Goal: Information Seeking & Learning: Learn about a topic

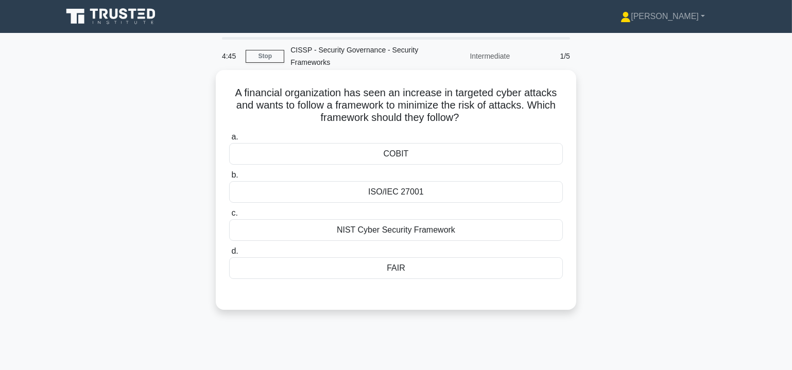
click at [392, 231] on div "NIST Cyber Security Framework" at bounding box center [396, 230] width 334 height 22
click at [229, 217] on input "c. NIST Cyber Security Framework" at bounding box center [229, 213] width 0 height 7
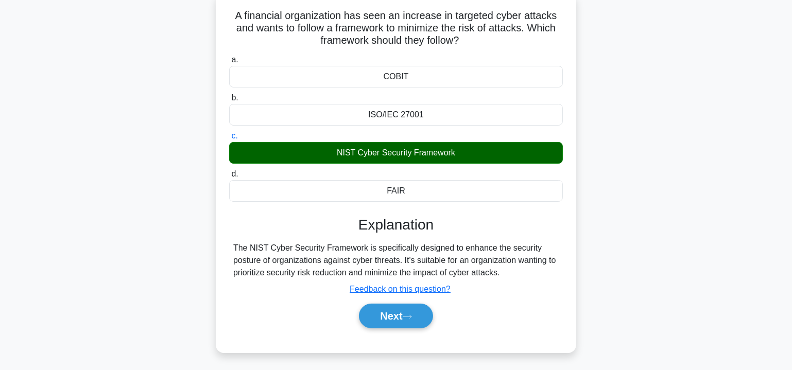
scroll to position [156, 0]
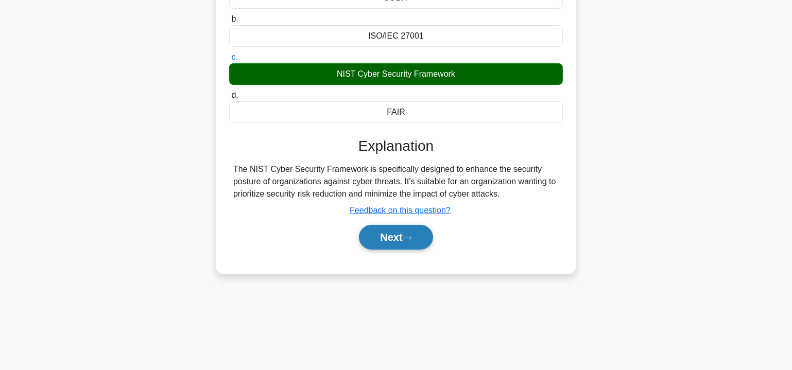
click at [400, 239] on button "Next" at bounding box center [396, 237] width 74 height 25
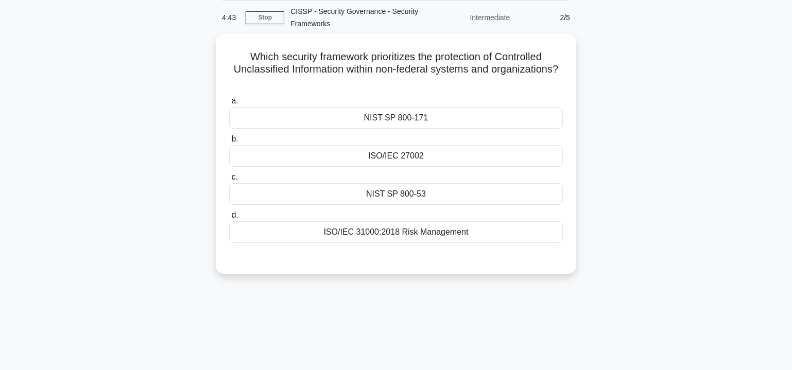
scroll to position [0, 0]
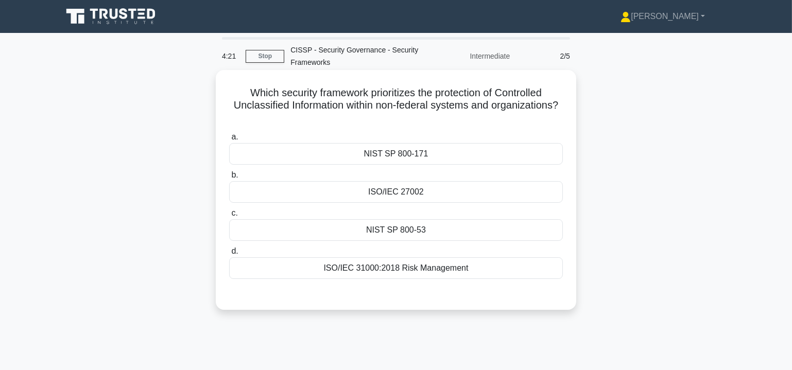
click at [415, 268] on div "ISO/IEC 31000:2018 Risk Management" at bounding box center [396, 268] width 334 height 22
click at [229, 255] on input "d. ISO/IEC 31000:2018 Risk Management" at bounding box center [229, 251] width 0 height 7
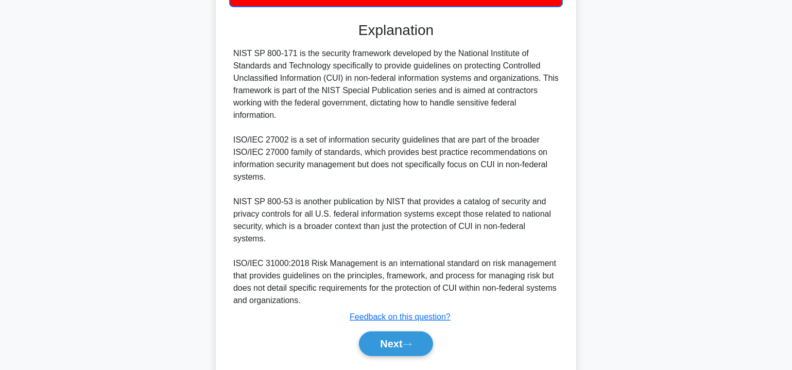
scroll to position [114, 0]
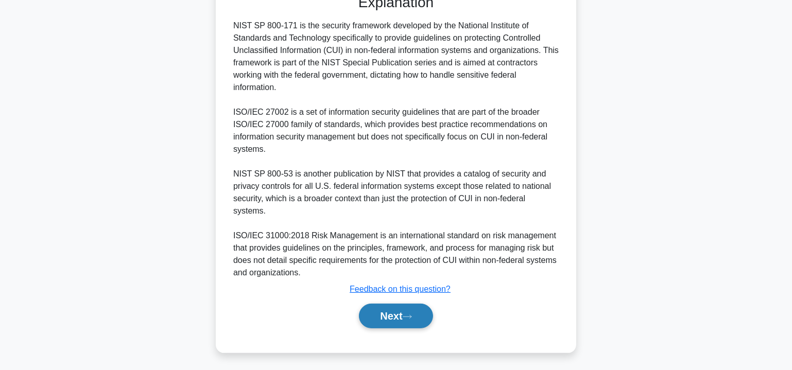
click at [399, 318] on button "Next" at bounding box center [396, 316] width 74 height 25
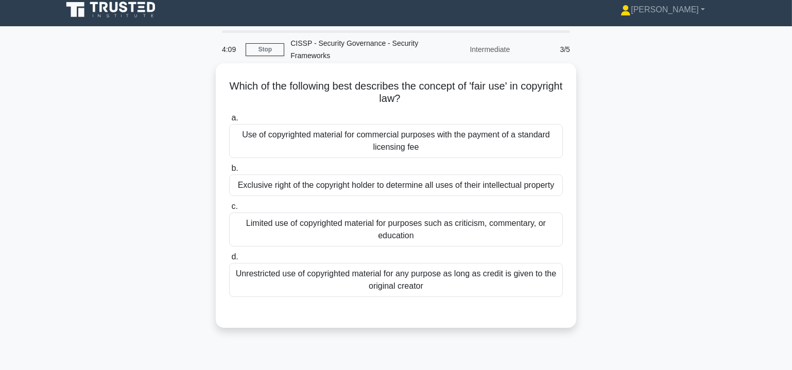
scroll to position [0, 0]
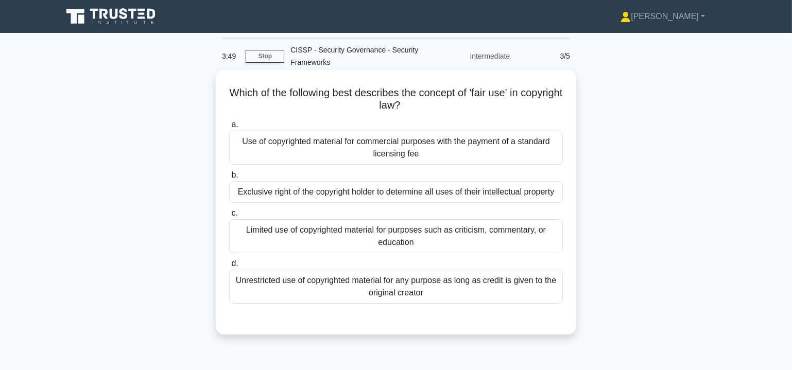
click at [379, 145] on div "Use of copyrighted material for commercial purposes with the payment of a stand…" at bounding box center [396, 148] width 334 height 34
click at [229, 128] on input "a. Use of copyrighted material for commercial purposes with the payment of a st…" at bounding box center [229, 124] width 0 height 7
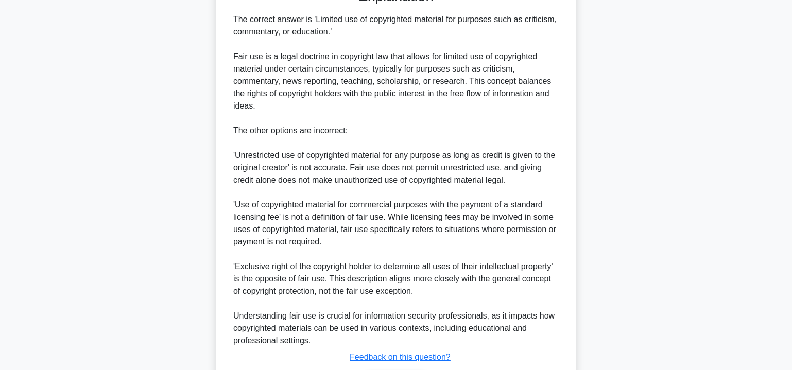
scroll to position [399, 0]
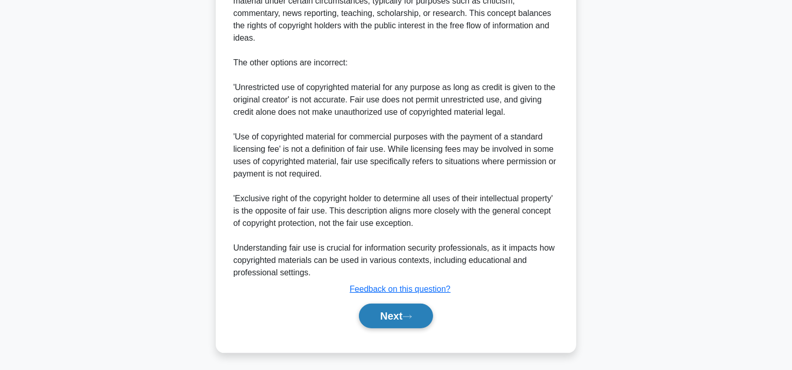
click at [393, 312] on button "Next" at bounding box center [396, 316] width 74 height 25
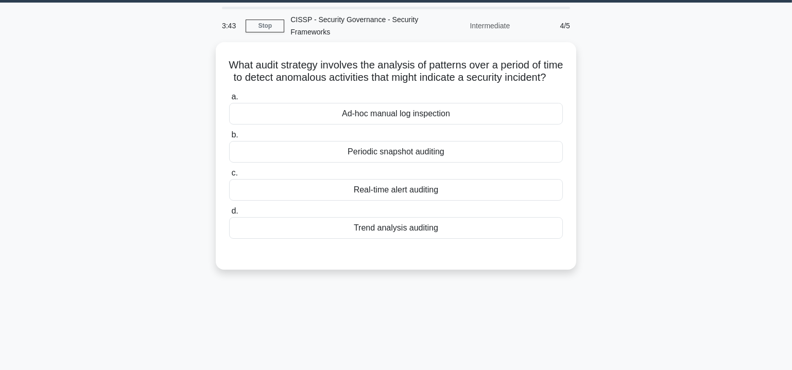
scroll to position [30, 0]
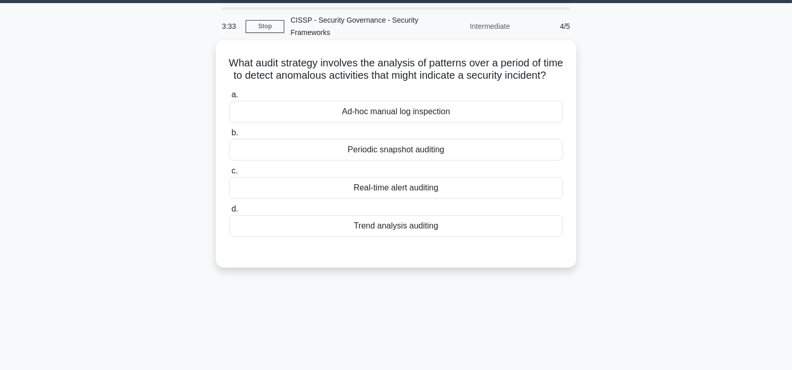
click at [421, 237] on div "Trend analysis auditing" at bounding box center [396, 226] width 334 height 22
click at [229, 213] on input "d. Trend analysis auditing" at bounding box center [229, 209] width 0 height 7
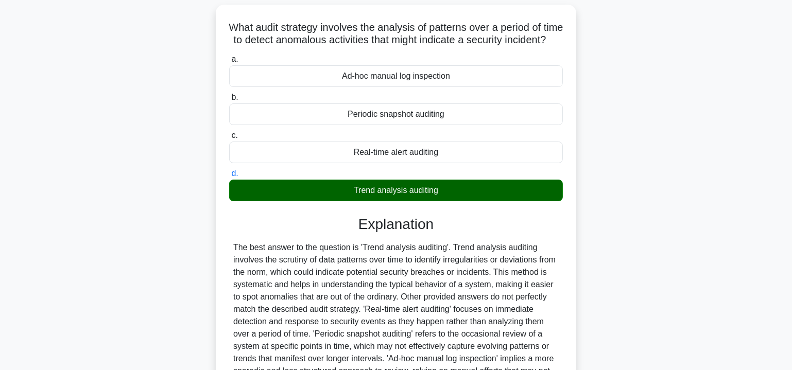
scroll to position [188, 0]
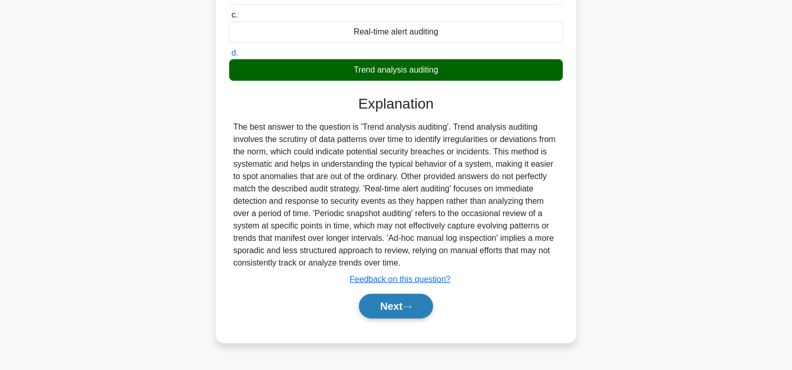
click at [395, 311] on button "Next" at bounding box center [396, 306] width 74 height 25
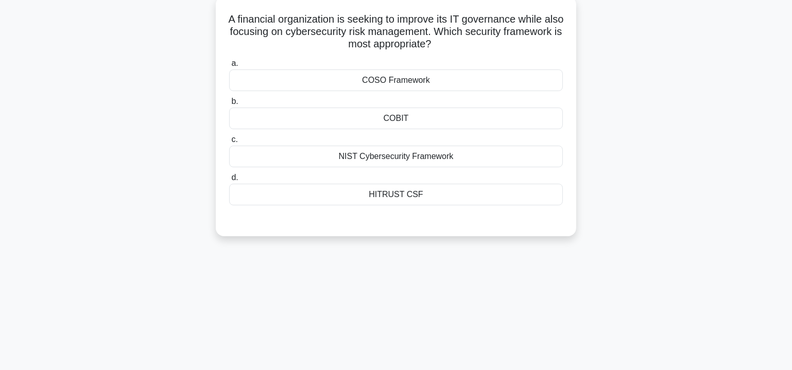
scroll to position [0, 0]
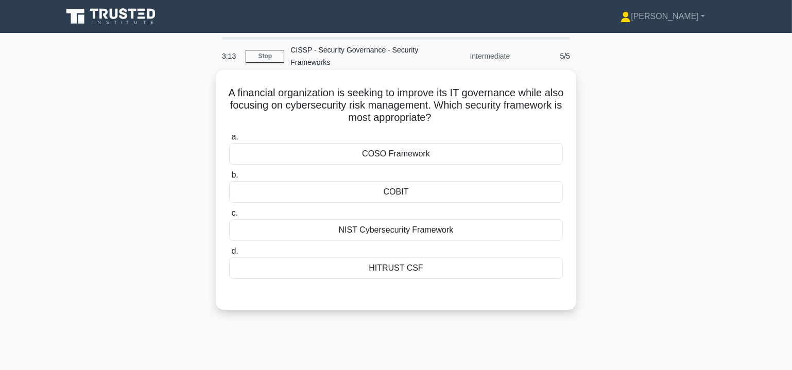
click at [407, 190] on div "COBIT" at bounding box center [396, 192] width 334 height 22
click at [229, 179] on input "b. COBIT" at bounding box center [229, 175] width 0 height 7
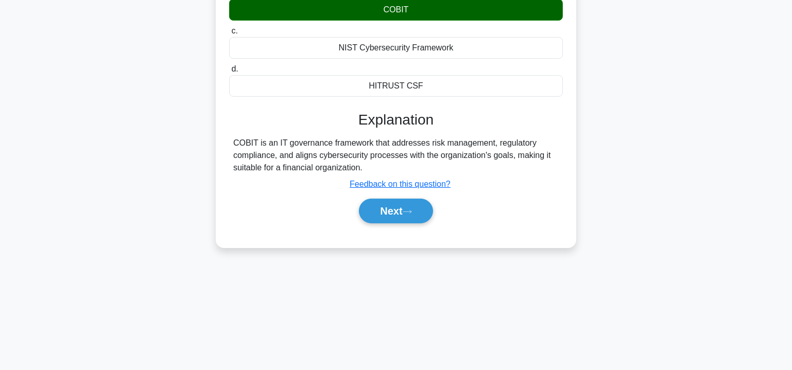
scroll to position [186, 0]
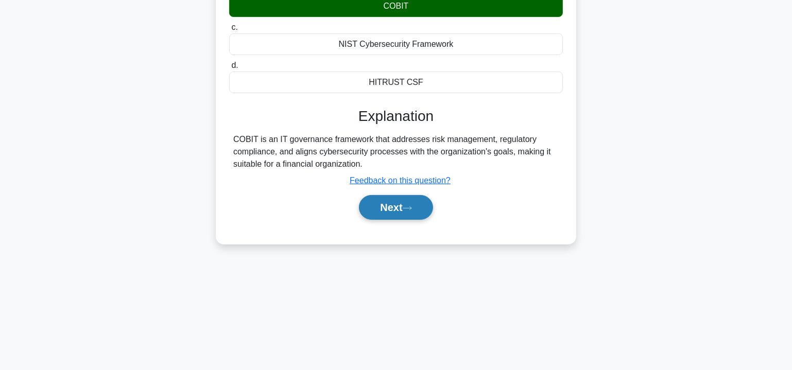
click at [383, 206] on button "Next" at bounding box center [396, 207] width 74 height 25
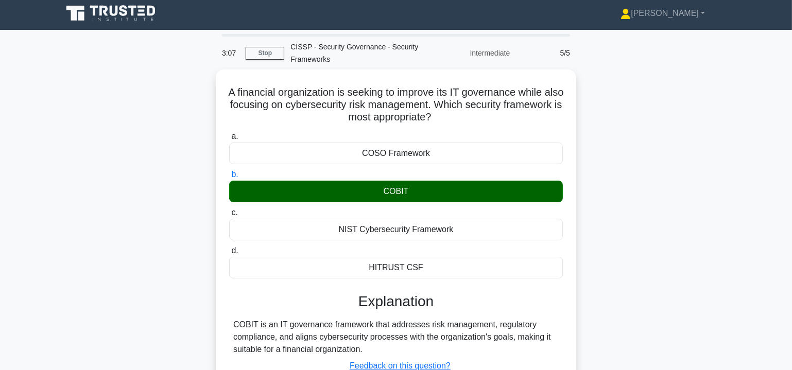
scroll to position [0, 0]
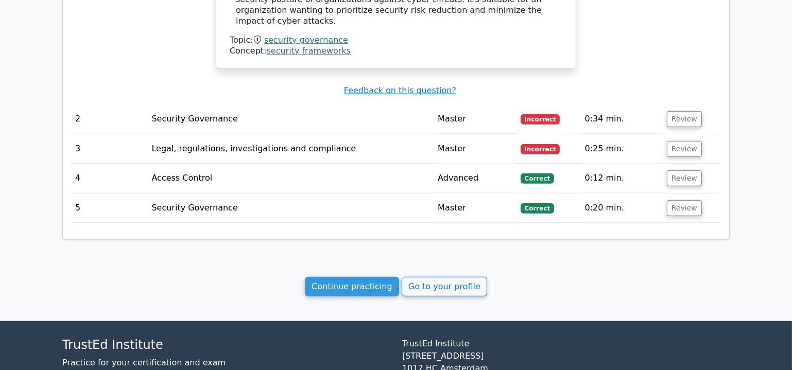
scroll to position [811, 0]
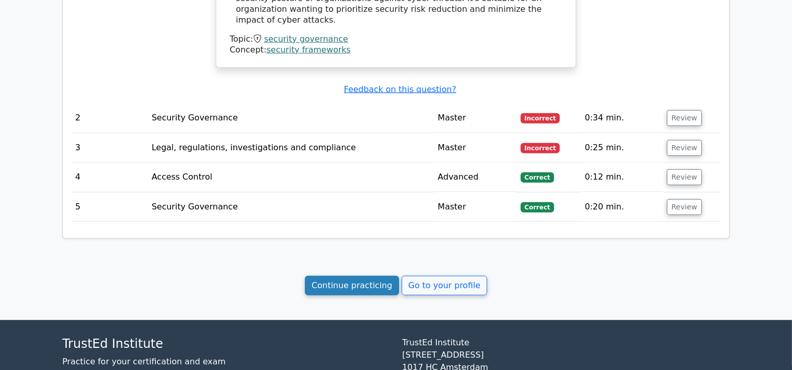
click at [373, 276] on link "Continue practicing" at bounding box center [352, 286] width 94 height 20
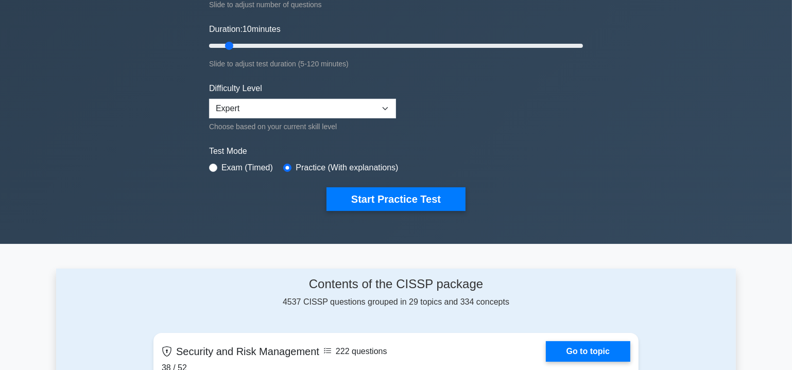
scroll to position [187, 0]
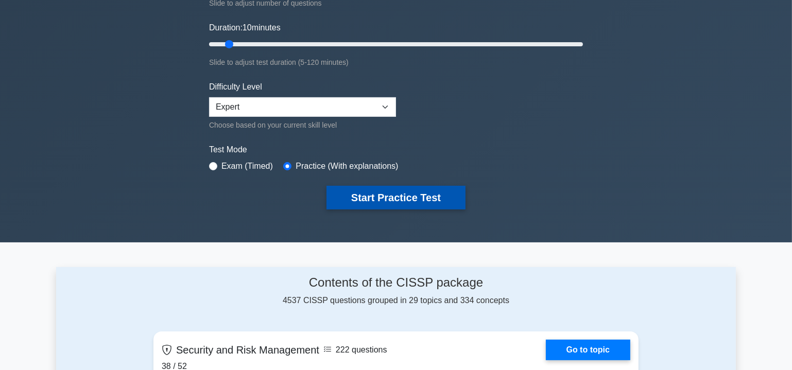
click at [400, 194] on button "Start Practice Test" at bounding box center [395, 198] width 139 height 24
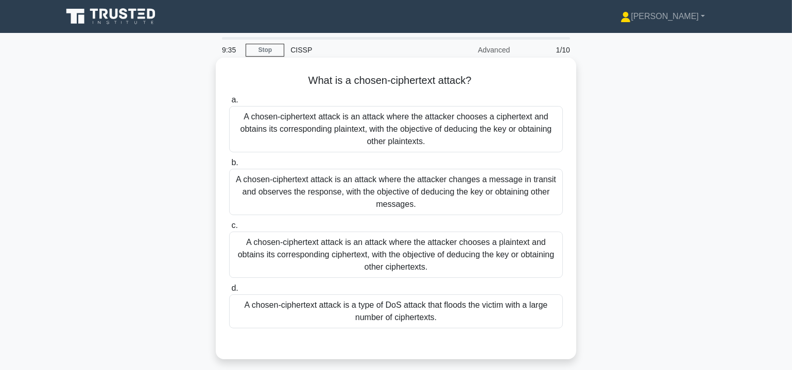
click at [432, 249] on div "A chosen-ciphertext attack is an attack where the attacker chooses a plaintext …" at bounding box center [396, 255] width 334 height 46
click at [397, 241] on div "A chosen-ciphertext attack is an attack where the attacker chooses a plaintext …" at bounding box center [396, 255] width 334 height 46
click at [229, 229] on input "c. A chosen-ciphertext attack is an attack where the attacker chooses a plainte…" at bounding box center [229, 225] width 0 height 7
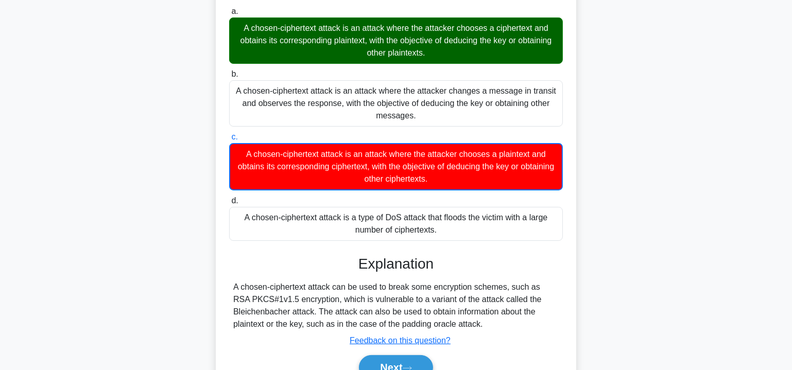
scroll to position [186, 0]
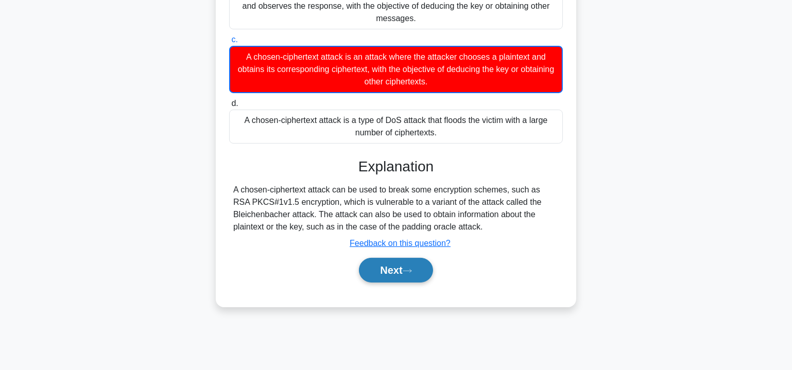
click at [394, 269] on button "Next" at bounding box center [396, 270] width 74 height 25
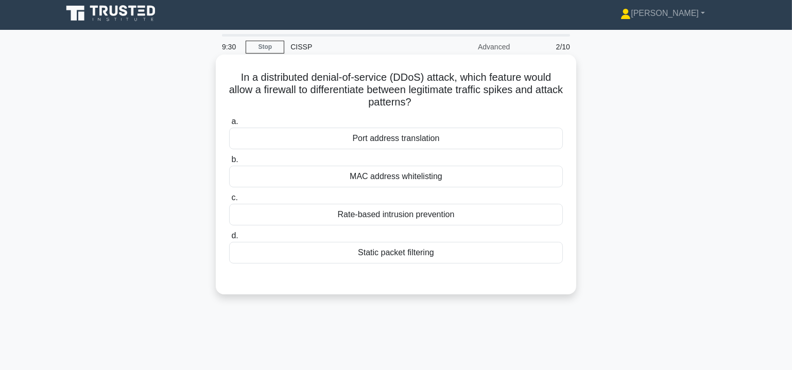
scroll to position [0, 0]
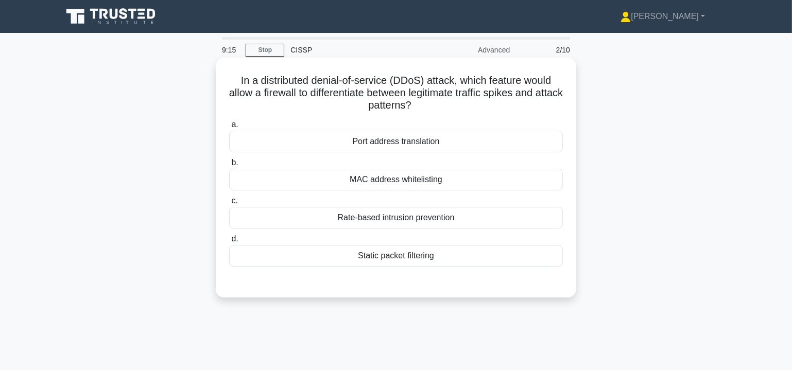
click at [393, 219] on div "Rate-based intrusion prevention" at bounding box center [396, 218] width 334 height 22
click at [229, 204] on input "c. Rate-based intrusion prevention" at bounding box center [229, 201] width 0 height 7
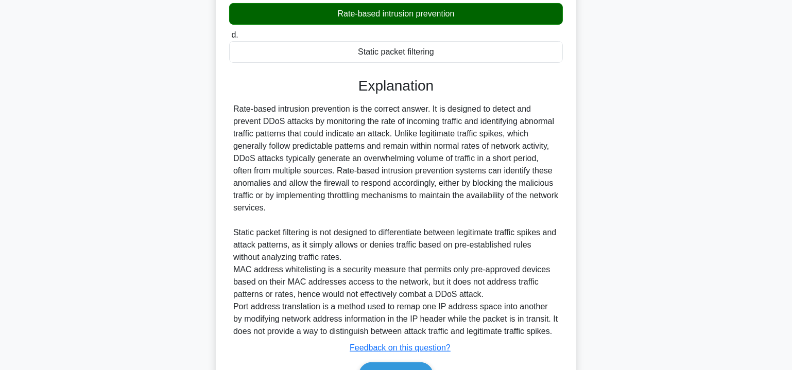
scroll to position [263, 0]
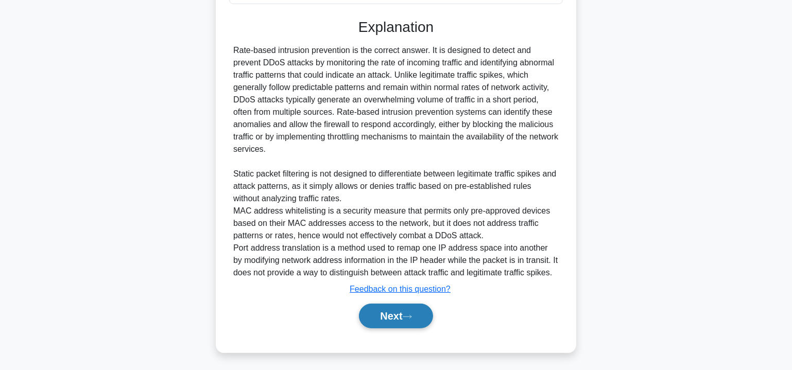
click at [399, 316] on button "Next" at bounding box center [396, 316] width 74 height 25
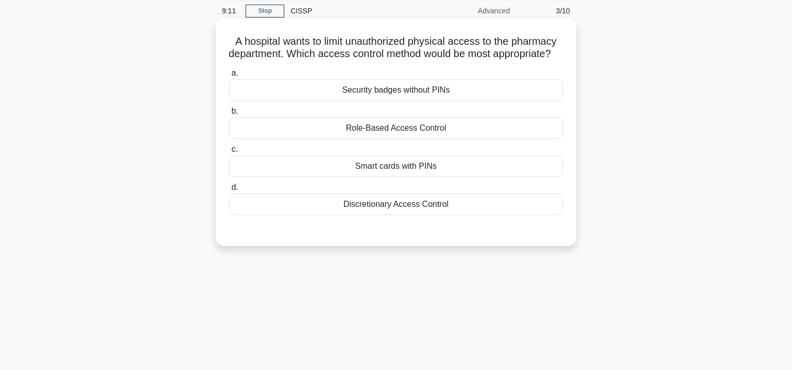
scroll to position [30, 0]
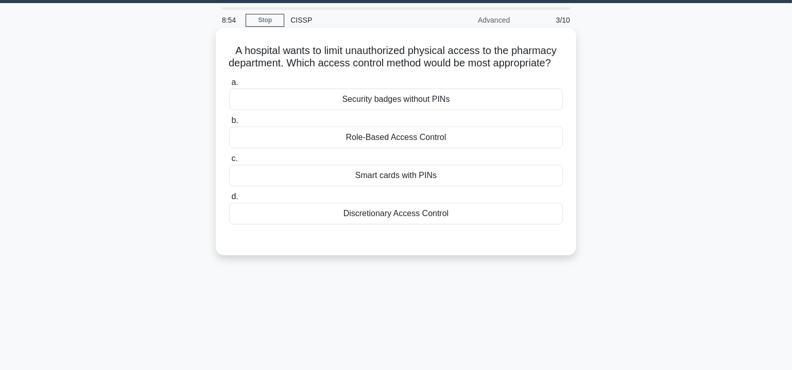
click at [413, 186] on div "Smart cards with PINs" at bounding box center [396, 176] width 334 height 22
click at [229, 162] on input "c. Smart cards with PINs" at bounding box center [229, 158] width 0 height 7
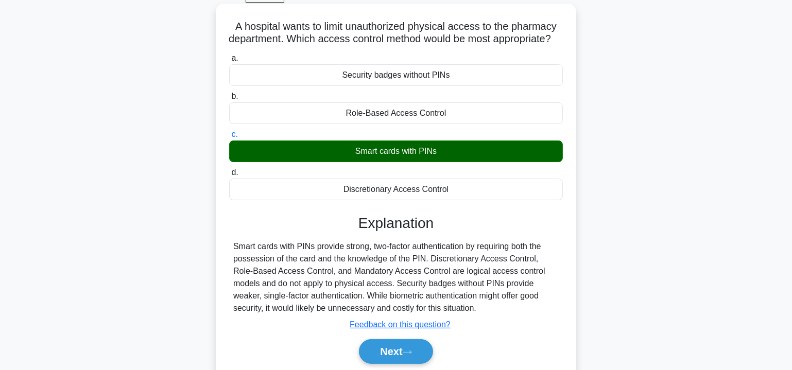
scroll to position [186, 0]
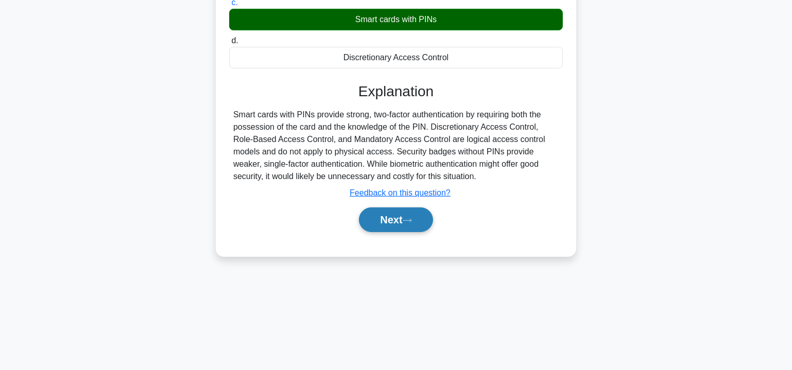
click at [411, 223] on icon at bounding box center [407, 221] width 9 height 6
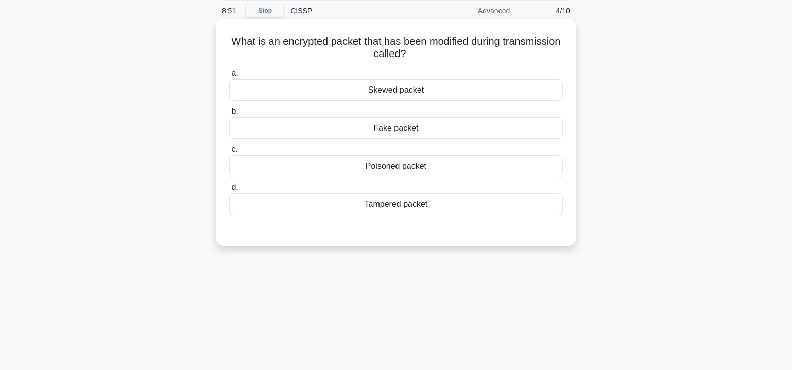
scroll to position [30, 0]
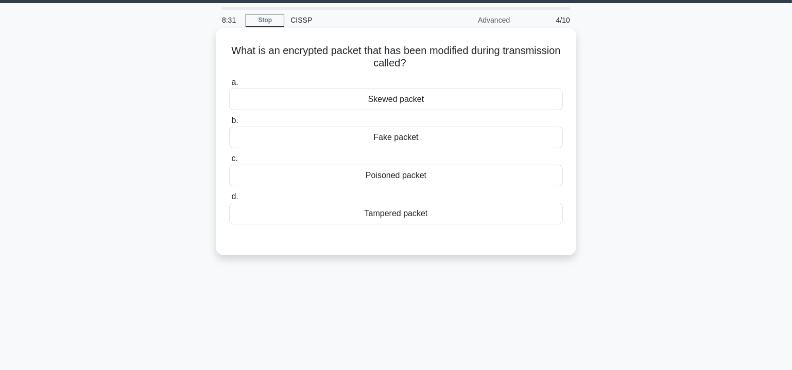
click at [439, 175] on div "Poisoned packet" at bounding box center [396, 176] width 334 height 22
click at [229, 162] on input "c. Poisoned packet" at bounding box center [229, 158] width 0 height 7
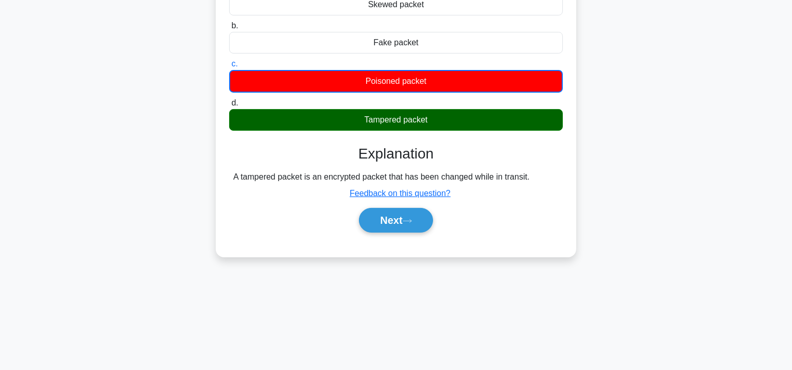
scroll to position [186, 0]
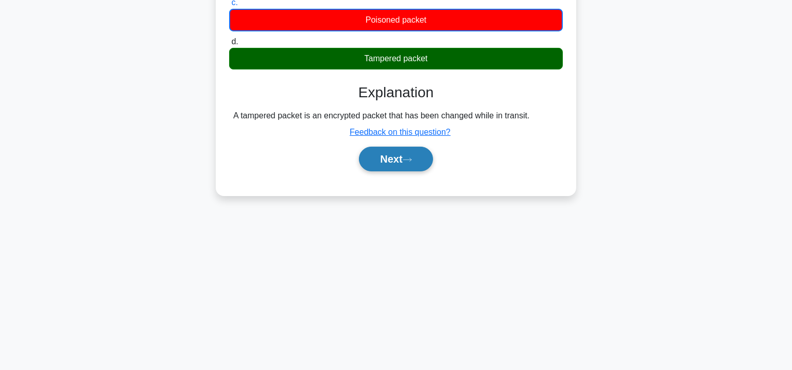
click at [394, 155] on button "Next" at bounding box center [396, 159] width 74 height 25
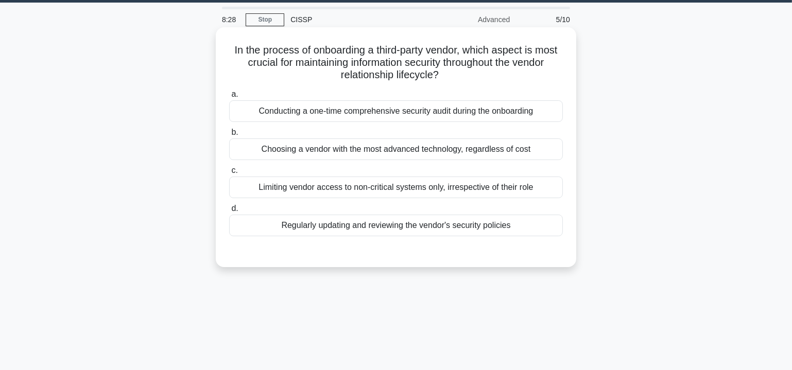
scroll to position [30, 0]
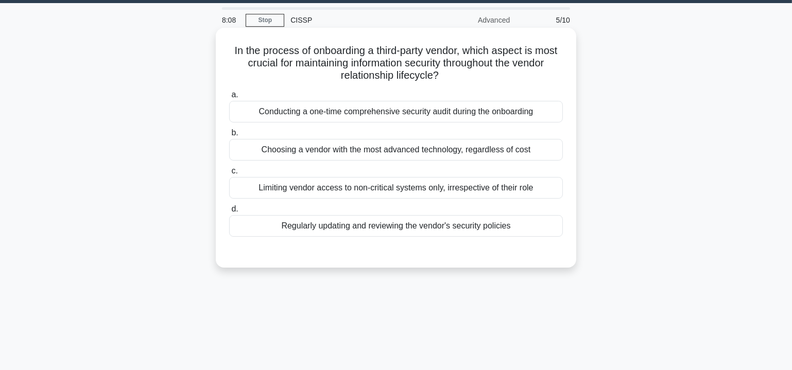
click at [440, 192] on div "Limiting vendor access to non-critical systems only, irrespective of their role" at bounding box center [396, 188] width 334 height 22
click at [229, 174] on input "c. Limiting vendor access to non-critical systems only, irrespective of their r…" at bounding box center [229, 171] width 0 height 7
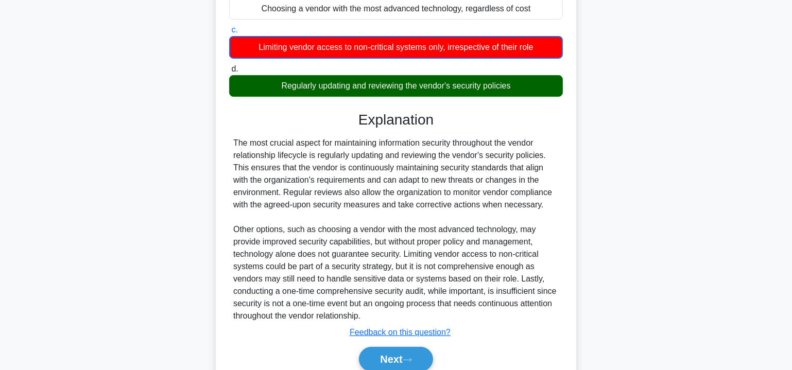
scroll to position [186, 0]
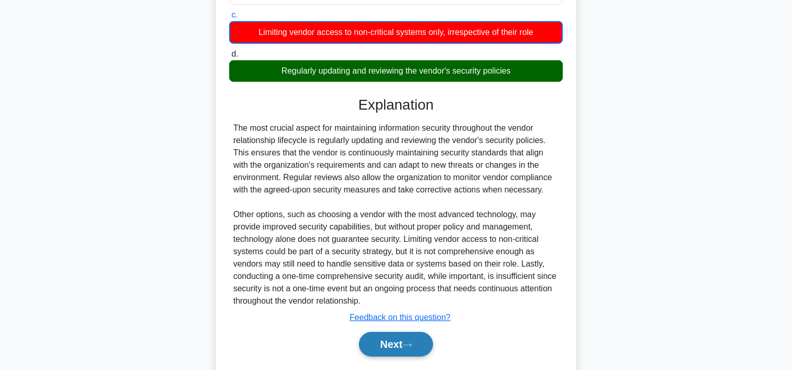
click at [409, 342] on icon at bounding box center [407, 345] width 9 height 6
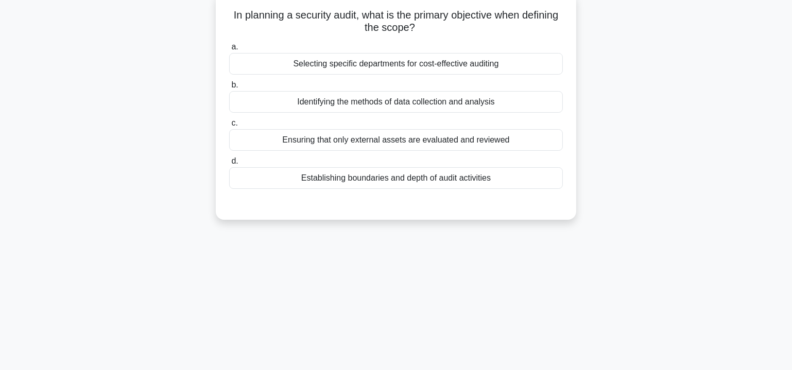
scroll to position [0, 0]
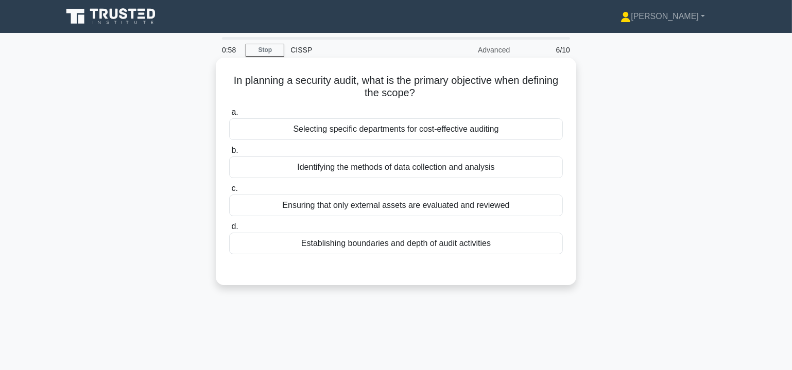
click at [386, 243] on div "Establishing boundaries and depth of audit activities" at bounding box center [396, 244] width 334 height 22
click at [229, 230] on input "d. Establishing boundaries and depth of audit activities" at bounding box center [229, 226] width 0 height 7
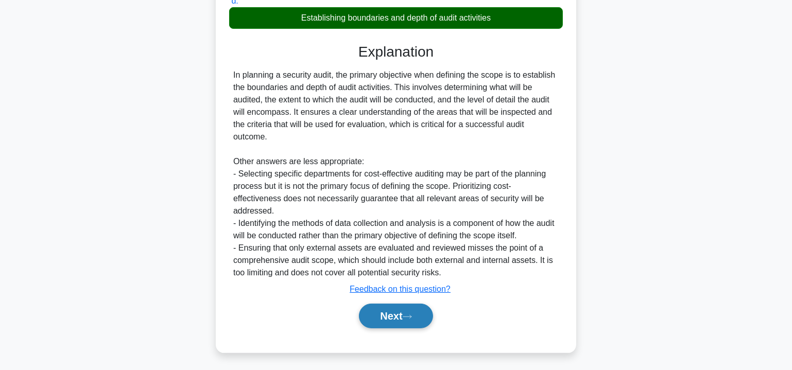
click at [412, 312] on button "Next" at bounding box center [396, 316] width 74 height 25
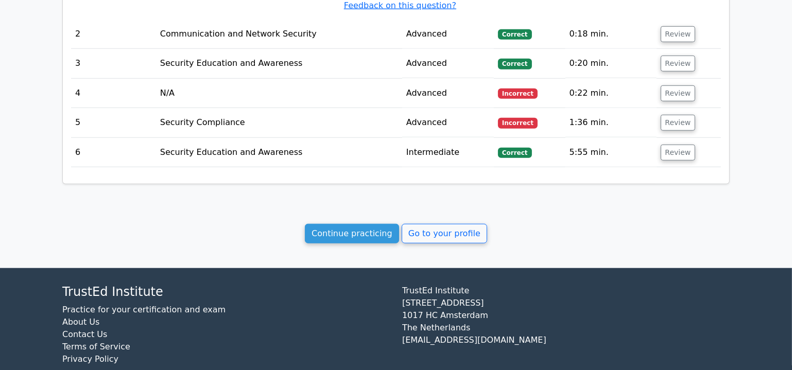
scroll to position [952, 0]
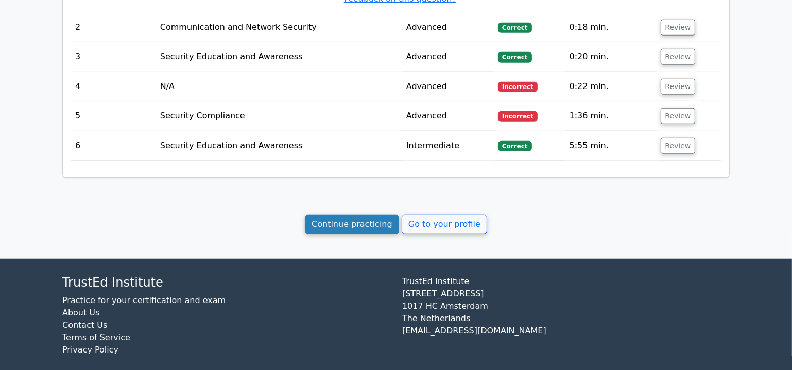
click at [367, 215] on link "Continue practicing" at bounding box center [352, 225] width 94 height 20
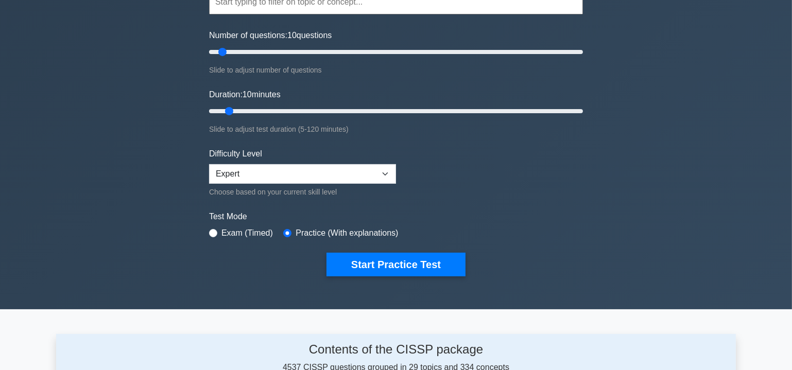
scroll to position [125, 0]
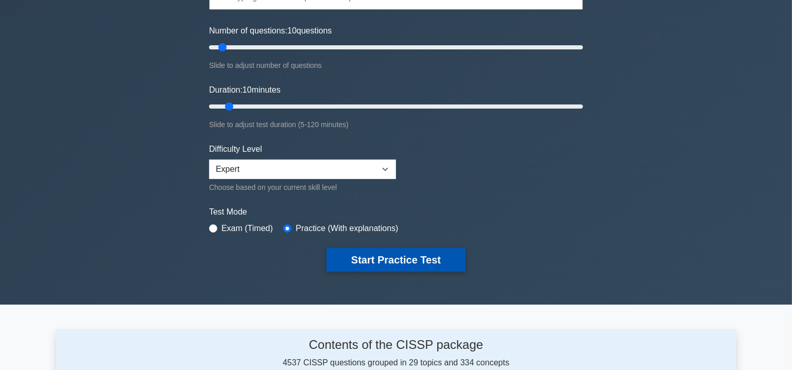
click at [410, 253] on button "Start Practice Test" at bounding box center [395, 260] width 139 height 24
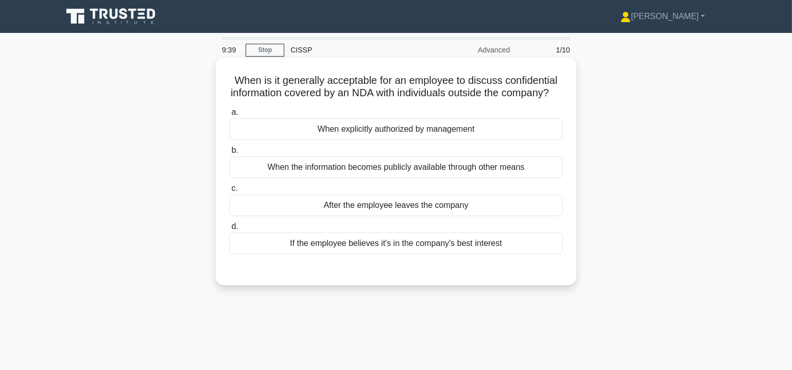
click at [360, 178] on div "When the information becomes publicly available through other means" at bounding box center [396, 167] width 334 height 22
click at [229, 154] on input "b. When the information becomes publicly available through other means" at bounding box center [229, 150] width 0 height 7
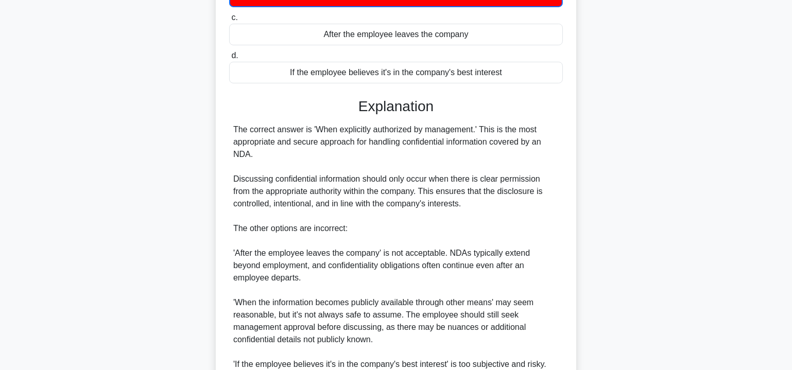
scroll to position [338, 0]
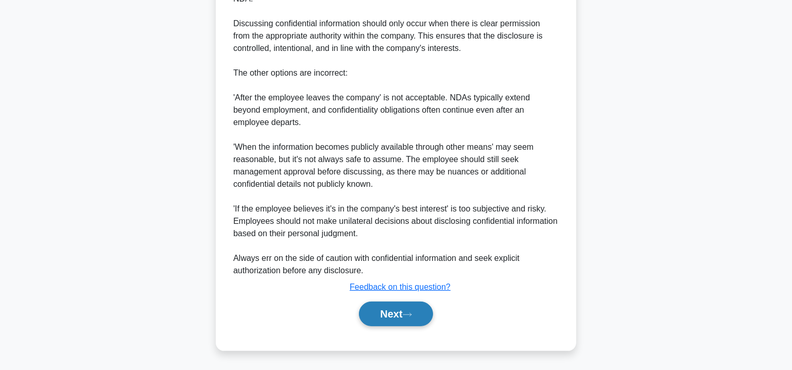
click at [406, 314] on button "Next" at bounding box center [396, 314] width 74 height 25
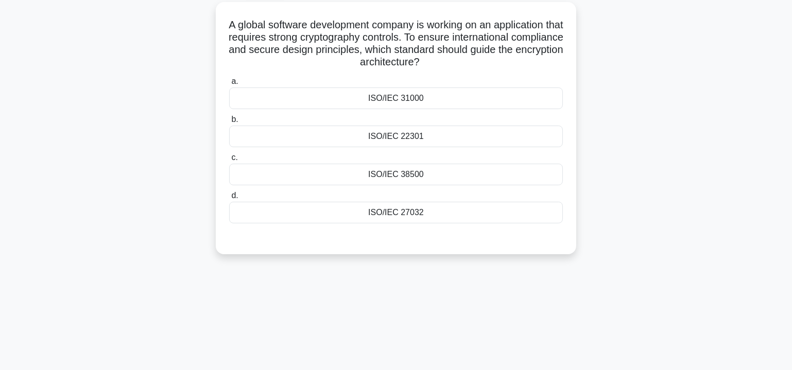
scroll to position [0, 0]
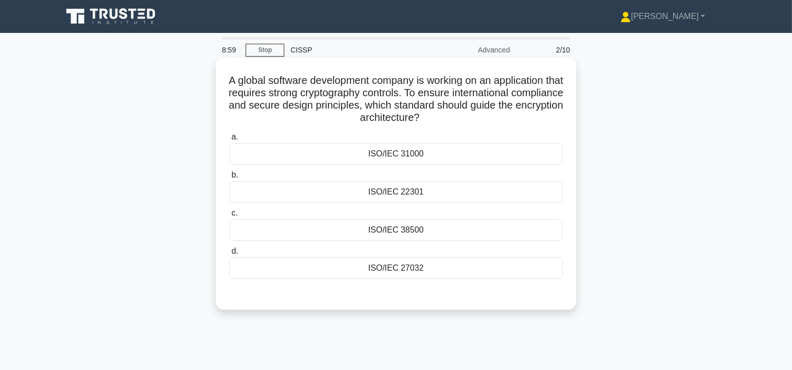
drag, startPoint x: 460, startPoint y: 272, endPoint x: 229, endPoint y: 76, distance: 303.1
click at [229, 76] on div "A global software development company is working on an application that require…" at bounding box center [396, 184] width 352 height 244
copy div "A global software development company is working on an application that require…"
click at [408, 267] on div "ISO/IEC 27032" at bounding box center [396, 268] width 334 height 22
click at [229, 255] on input "d. ISO/IEC 27032" at bounding box center [229, 251] width 0 height 7
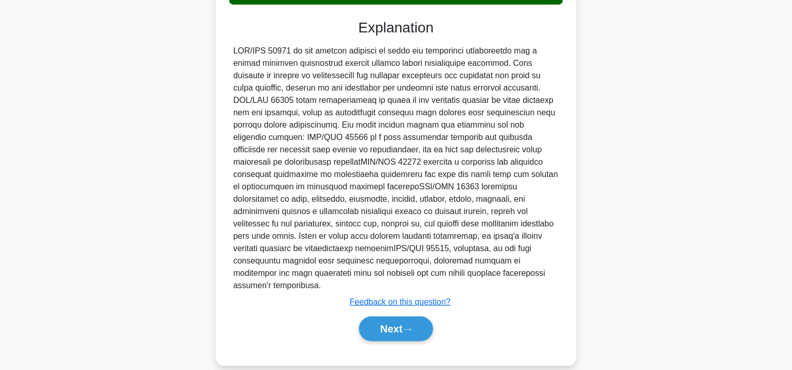
scroll to position [275, 0]
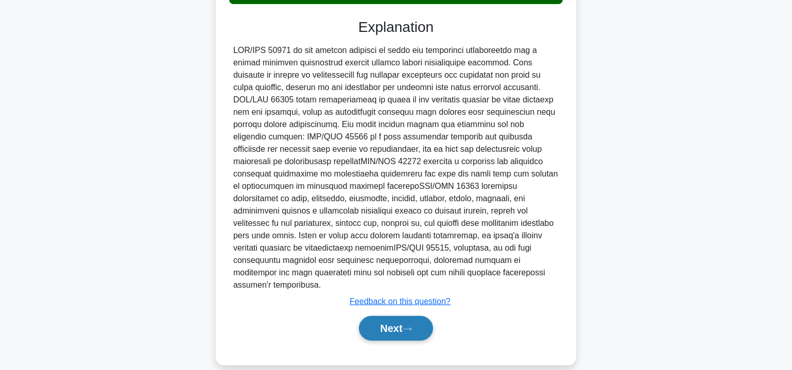
click at [390, 316] on button "Next" at bounding box center [396, 328] width 74 height 25
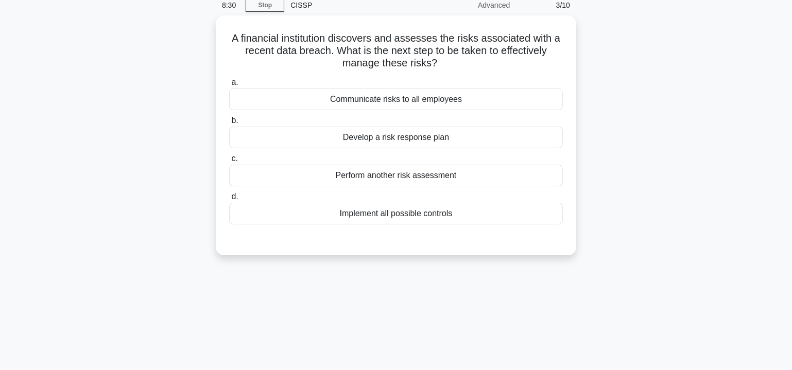
scroll to position [0, 0]
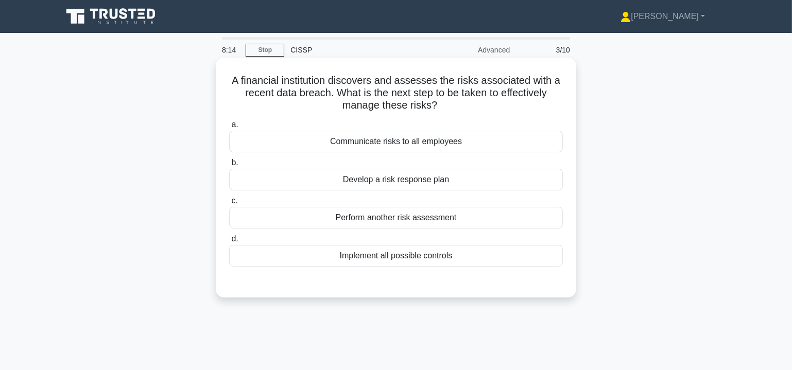
click at [429, 179] on div "Develop a risk response plan" at bounding box center [396, 180] width 334 height 22
click at [229, 166] on input "b. Develop a risk response plan" at bounding box center [229, 163] width 0 height 7
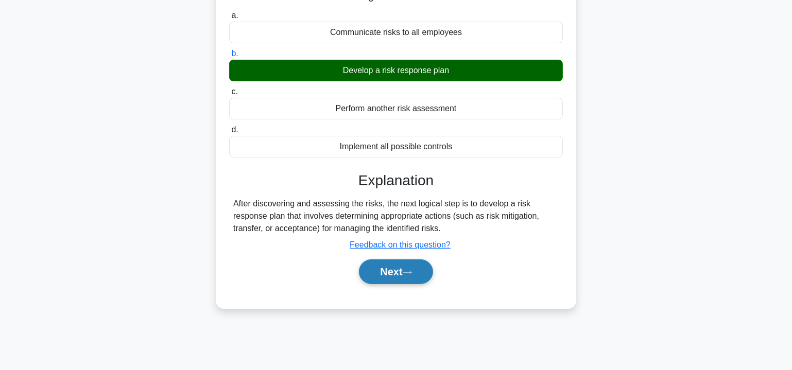
scroll to position [186, 0]
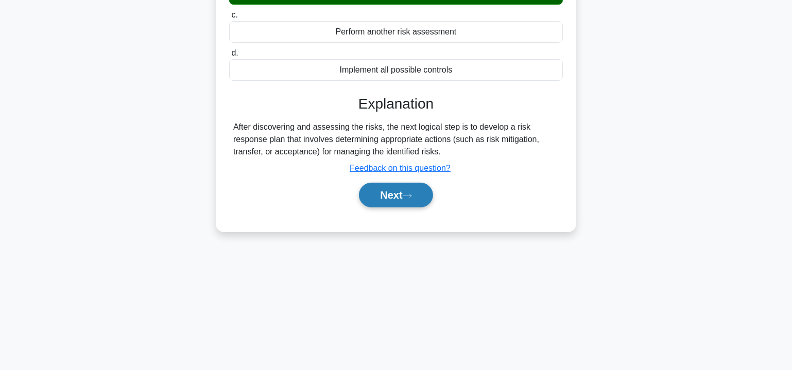
click at [406, 186] on button "Next" at bounding box center [396, 195] width 74 height 25
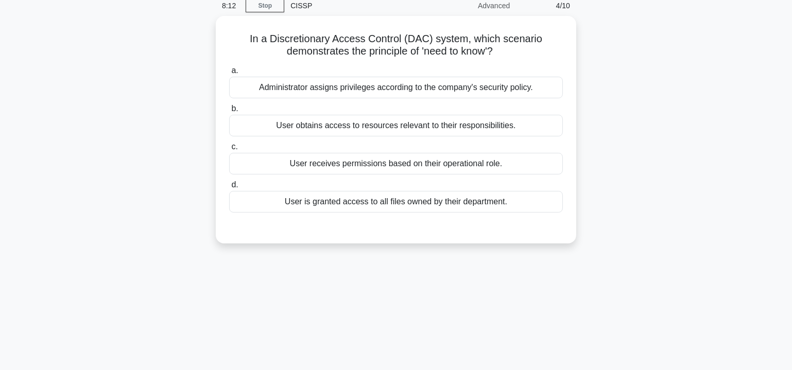
scroll to position [0, 0]
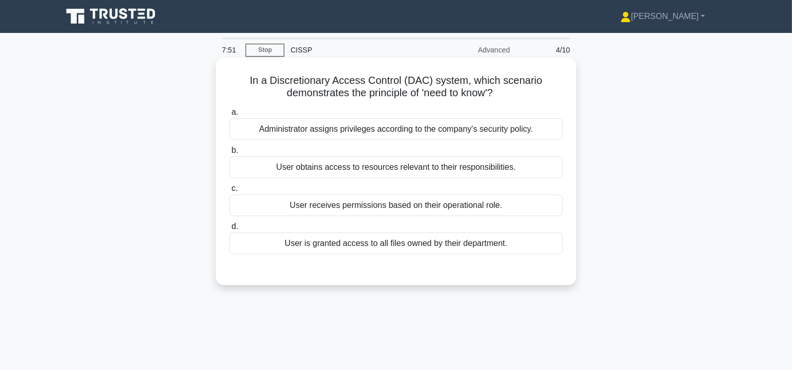
click at [364, 166] on div "User obtains access to resources relevant to their responsibilities." at bounding box center [396, 167] width 334 height 22
click at [229, 154] on input "b. User obtains access to resources relevant to their responsibilities." at bounding box center [229, 150] width 0 height 7
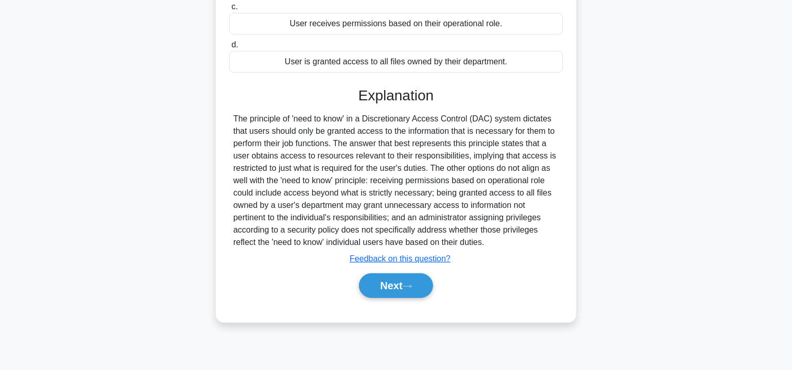
scroll to position [186, 0]
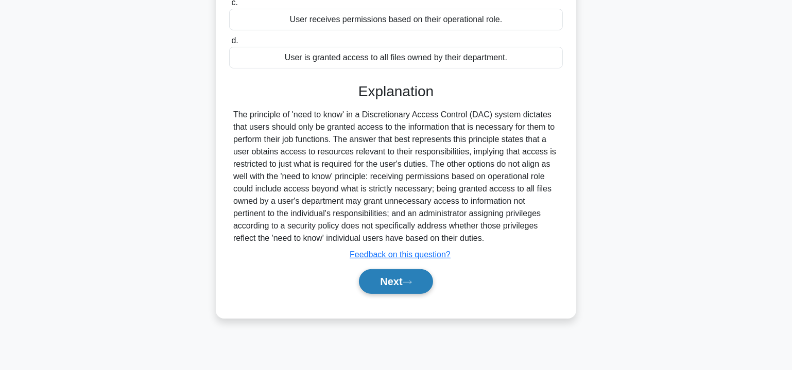
click at [408, 279] on icon at bounding box center [407, 282] width 9 height 6
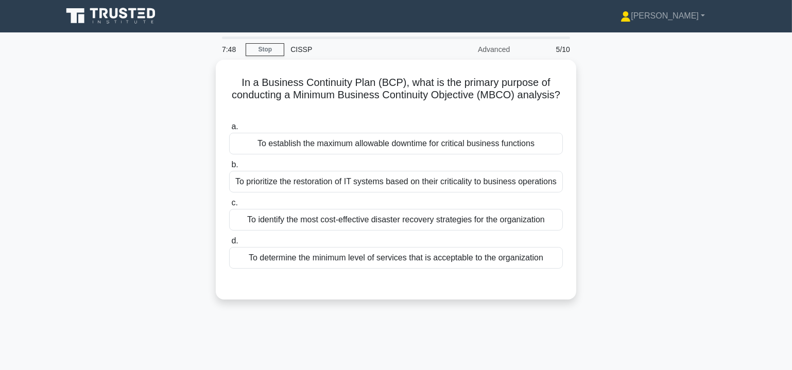
scroll to position [0, 0]
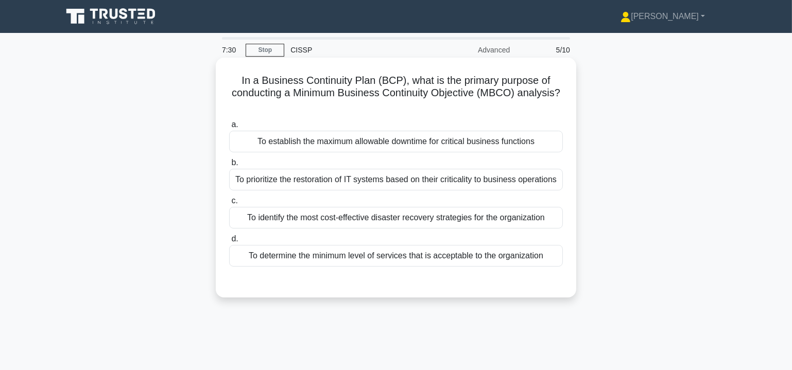
click at [387, 258] on div "To determine the minimum level of services that is acceptable to the organizati…" at bounding box center [396, 256] width 334 height 22
click at [229, 242] on input "d. To determine the minimum level of services that is acceptable to the organiz…" at bounding box center [229, 239] width 0 height 7
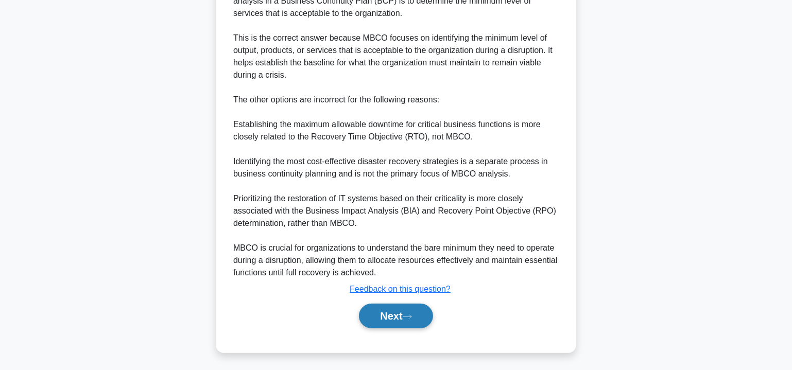
click at [397, 316] on button "Next" at bounding box center [396, 316] width 74 height 25
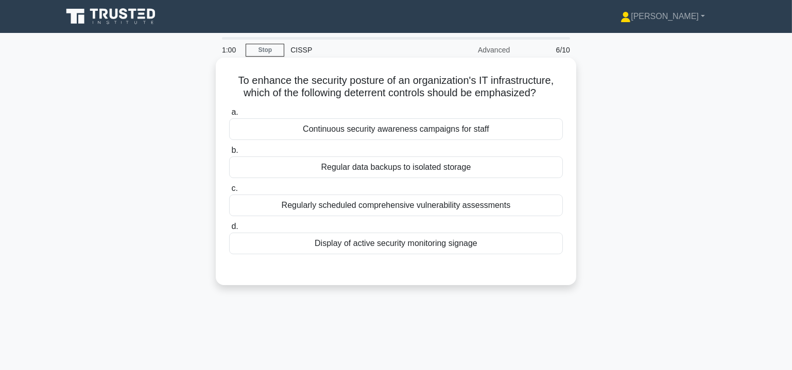
click at [421, 206] on div "Regularly scheduled comprehensive vulnerability assessments" at bounding box center [396, 206] width 334 height 22
click at [229, 192] on input "c. Regularly scheduled comprehensive vulnerability assessments" at bounding box center [229, 188] width 0 height 7
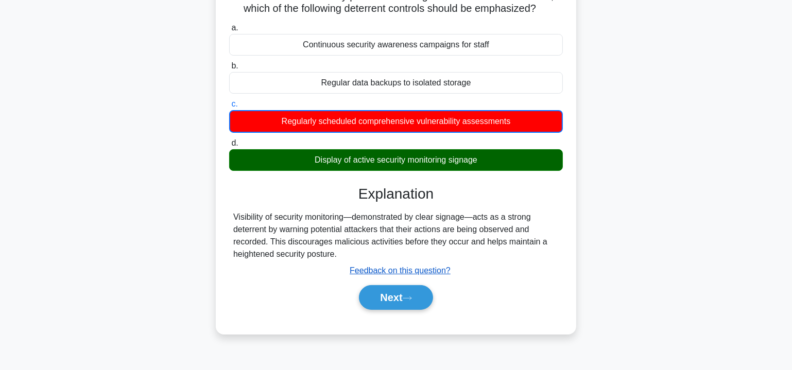
scroll to position [125, 0]
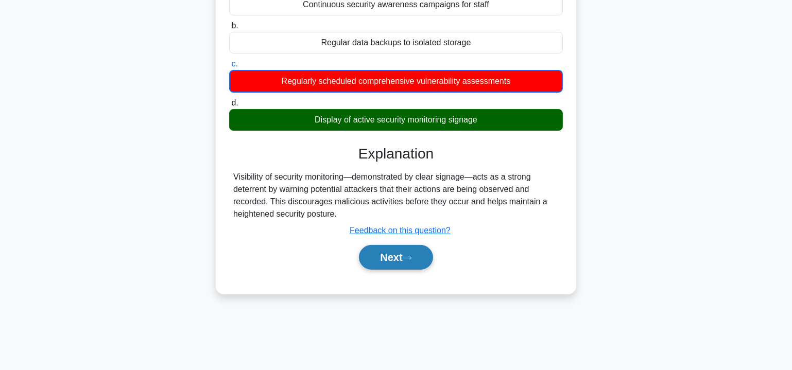
click at [416, 252] on button "Next" at bounding box center [396, 257] width 74 height 25
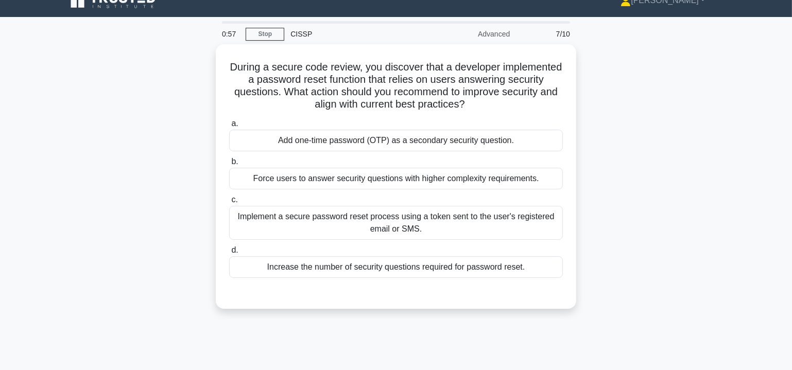
scroll to position [0, 0]
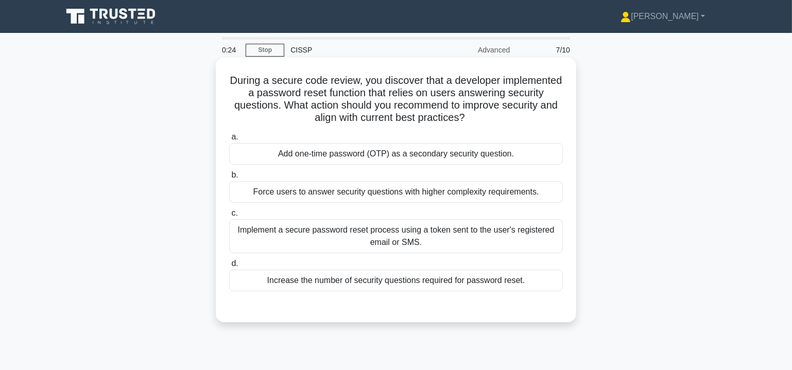
click at [438, 154] on div "Add one-time password (OTP) as a secondary security question." at bounding box center [396, 154] width 334 height 22
click at [229, 141] on input "a. Add one-time password (OTP) as a secondary security question." at bounding box center [229, 137] width 0 height 7
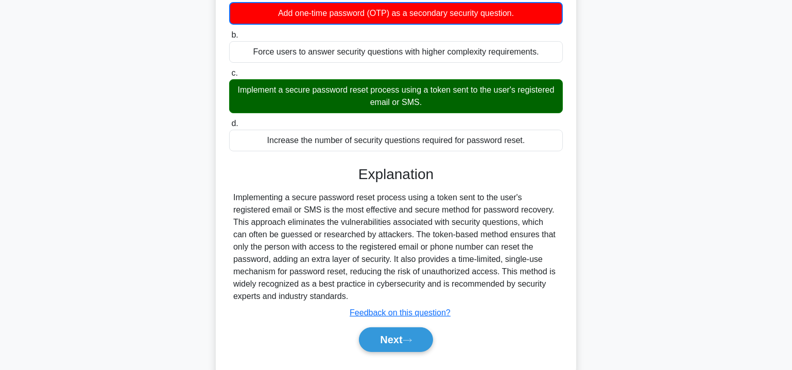
scroll to position [186, 0]
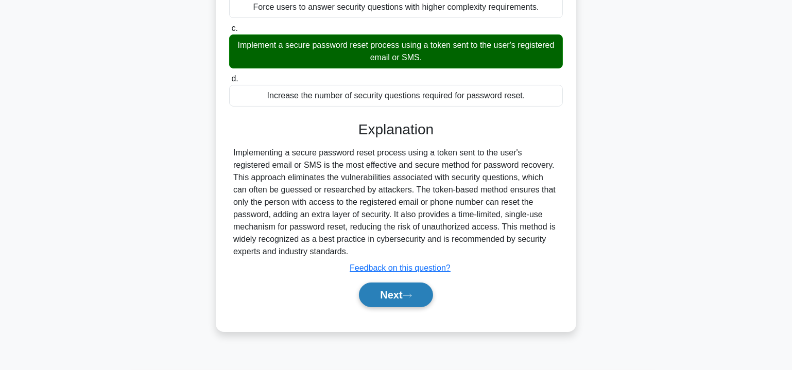
click at [423, 298] on button "Next" at bounding box center [396, 295] width 74 height 25
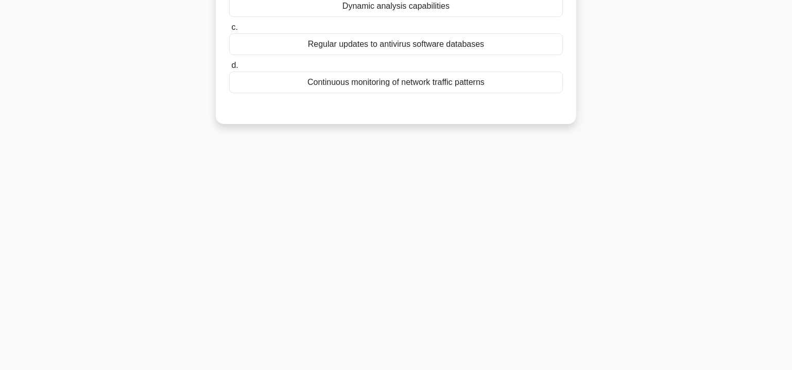
scroll to position [0, 0]
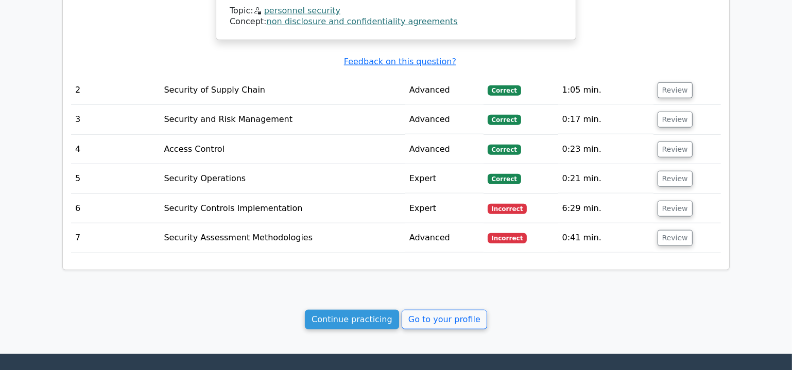
scroll to position [1154, 0]
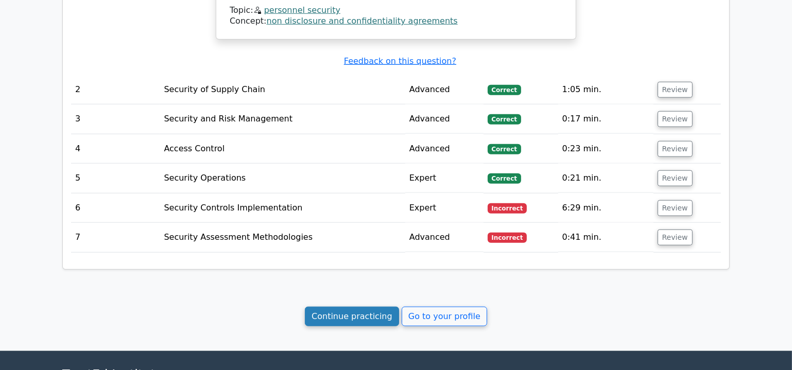
click at [382, 307] on link "Continue practicing" at bounding box center [352, 317] width 94 height 20
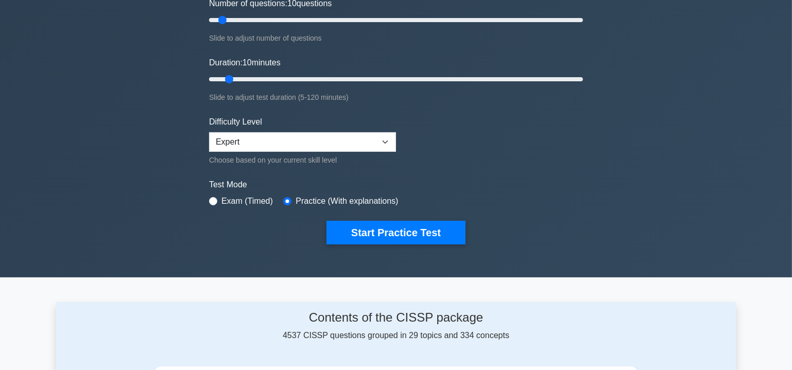
scroll to position [156, 0]
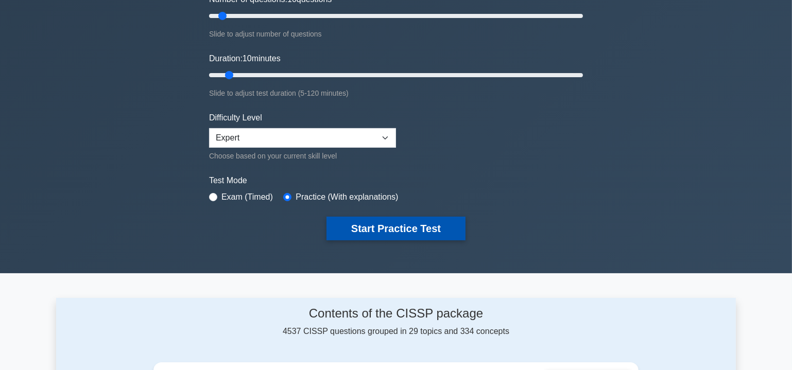
click at [386, 232] on button "Start Practice Test" at bounding box center [395, 229] width 139 height 24
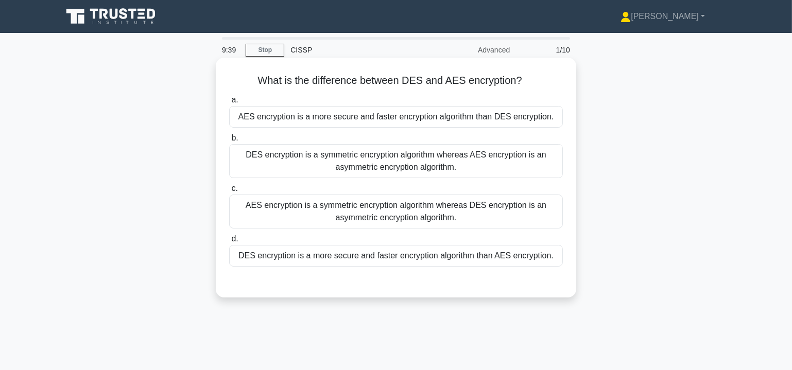
click at [393, 159] on div "DES encryption is a symmetric encryption algorithm whereas AES encryption is an…" at bounding box center [396, 161] width 334 height 34
click at [229, 142] on input "b. DES encryption is a symmetric encryption algorithm whereas AES encryption is…" at bounding box center [229, 138] width 0 height 7
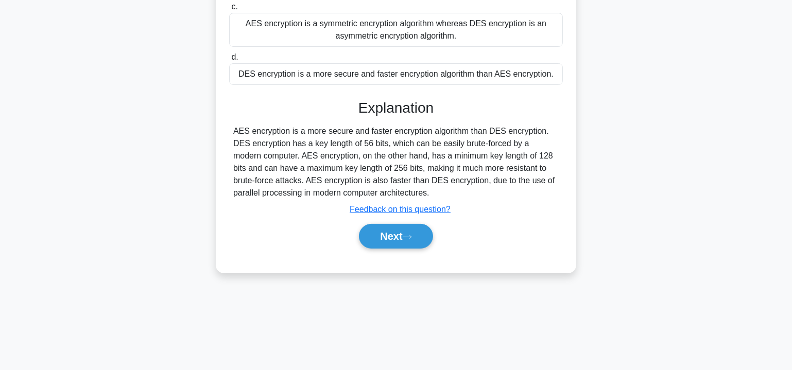
scroll to position [186, 0]
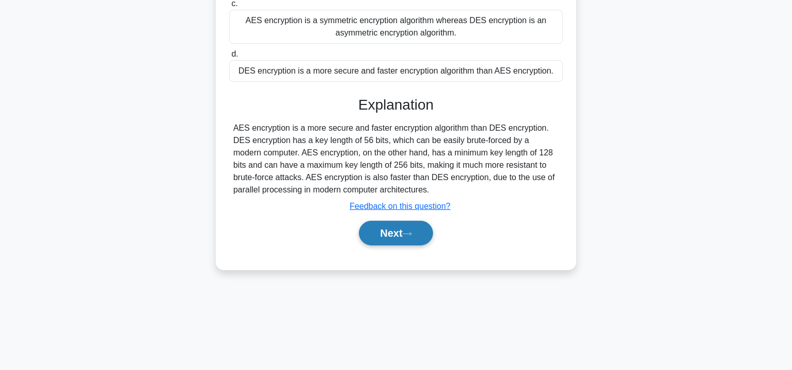
click at [396, 229] on button "Next" at bounding box center [396, 233] width 74 height 25
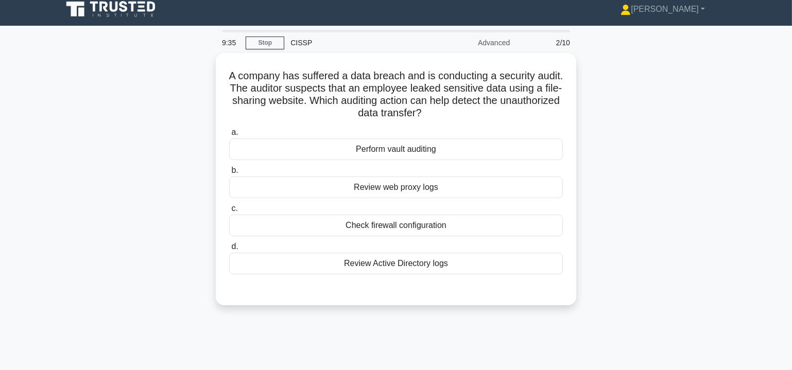
scroll to position [0, 0]
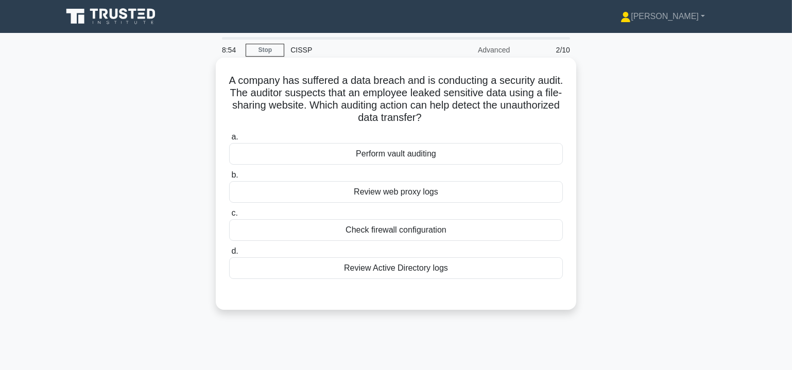
click at [415, 267] on div "Review Active Directory logs" at bounding box center [396, 268] width 334 height 22
click at [229, 255] on input "d. Review Active Directory logs" at bounding box center [229, 251] width 0 height 7
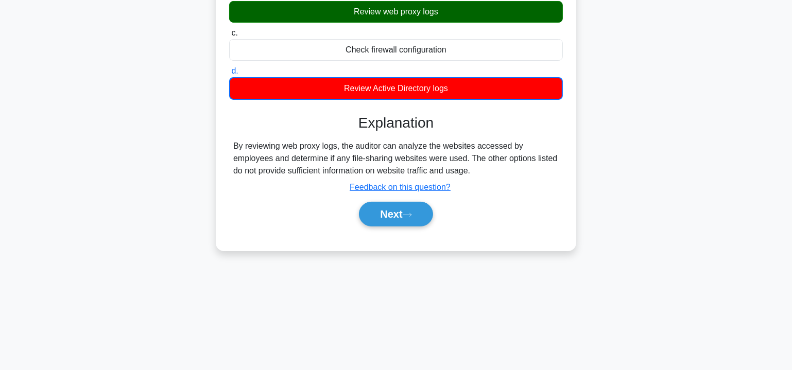
scroll to position [186, 0]
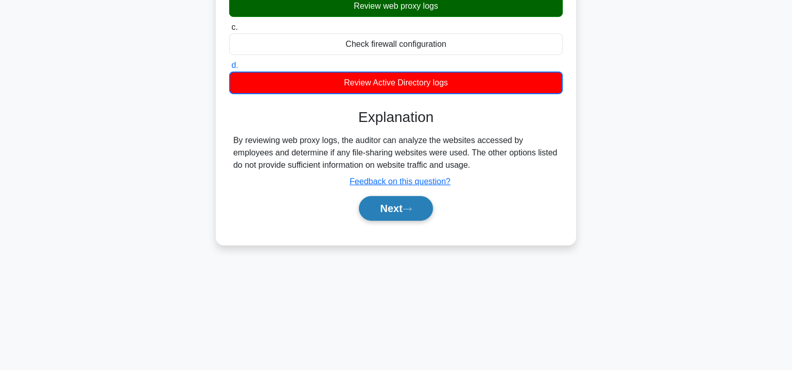
click at [403, 199] on button "Next" at bounding box center [396, 208] width 74 height 25
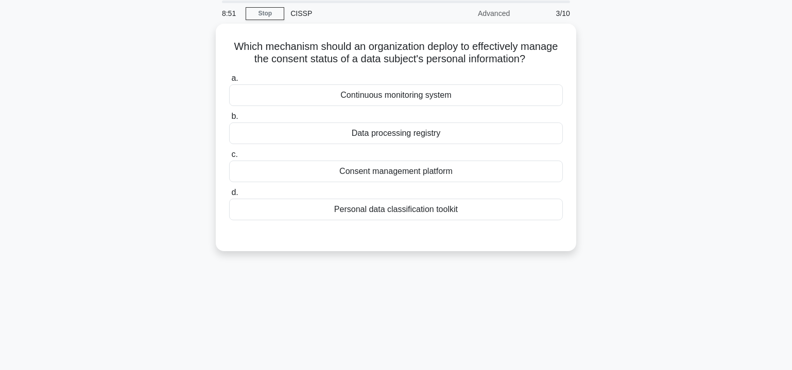
scroll to position [0, 0]
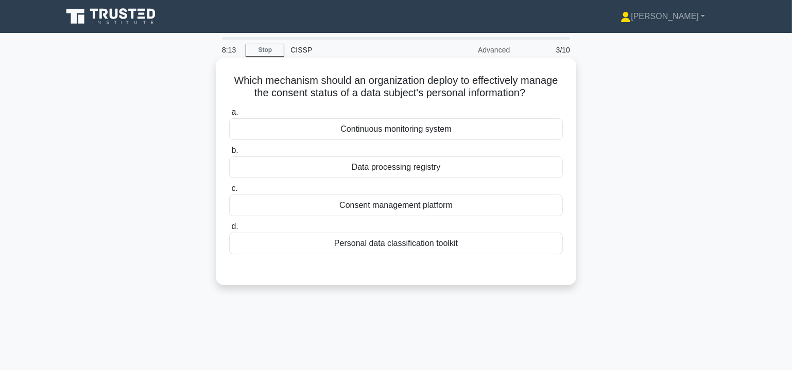
click at [397, 246] on div "Personal data classification toolkit" at bounding box center [396, 244] width 334 height 22
click at [229, 230] on input "d. Personal data classification toolkit" at bounding box center [229, 226] width 0 height 7
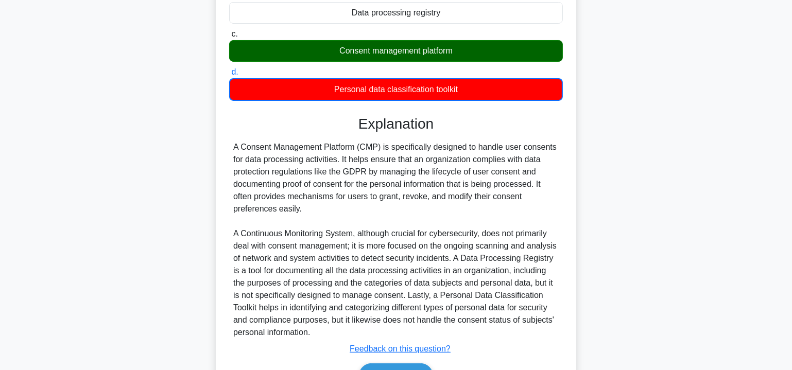
scroll to position [187, 0]
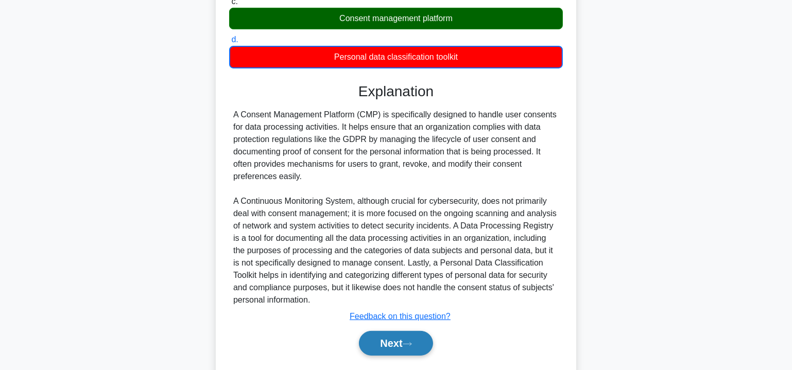
click at [396, 338] on button "Next" at bounding box center [396, 343] width 74 height 25
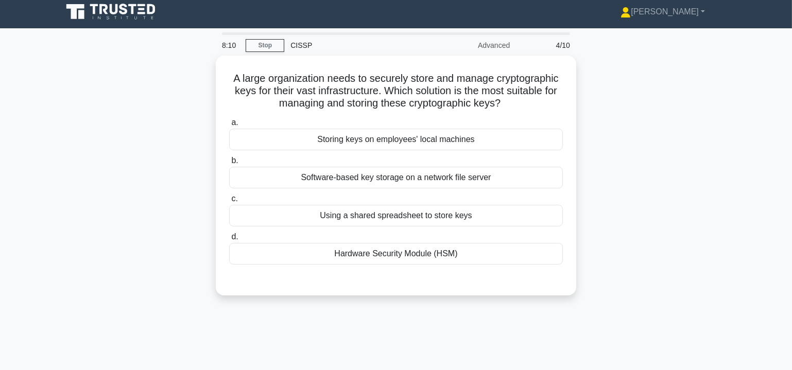
scroll to position [0, 0]
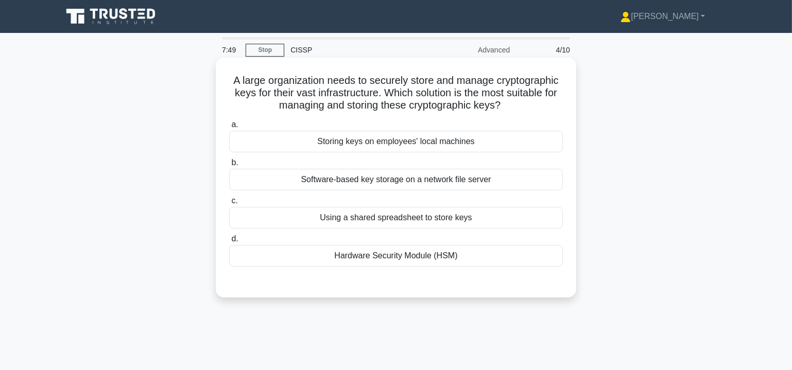
click at [392, 255] on div "Hardware Security Module (HSM)" at bounding box center [396, 256] width 334 height 22
click at [229, 242] on input "d. Hardware Security Module (HSM)" at bounding box center [229, 239] width 0 height 7
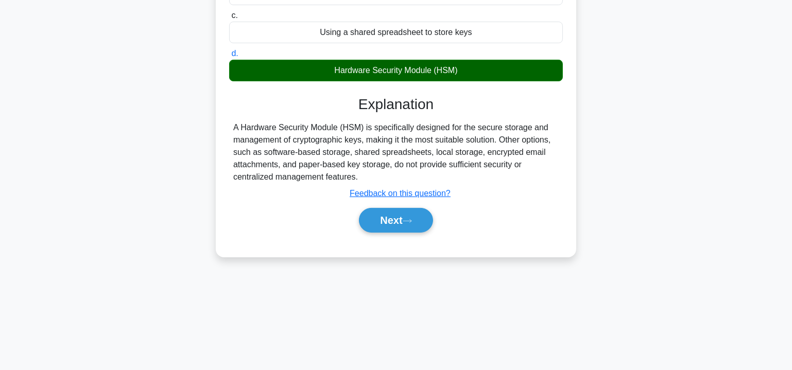
scroll to position [186, 0]
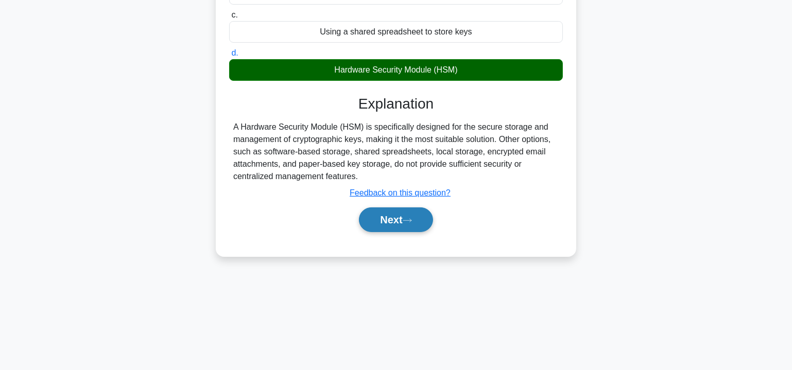
click at [400, 218] on button "Next" at bounding box center [396, 219] width 74 height 25
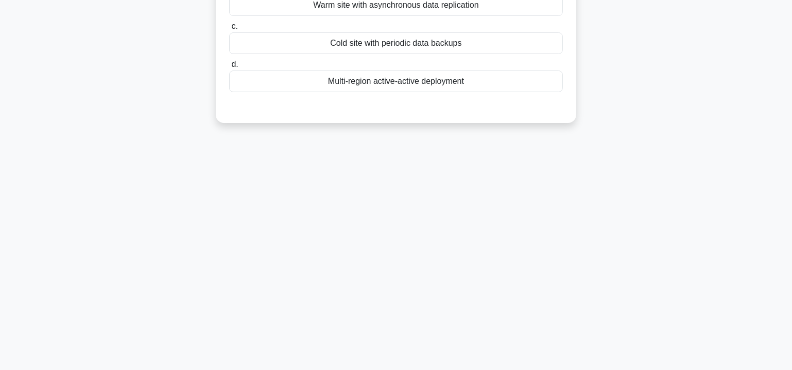
scroll to position [0, 0]
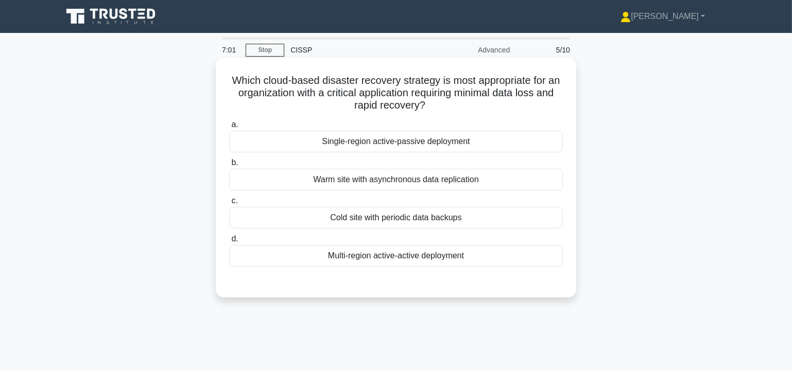
click at [383, 257] on div "Multi-region active-active deployment" at bounding box center [396, 256] width 334 height 22
click at [229, 242] on input "d. Multi-region active-active deployment" at bounding box center [229, 239] width 0 height 7
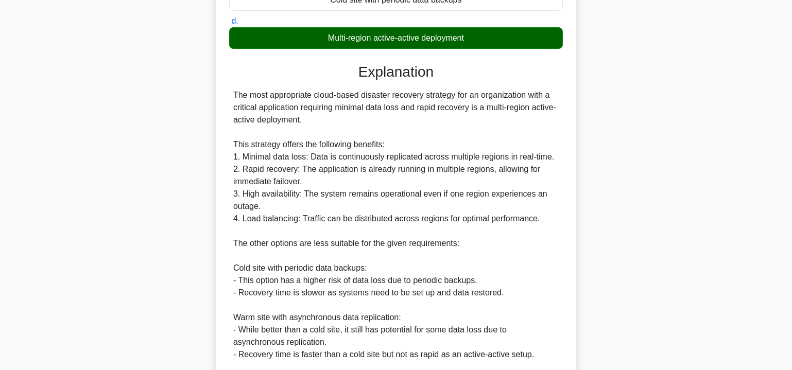
scroll to position [374, 0]
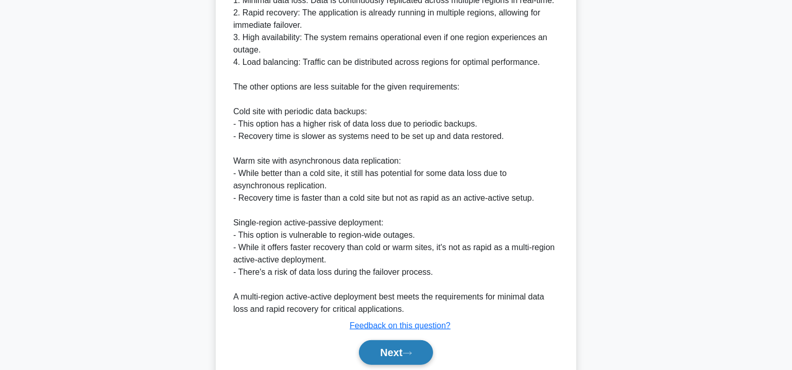
click at [392, 356] on button "Next" at bounding box center [396, 352] width 74 height 25
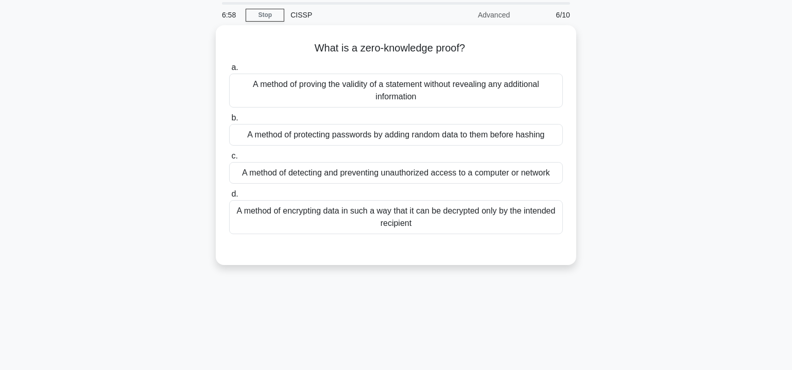
scroll to position [0, 0]
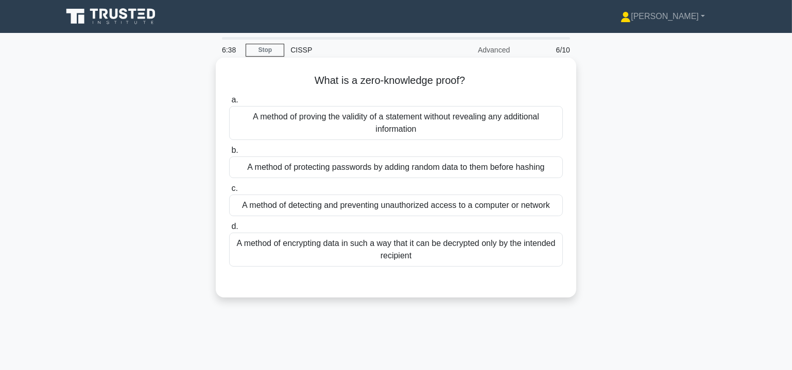
click at [383, 123] on div "A method of proving the validity of a statement without revealing any additiona…" at bounding box center [396, 123] width 334 height 34
click at [229, 103] on input "a. A method of proving the validity of a statement without revealing any additi…" at bounding box center [229, 100] width 0 height 7
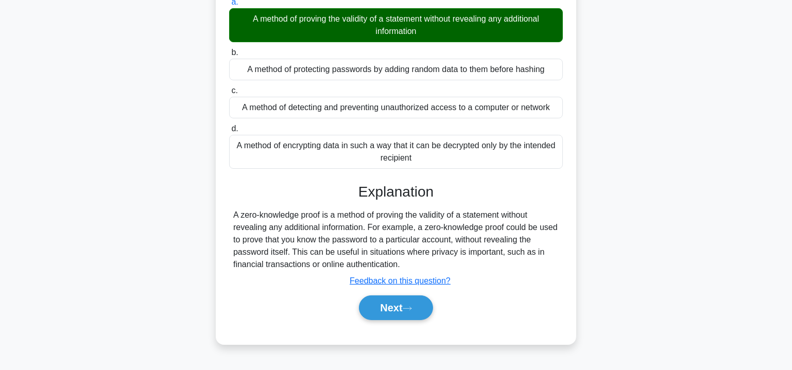
scroll to position [186, 0]
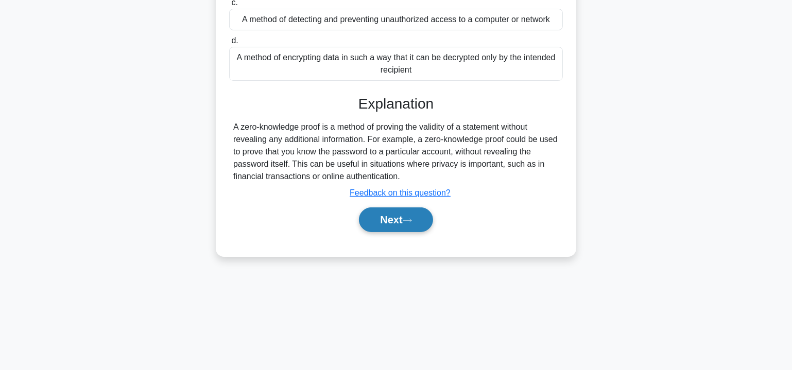
click at [405, 213] on button "Next" at bounding box center [396, 219] width 74 height 25
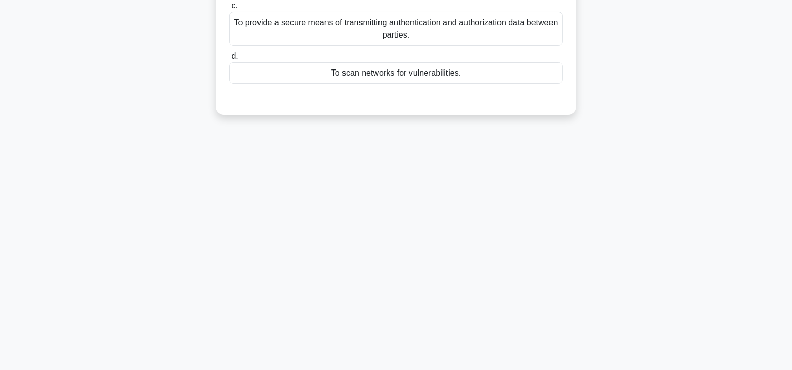
scroll to position [0, 0]
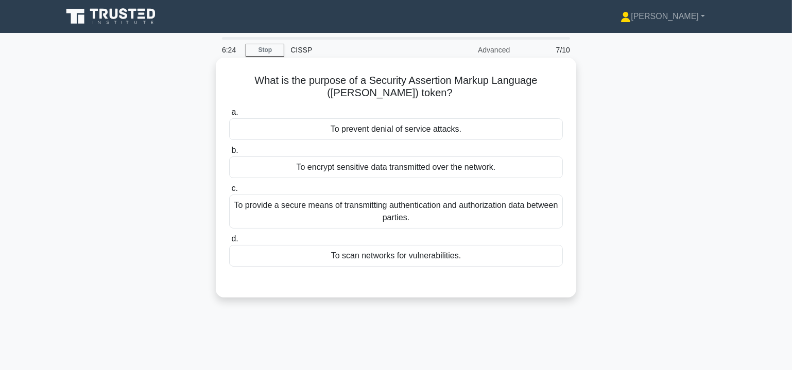
click at [324, 217] on div "To provide a secure means of transmitting authentication and authorization data…" at bounding box center [396, 212] width 334 height 34
click at [229, 192] on input "c. To provide a secure means of transmitting authentication and authorization d…" at bounding box center [229, 188] width 0 height 7
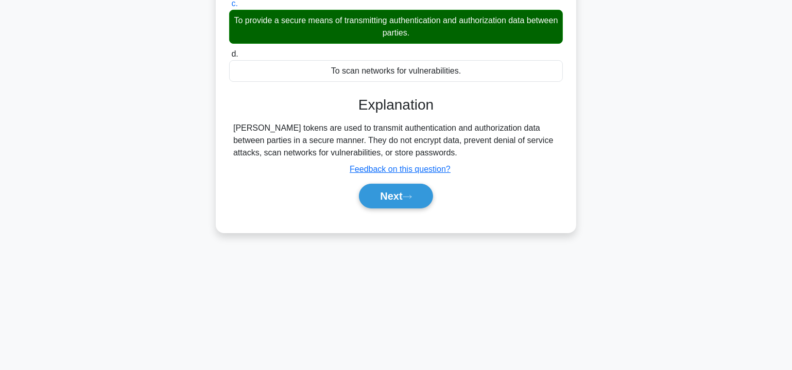
scroll to position [186, 0]
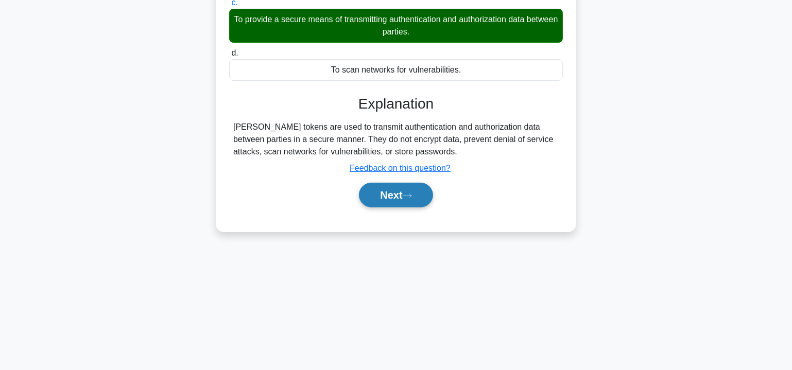
click at [408, 189] on button "Next" at bounding box center [396, 195] width 74 height 25
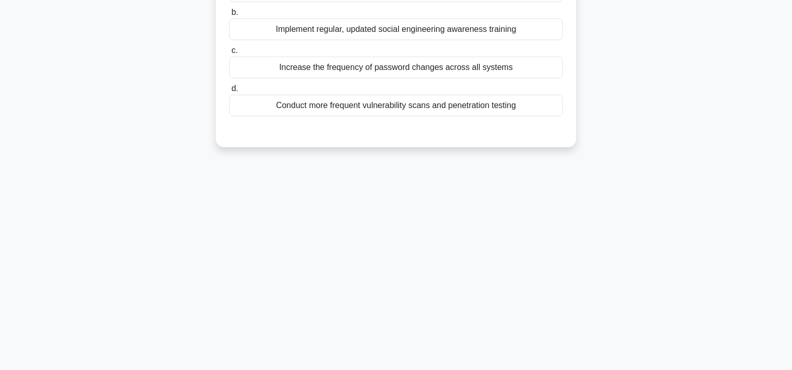
scroll to position [0, 0]
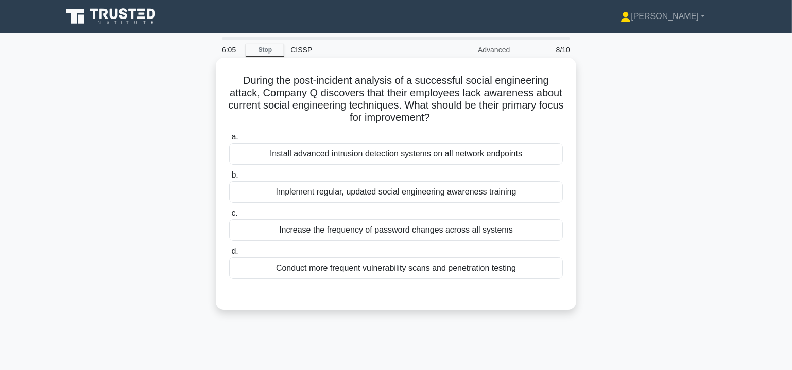
click at [516, 188] on div "Implement regular, updated social engineering awareness training" at bounding box center [396, 192] width 334 height 22
click at [229, 179] on input "b. Implement regular, updated social engineering awareness training" at bounding box center [229, 175] width 0 height 7
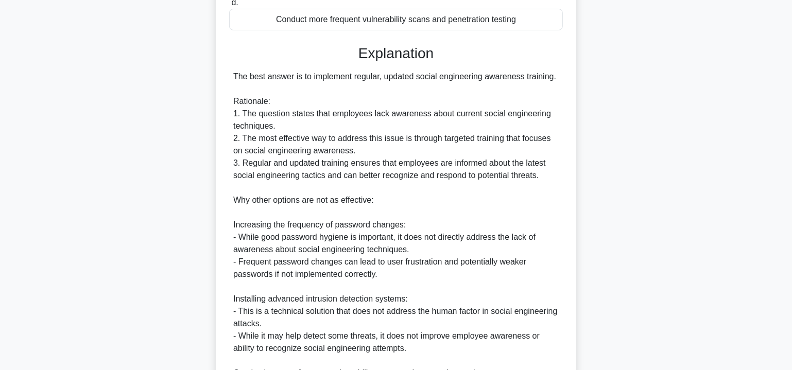
scroll to position [405, 0]
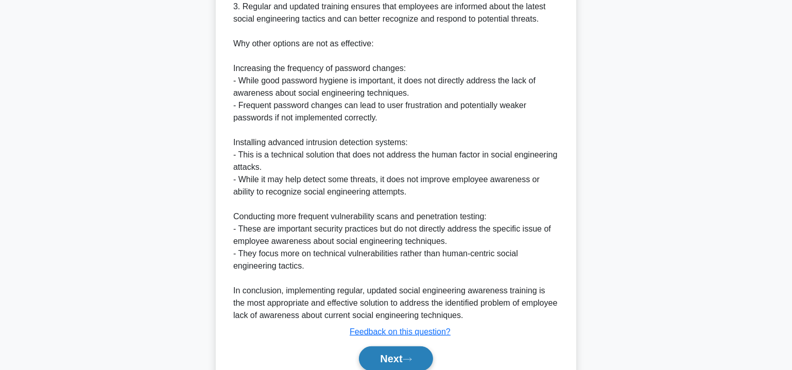
click at [380, 355] on button "Next" at bounding box center [396, 358] width 74 height 25
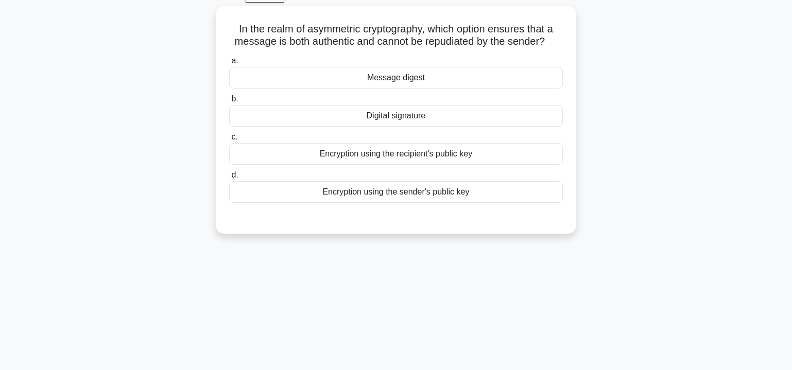
scroll to position [0, 0]
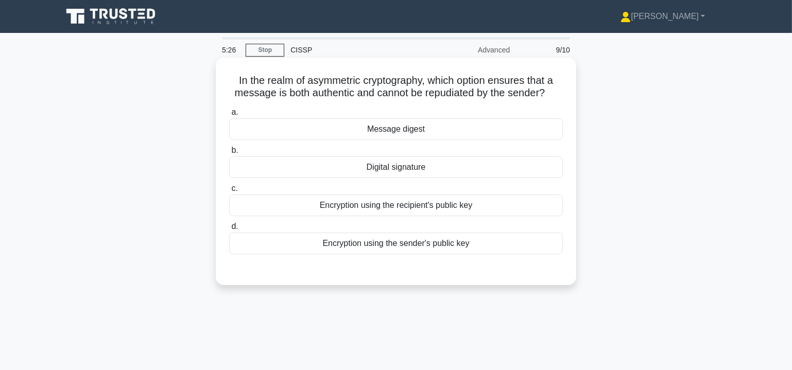
click at [416, 167] on div "Digital signature" at bounding box center [396, 167] width 334 height 22
click at [229, 154] on input "b. Digital signature" at bounding box center [229, 150] width 0 height 7
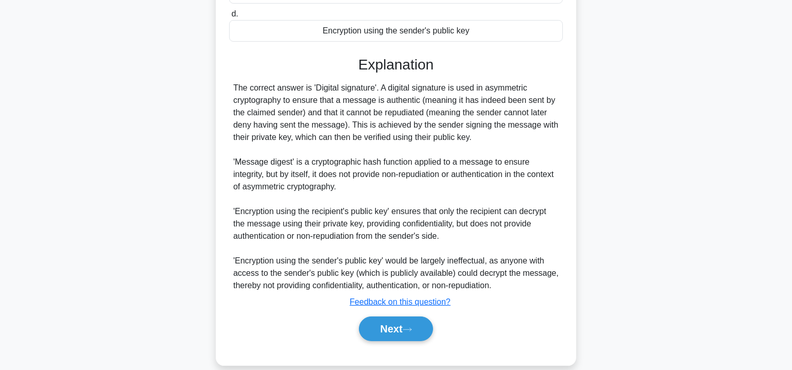
scroll to position [225, 0]
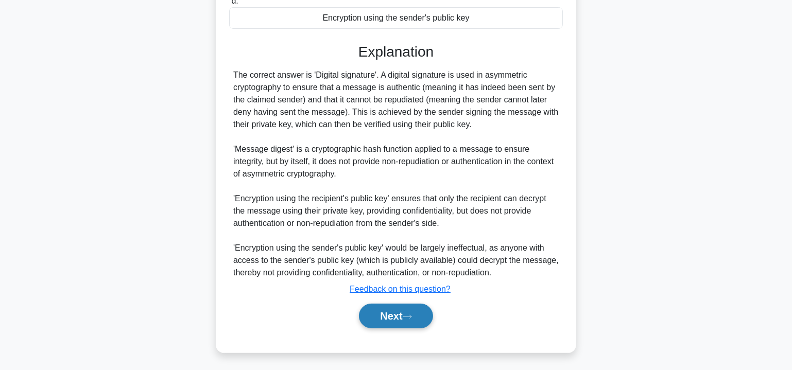
click at [409, 311] on button "Next" at bounding box center [396, 316] width 74 height 25
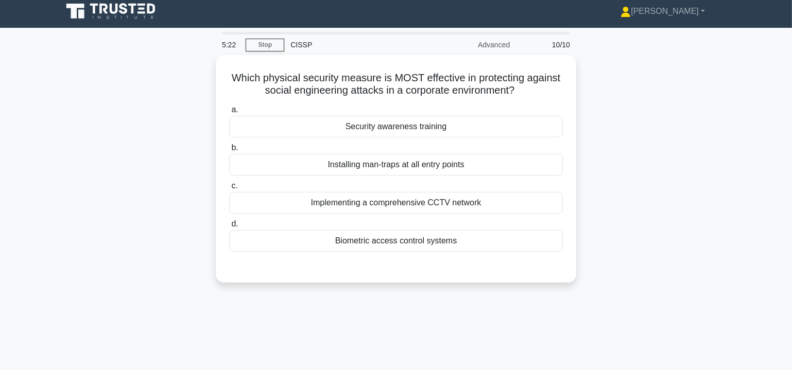
scroll to position [0, 0]
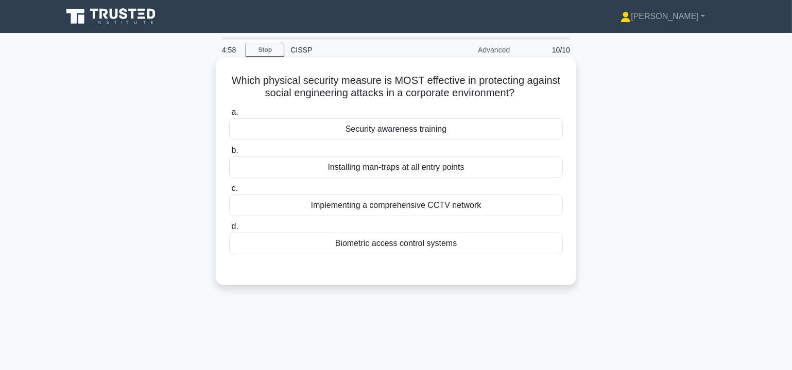
click at [409, 128] on div "Security awareness training" at bounding box center [396, 129] width 334 height 22
click at [229, 116] on input "a. Security awareness training" at bounding box center [229, 112] width 0 height 7
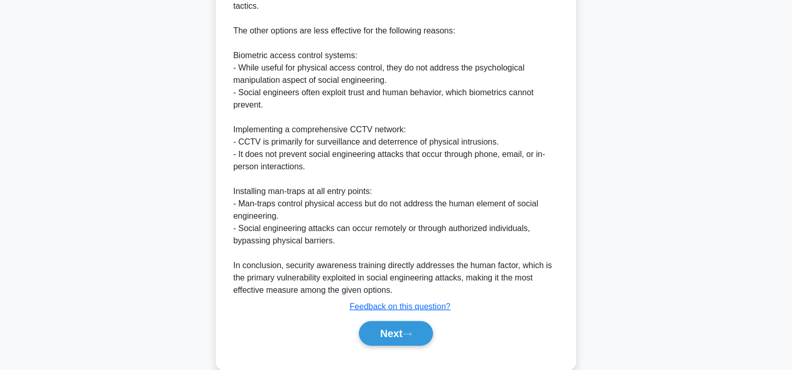
scroll to position [435, 0]
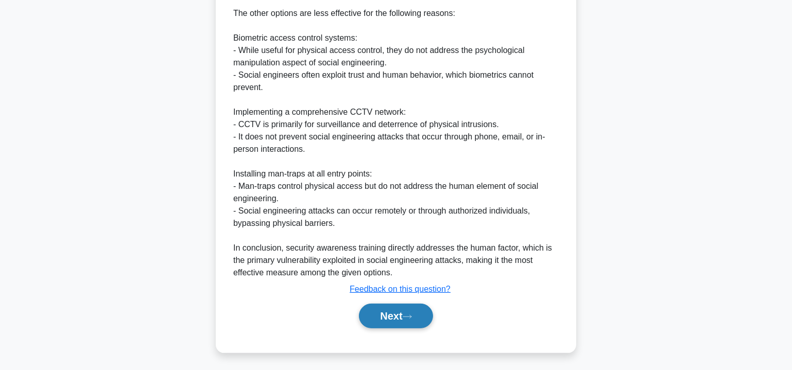
click at [398, 315] on button "Next" at bounding box center [396, 316] width 74 height 25
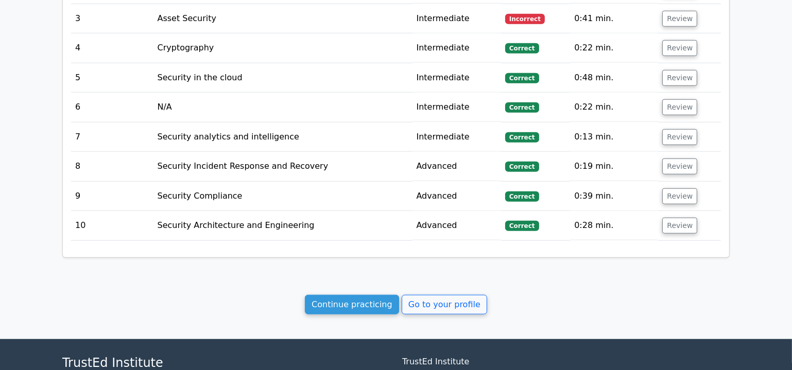
scroll to position [1134, 0]
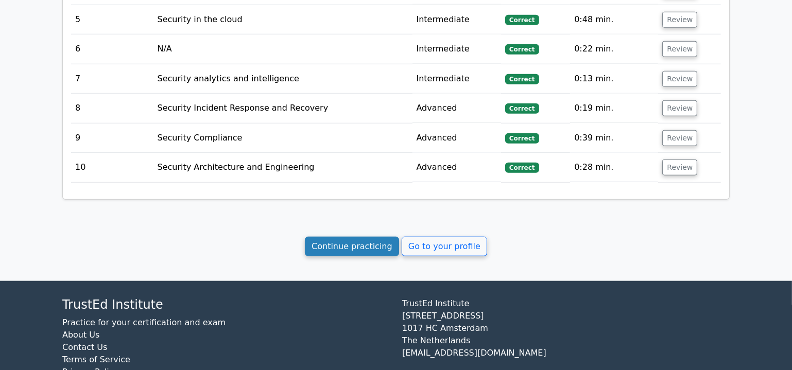
click at [359, 237] on link "Continue practicing" at bounding box center [352, 247] width 94 height 20
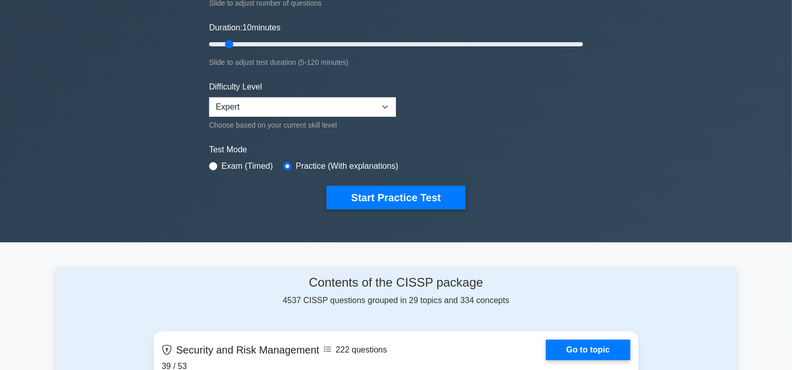
scroll to position [187, 0]
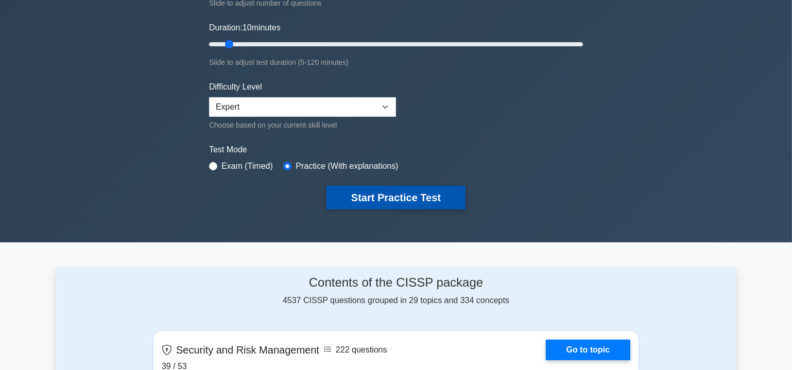
click at [374, 194] on button "Start Practice Test" at bounding box center [395, 198] width 139 height 24
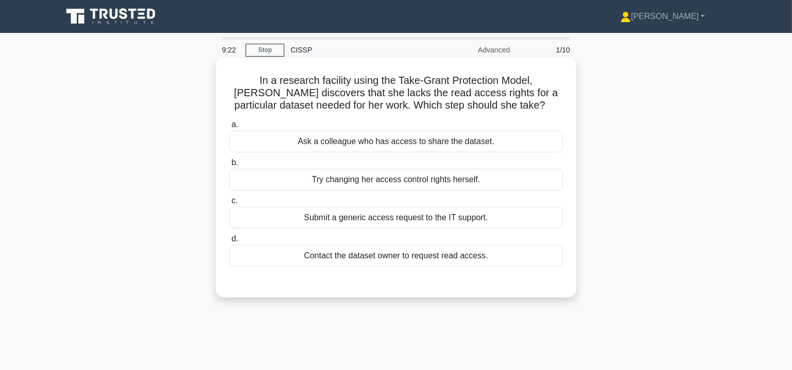
click at [448, 216] on div "Submit a generic access request to the IT support." at bounding box center [396, 218] width 334 height 22
click at [229, 204] on input "c. Submit a generic access request to the IT support." at bounding box center [229, 201] width 0 height 7
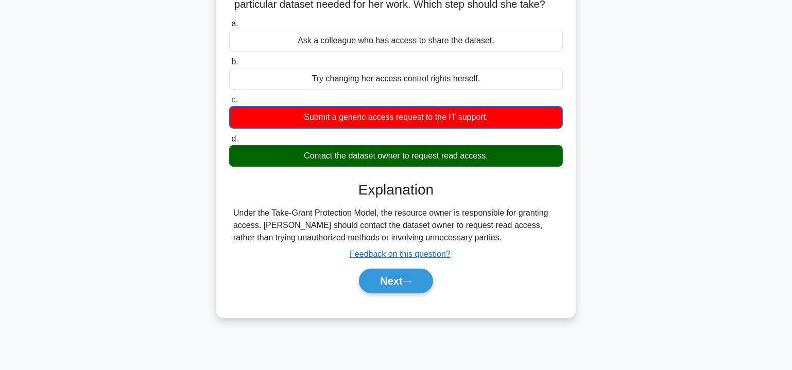
scroll to position [156, 0]
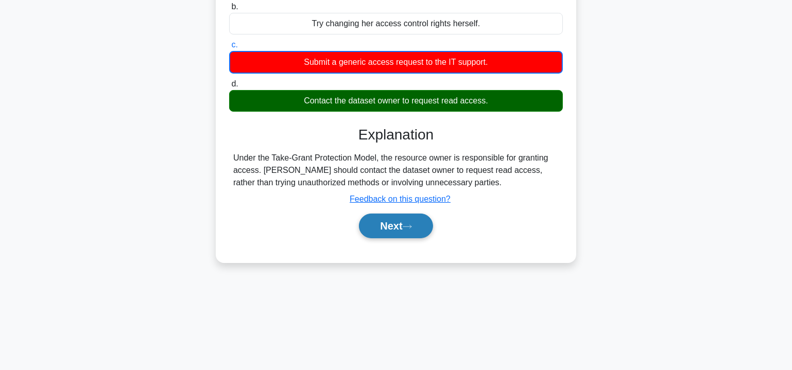
click at [395, 222] on button "Next" at bounding box center [396, 226] width 74 height 25
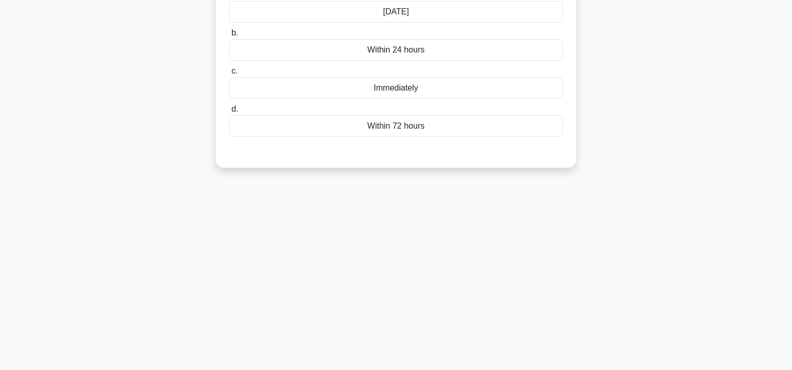
scroll to position [30, 0]
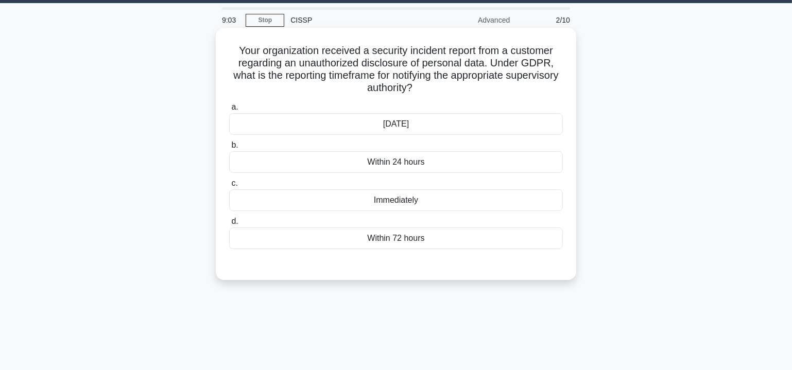
click at [412, 237] on div "Within 72 hours" at bounding box center [396, 239] width 334 height 22
click at [229, 225] on input "d. Within 72 hours" at bounding box center [229, 221] width 0 height 7
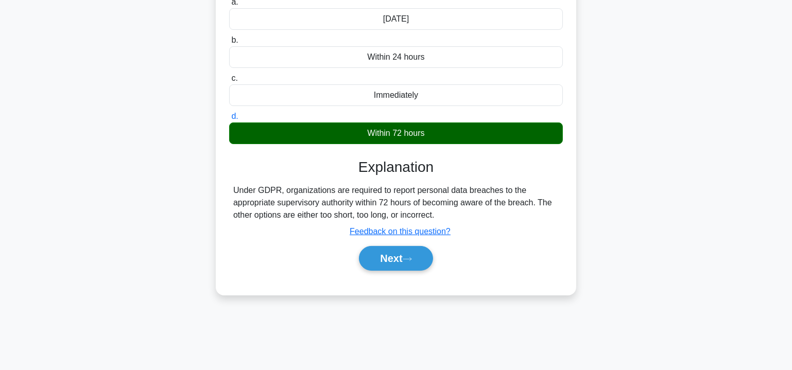
scroll to position [186, 0]
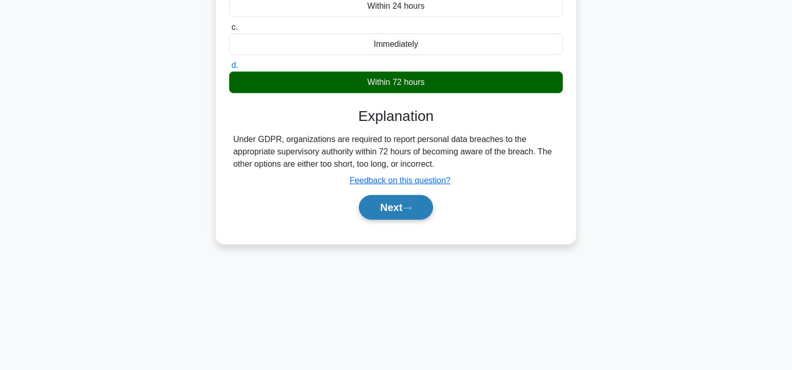
click at [404, 205] on button "Next" at bounding box center [396, 207] width 74 height 25
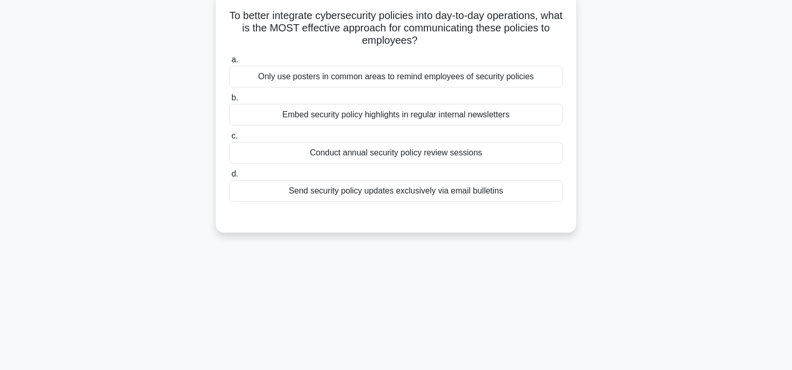
scroll to position [0, 0]
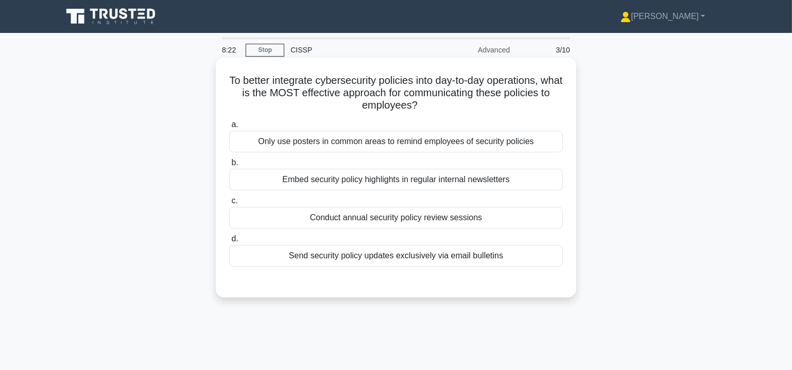
click at [307, 179] on div "Embed security policy highlights in regular internal newsletters" at bounding box center [396, 180] width 334 height 22
click at [229, 166] on input "b. Embed security policy highlights in regular internal newsletters" at bounding box center [229, 163] width 0 height 7
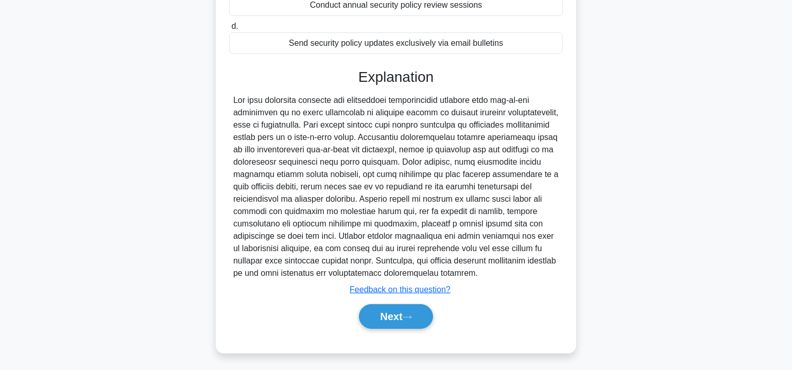
scroll to position [213, 0]
click at [400, 313] on button "Next" at bounding box center [396, 316] width 74 height 25
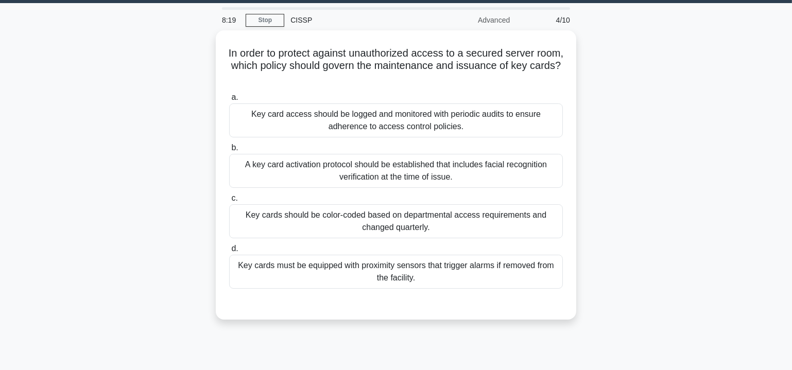
scroll to position [30, 0]
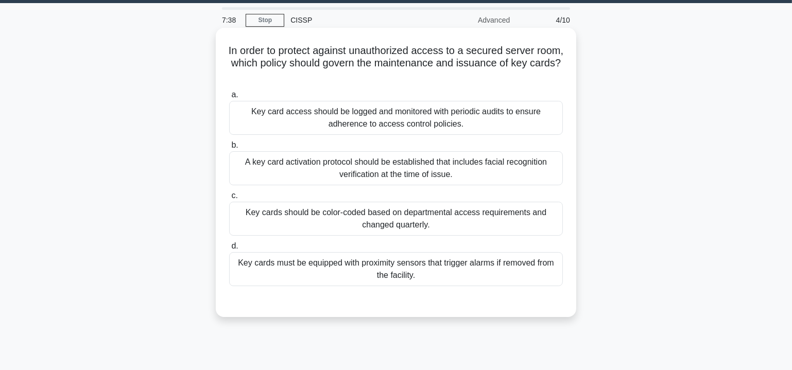
click at [395, 118] on div "Key card access should be logged and monitored with periodic audits to ensure a…" at bounding box center [396, 118] width 334 height 34
click at [229, 98] on input "a. Key card access should be logged and monitored with periodic audits to ensur…" at bounding box center [229, 95] width 0 height 7
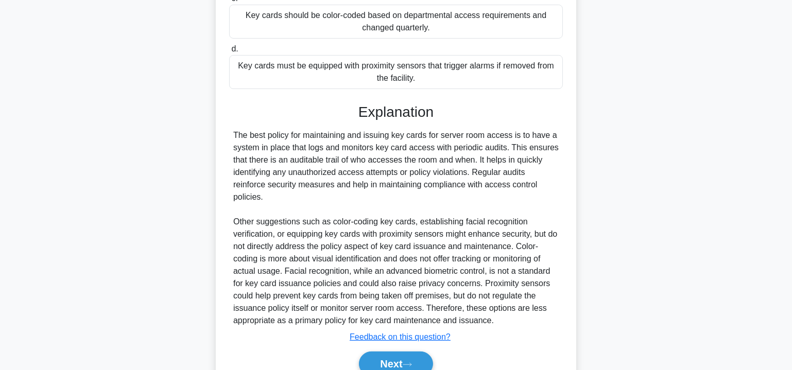
scroll to position [263, 0]
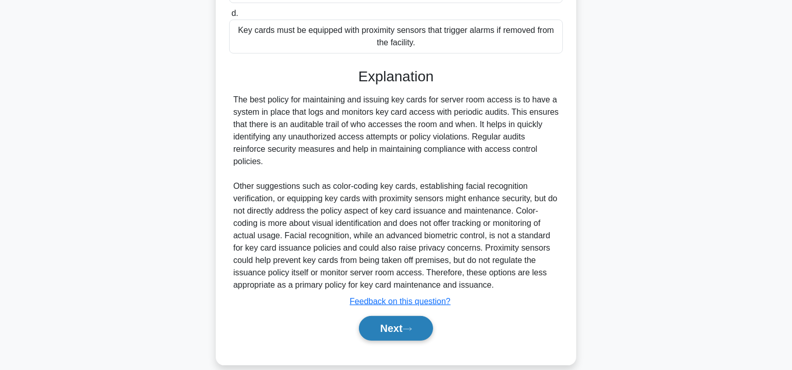
click at [399, 320] on button "Next" at bounding box center [396, 328] width 74 height 25
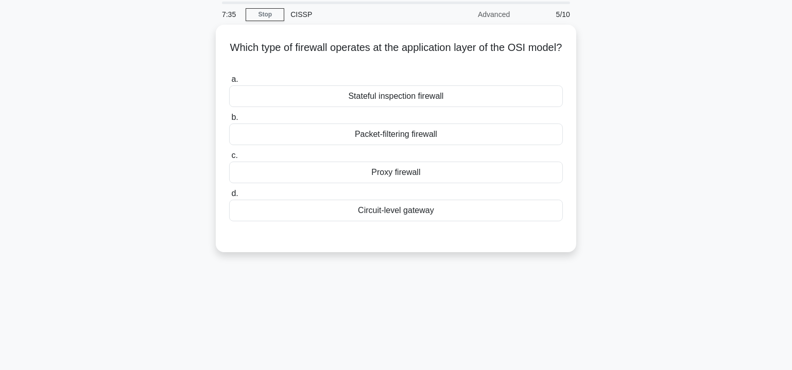
scroll to position [0, 0]
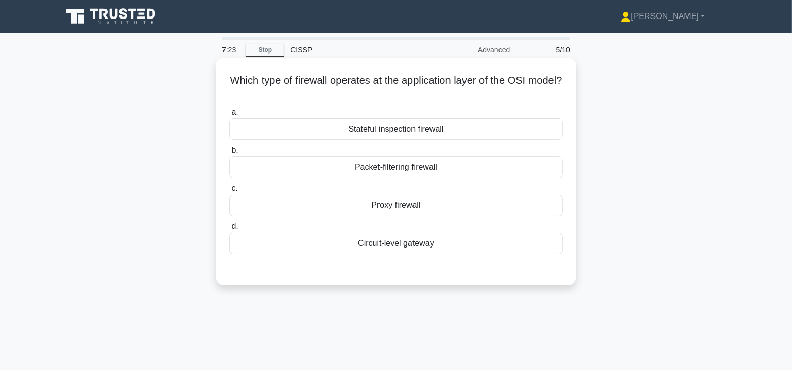
click at [429, 128] on div "Stateful inspection firewall" at bounding box center [396, 129] width 334 height 22
click at [229, 116] on input "a. Stateful inspection firewall" at bounding box center [229, 112] width 0 height 7
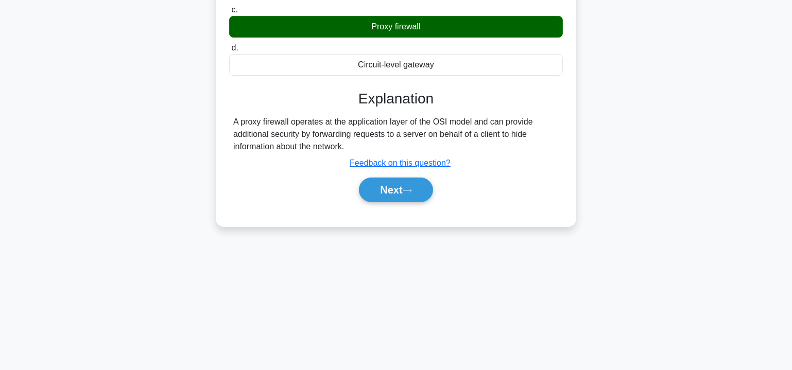
scroll to position [186, 0]
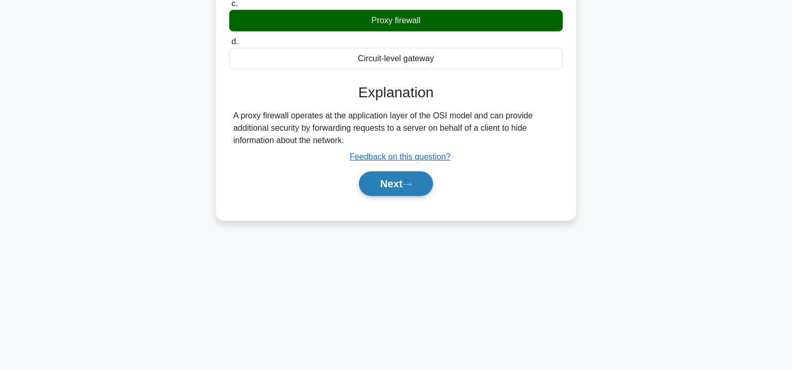
click at [404, 181] on button "Next" at bounding box center [396, 183] width 74 height 25
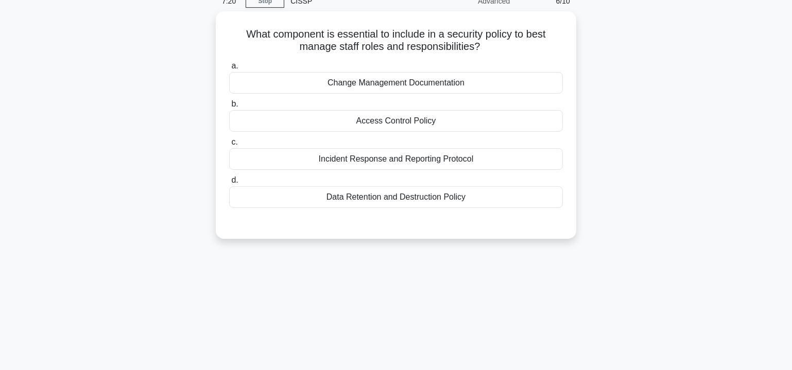
scroll to position [0, 0]
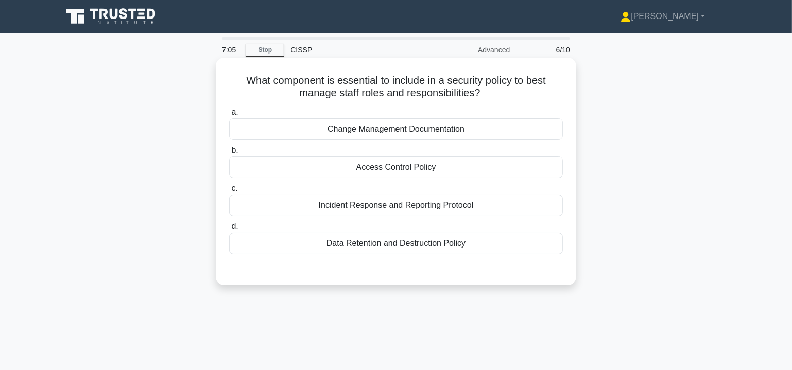
click at [424, 130] on div "Change Management Documentation" at bounding box center [396, 129] width 334 height 22
click at [229, 116] on input "a. Change Management Documentation" at bounding box center [229, 112] width 0 height 7
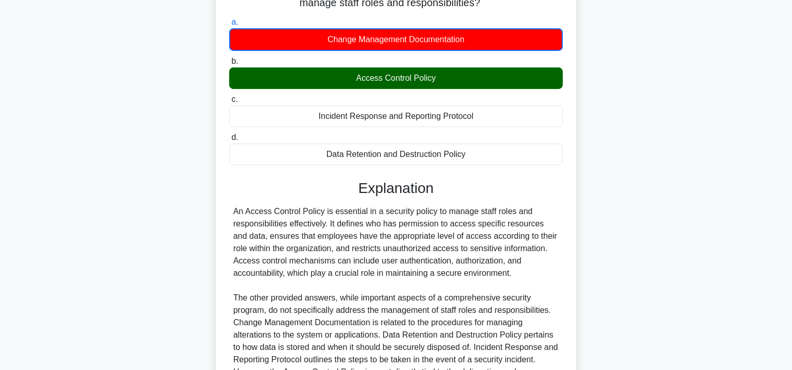
scroll to position [187, 0]
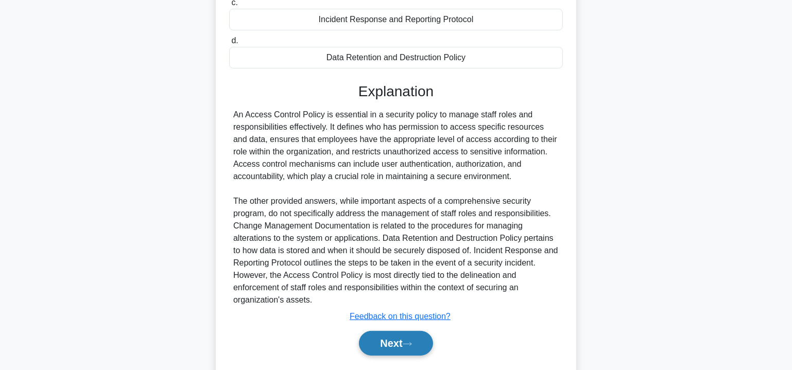
click at [399, 336] on button "Next" at bounding box center [396, 343] width 74 height 25
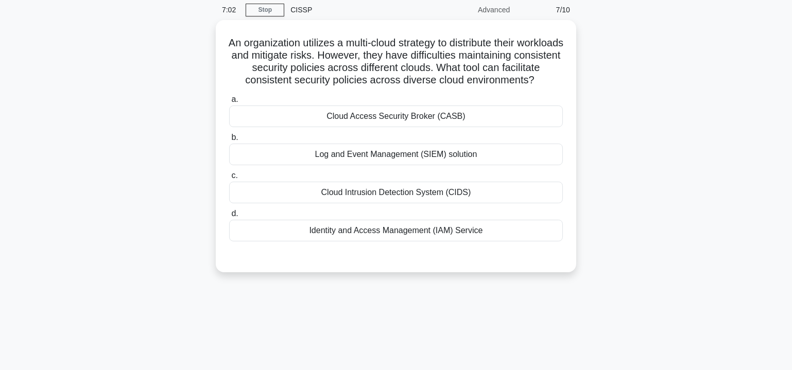
scroll to position [0, 0]
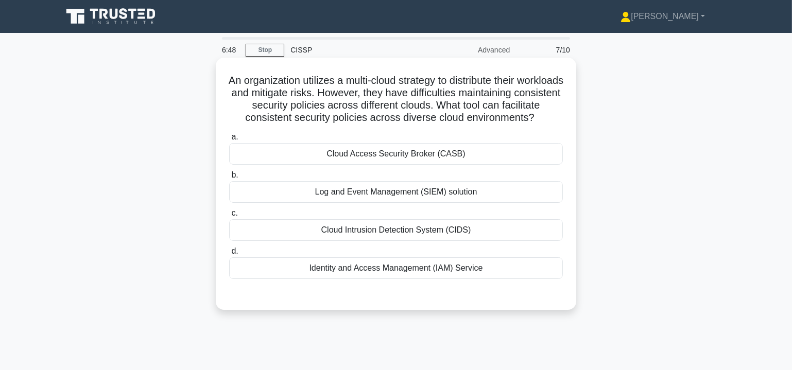
click at [389, 165] on div "Cloud Access Security Broker (CASB)" at bounding box center [396, 154] width 334 height 22
click at [229, 141] on input "a. Cloud Access Security Broker (CASB)" at bounding box center [229, 137] width 0 height 7
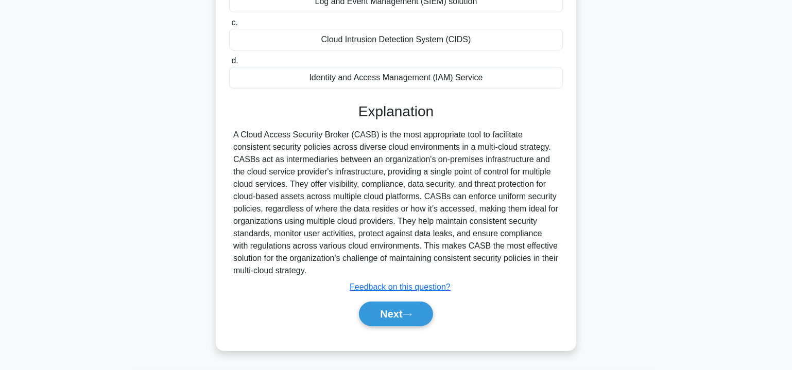
scroll to position [201, 0]
click at [393, 311] on button "Next" at bounding box center [396, 314] width 74 height 25
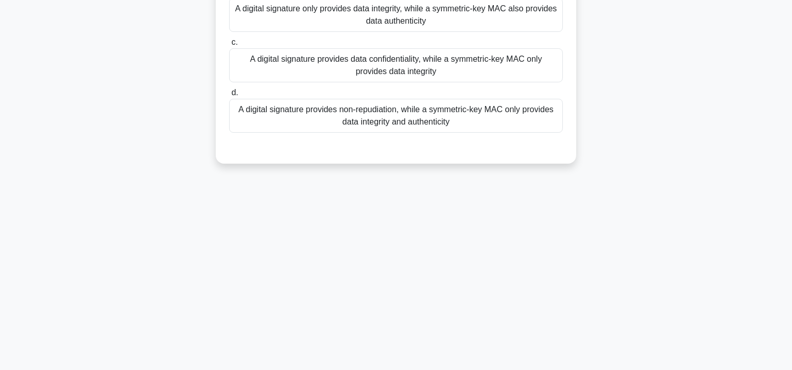
scroll to position [0, 0]
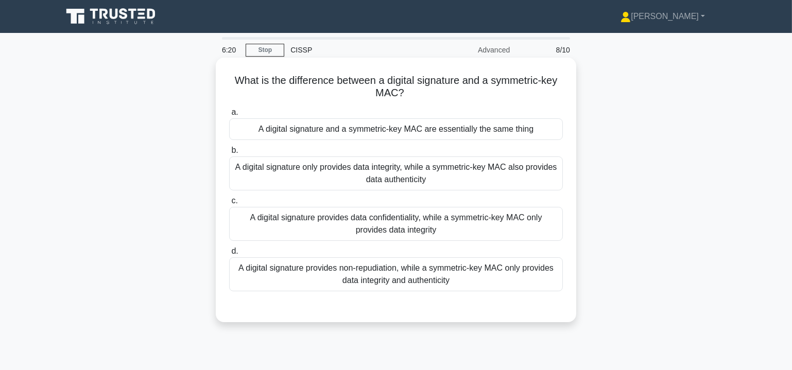
click at [428, 274] on div "A digital signature provides non-repudiation, while a symmetric-key MAC only pr…" at bounding box center [396, 274] width 334 height 34
click at [229, 255] on input "d. A digital signature provides non-repudiation, while a symmetric-key MAC only…" at bounding box center [229, 251] width 0 height 7
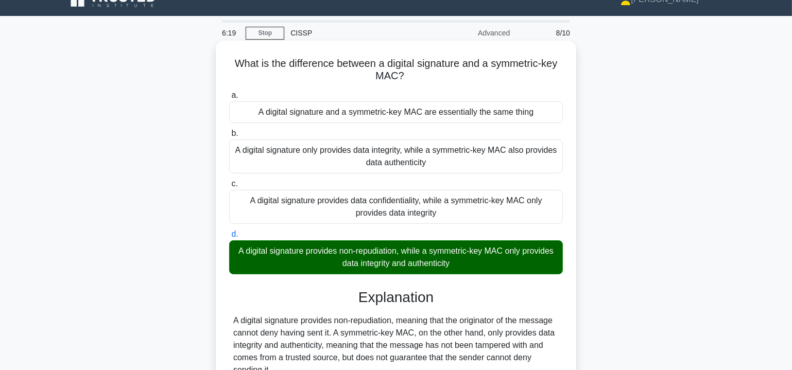
scroll to position [186, 0]
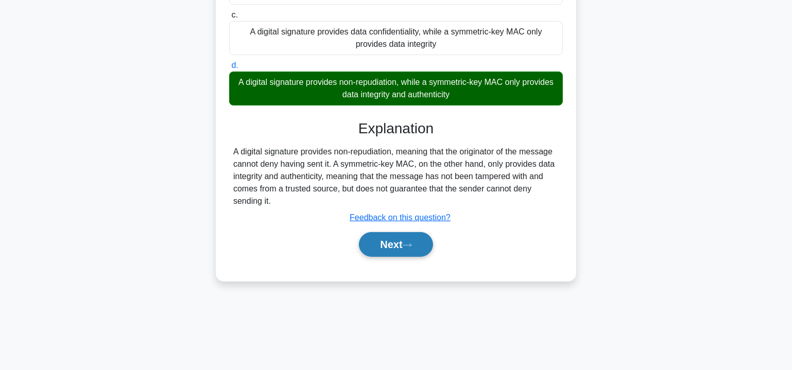
click at [404, 243] on button "Next" at bounding box center [396, 244] width 74 height 25
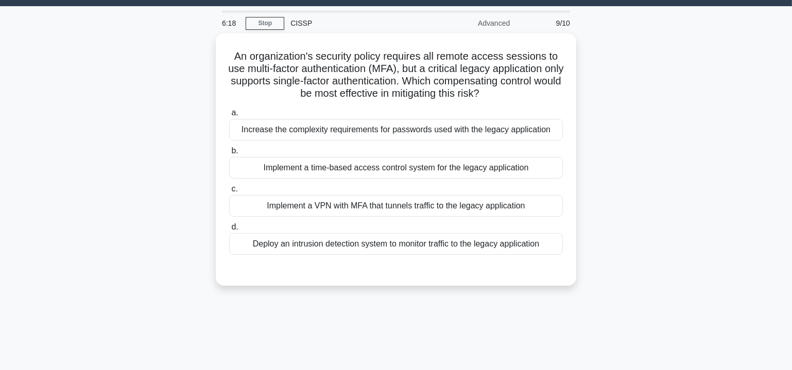
scroll to position [0, 0]
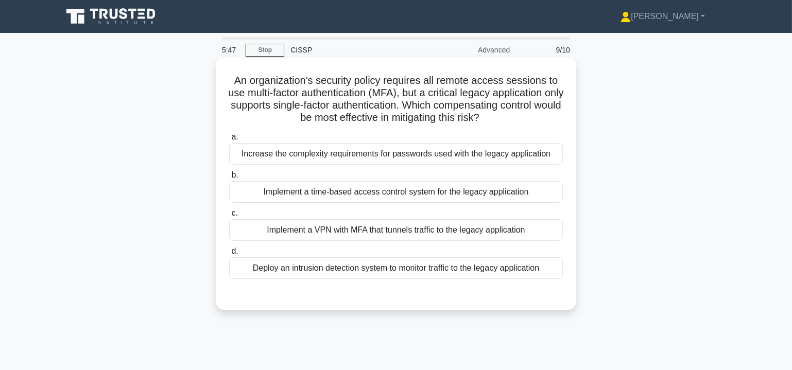
click at [334, 231] on div "Implement a VPN with MFA that tunnels traffic to the legacy application" at bounding box center [396, 230] width 334 height 22
click at [229, 217] on input "c. Implement a VPN with MFA that tunnels traffic to the legacy application" at bounding box center [229, 213] width 0 height 7
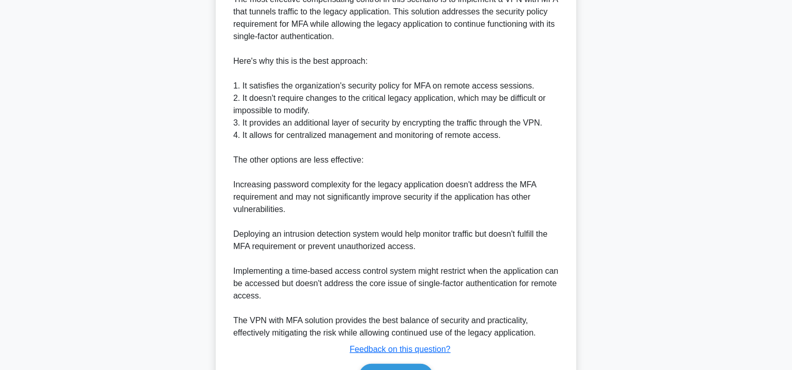
scroll to position [374, 0]
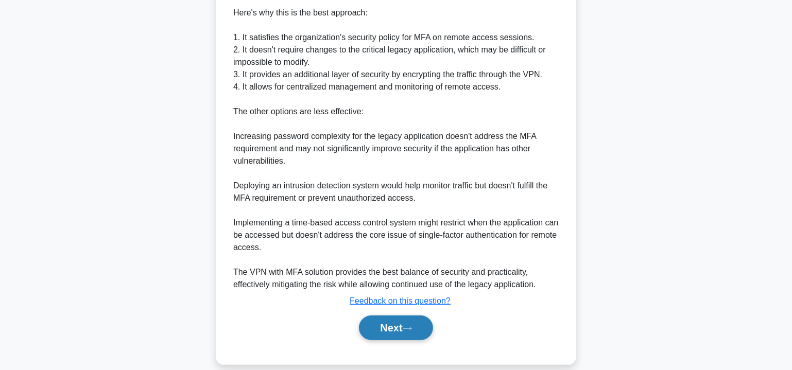
click at [396, 327] on button "Next" at bounding box center [396, 328] width 74 height 25
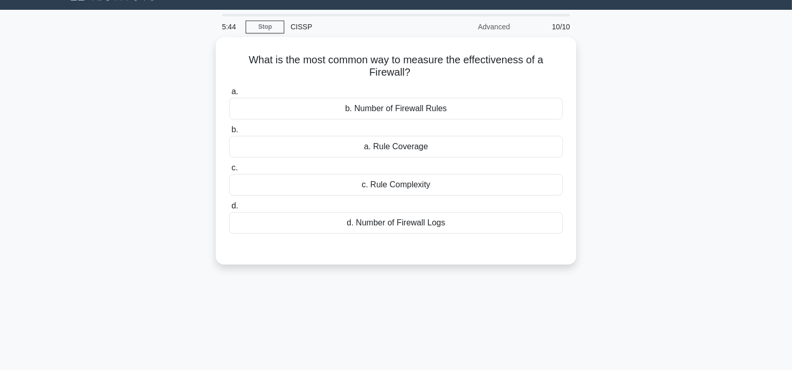
scroll to position [0, 0]
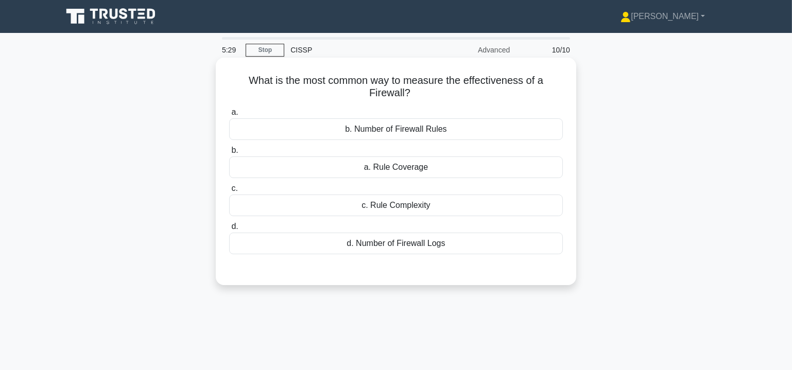
click at [429, 169] on div "a. Rule Coverage" at bounding box center [396, 167] width 334 height 22
click at [229, 154] on input "b. a. Rule Coverage" at bounding box center [229, 150] width 0 height 7
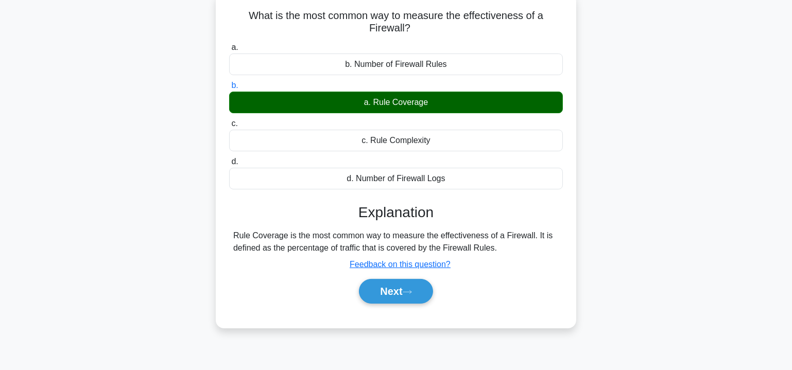
scroll to position [93, 0]
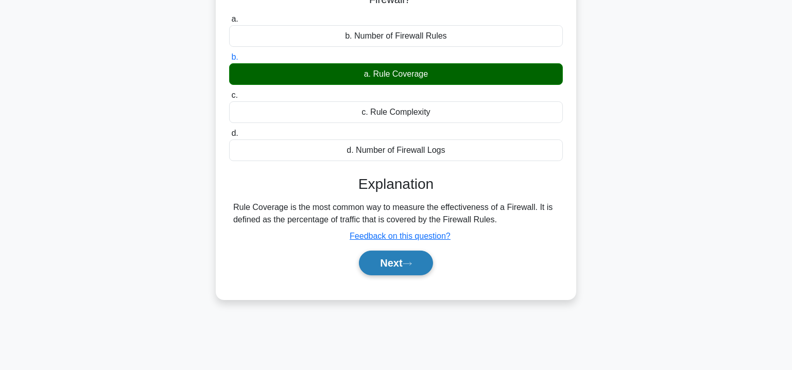
click at [387, 269] on button "Next" at bounding box center [396, 263] width 74 height 25
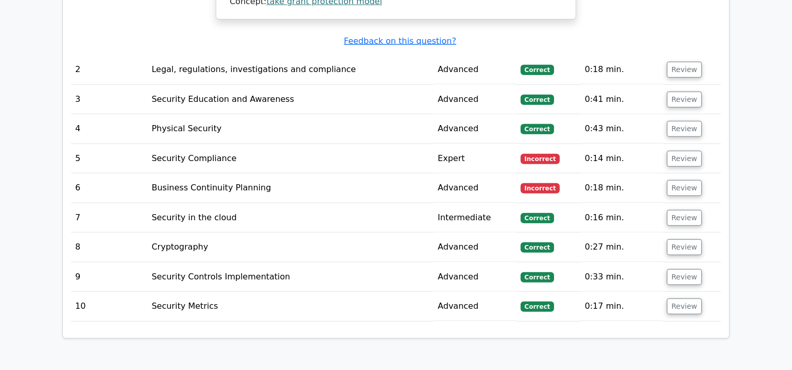
scroll to position [1060, 0]
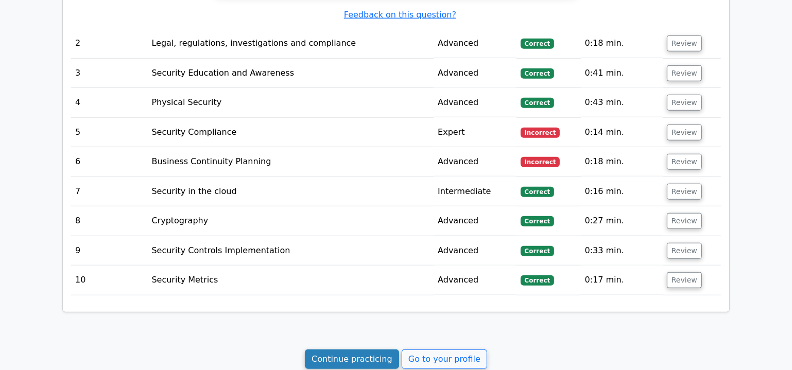
click at [355, 349] on link "Continue practicing" at bounding box center [352, 359] width 94 height 20
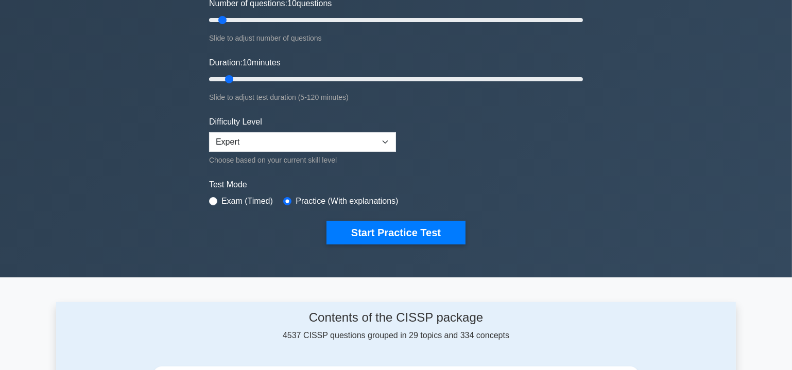
scroll to position [156, 0]
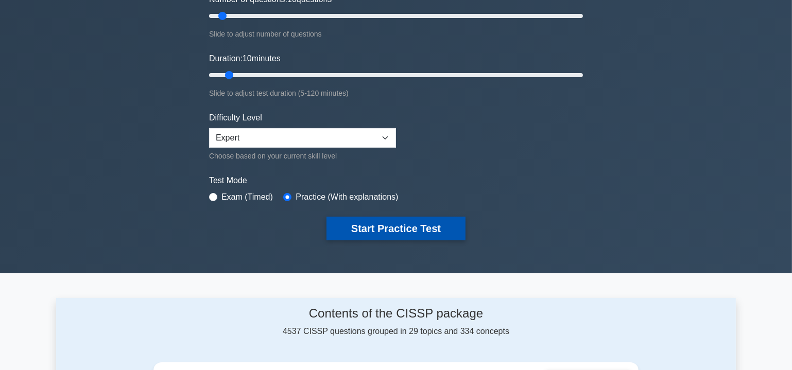
click at [404, 231] on button "Start Practice Test" at bounding box center [395, 229] width 139 height 24
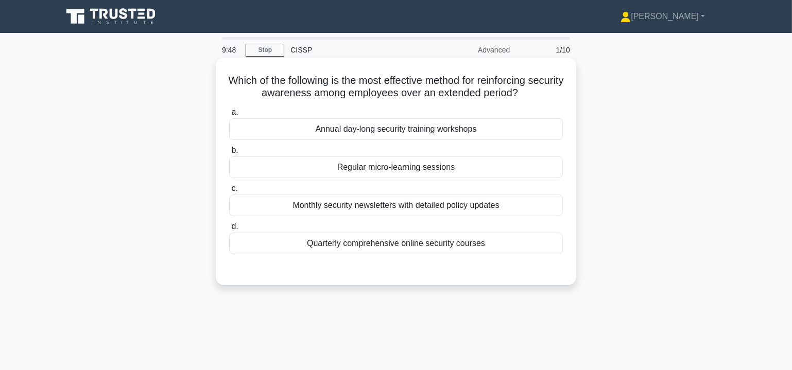
click at [371, 168] on div "Regular micro-learning sessions" at bounding box center [396, 167] width 334 height 22
click at [229, 154] on input "b. Regular micro-learning sessions" at bounding box center [229, 150] width 0 height 7
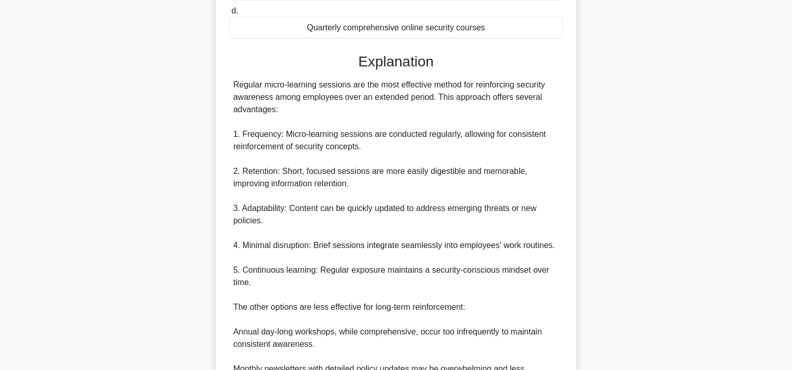
scroll to position [374, 0]
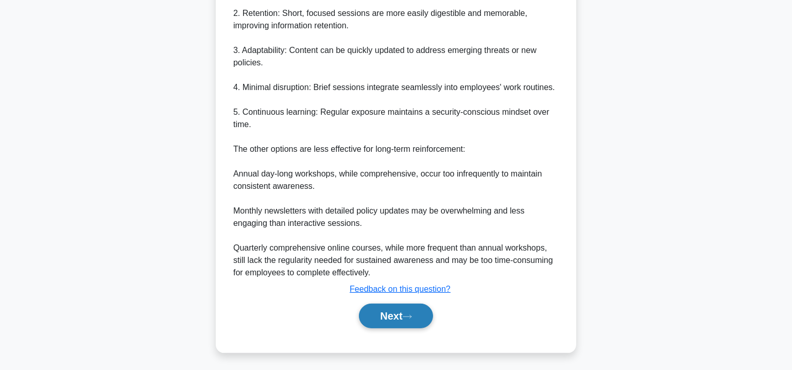
click at [399, 313] on button "Next" at bounding box center [396, 316] width 74 height 25
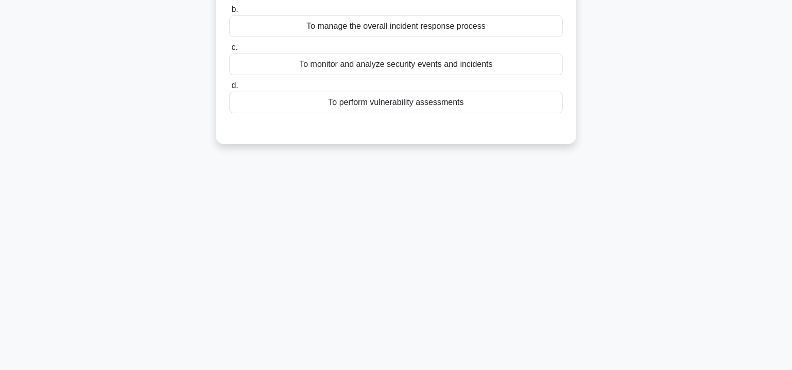
scroll to position [0, 0]
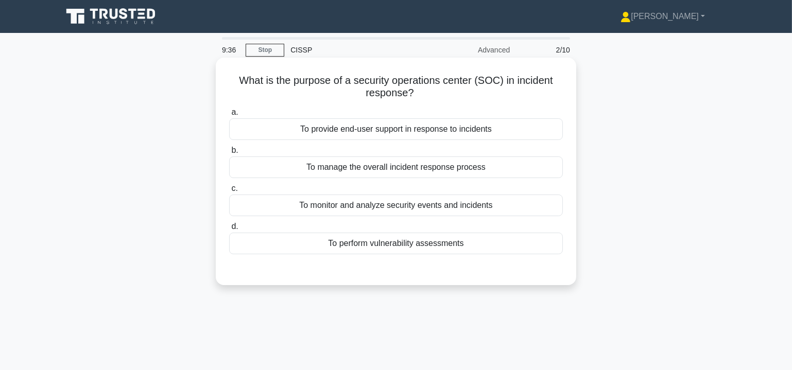
click at [365, 207] on div "To monitor and analyze security events and incidents" at bounding box center [396, 206] width 334 height 22
click at [229, 192] on input "c. To monitor and analyze security events and incidents" at bounding box center [229, 188] width 0 height 7
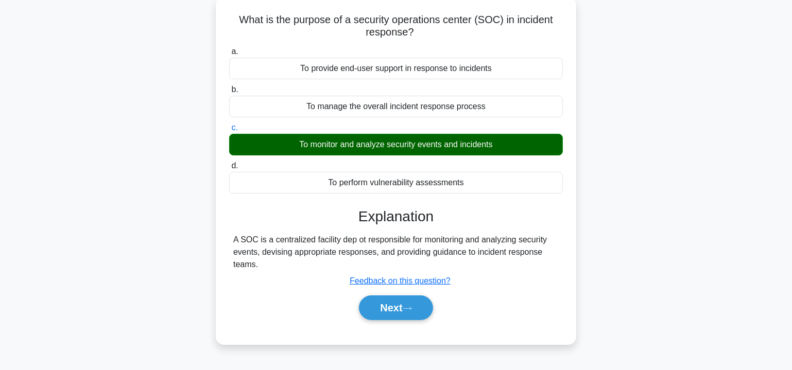
scroll to position [156, 0]
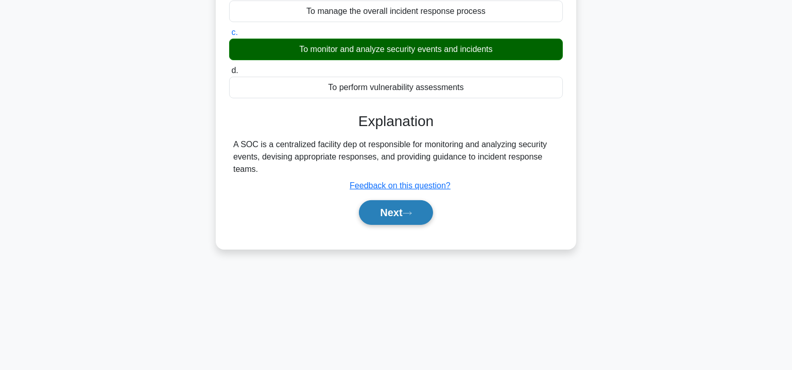
click at [417, 212] on button "Next" at bounding box center [396, 212] width 74 height 25
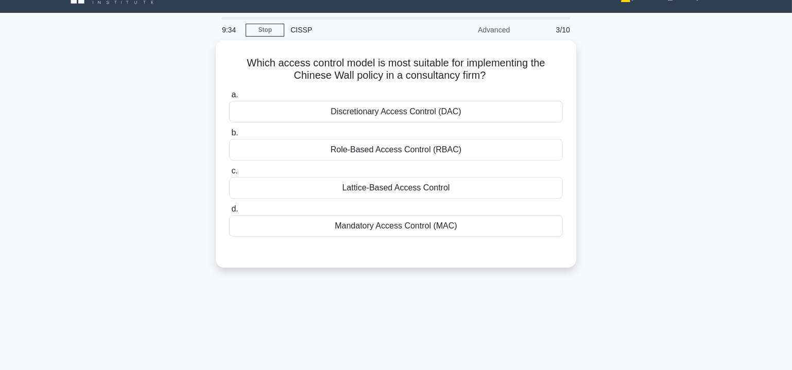
scroll to position [0, 0]
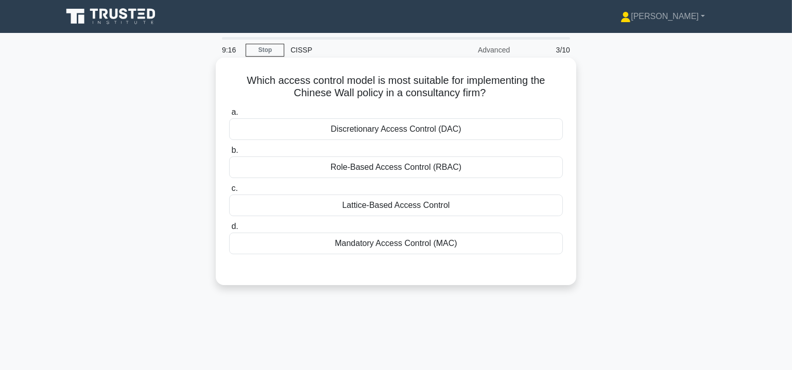
drag, startPoint x: 239, startPoint y: 84, endPoint x: 462, endPoint y: 252, distance: 278.7
click at [462, 252] on div "Which access control model is most suitable for implementing the Chinese Wall p…" at bounding box center [396, 171] width 352 height 219
copy div "Which access control model is most suitable for implementing the Chinese Wall p…"
click at [381, 203] on div "Lattice-Based Access Control" at bounding box center [396, 206] width 334 height 22
click at [229, 192] on input "c. Lattice-Based Access Control" at bounding box center [229, 188] width 0 height 7
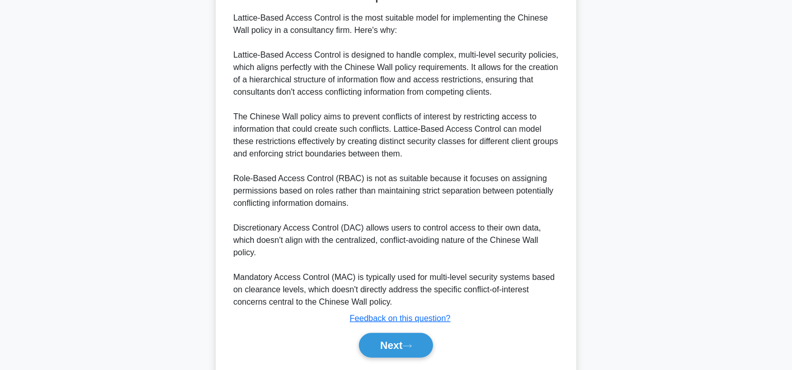
scroll to position [300, 0]
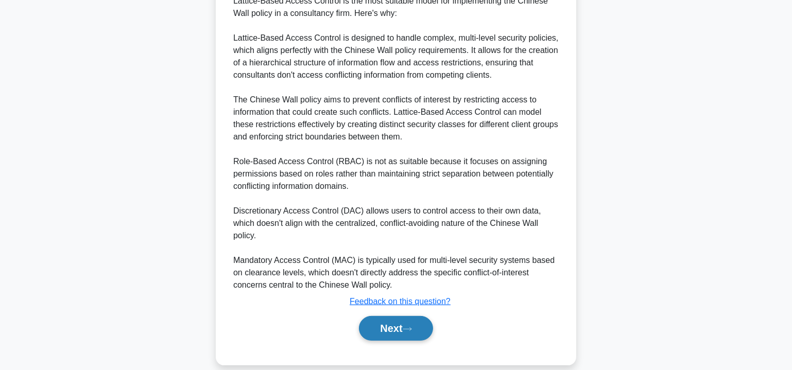
click at [383, 319] on button "Next" at bounding box center [396, 328] width 74 height 25
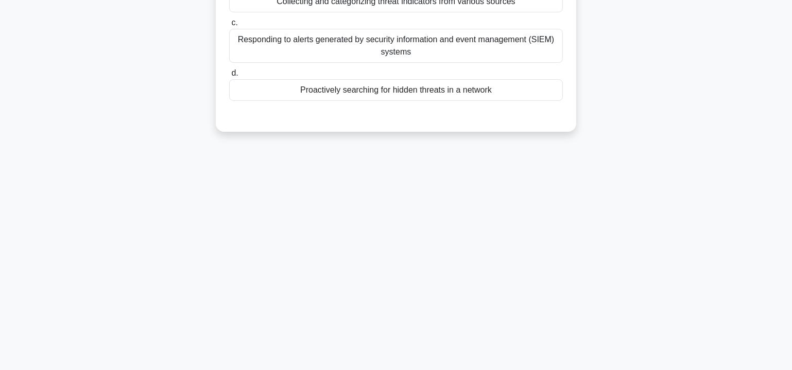
scroll to position [30, 0]
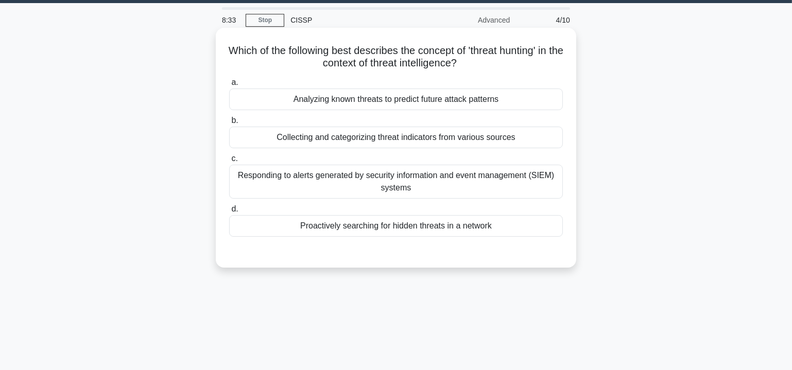
click at [447, 226] on div "Proactively searching for hidden threats in a network" at bounding box center [396, 226] width 334 height 22
click at [229, 213] on input "d. Proactively searching for hidden threats in a network" at bounding box center [229, 209] width 0 height 7
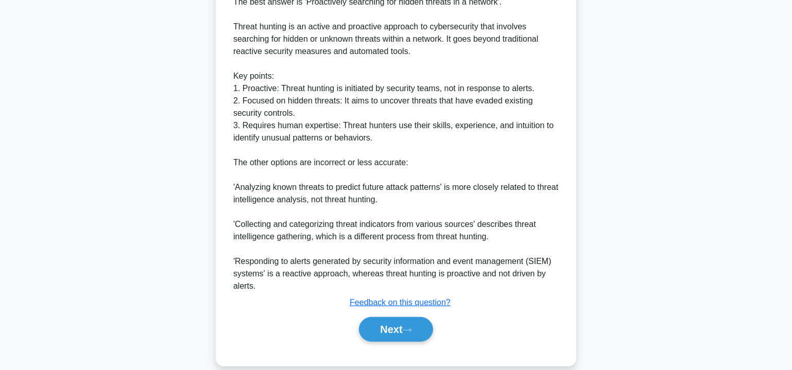
scroll to position [324, 0]
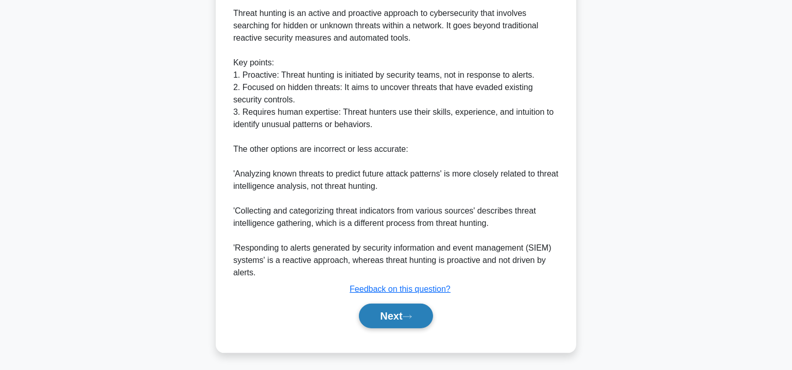
click at [407, 314] on icon at bounding box center [407, 317] width 9 height 6
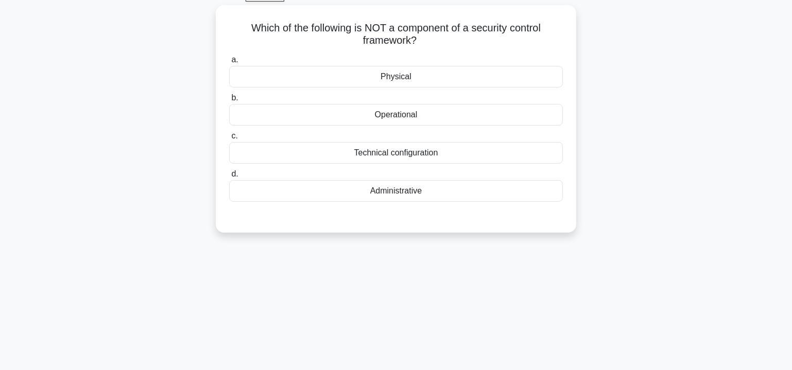
scroll to position [0, 0]
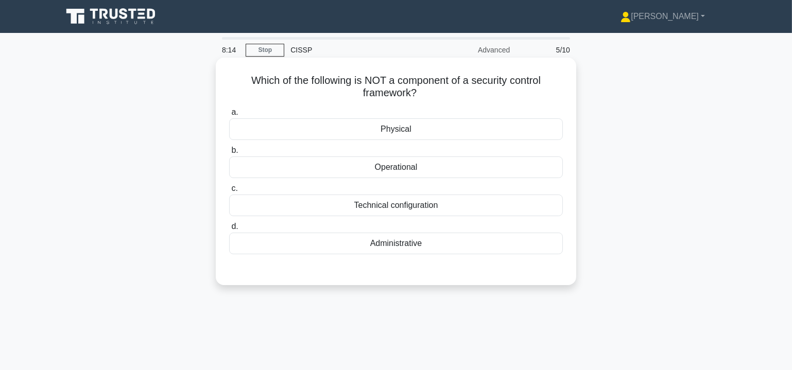
click at [441, 205] on div "Technical configuration" at bounding box center [396, 206] width 334 height 22
click at [229, 192] on input "c. Technical configuration" at bounding box center [229, 188] width 0 height 7
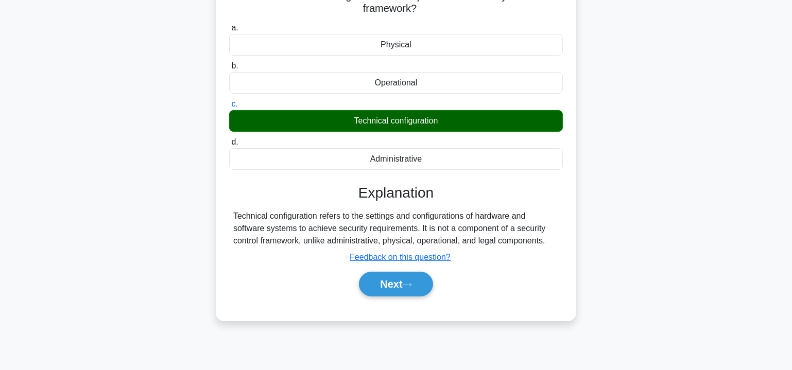
scroll to position [93, 0]
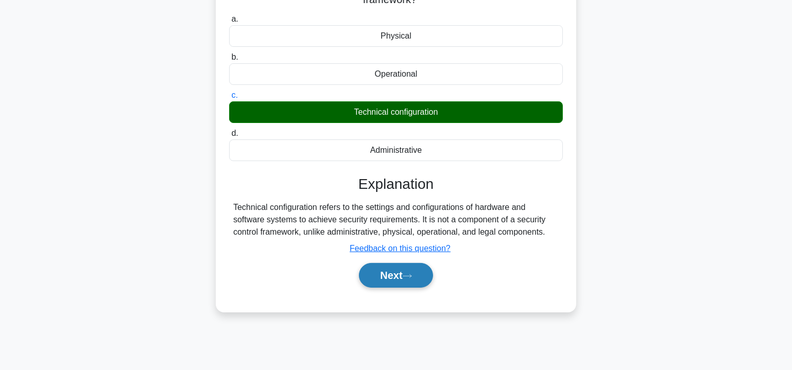
click at [415, 266] on button "Next" at bounding box center [396, 275] width 74 height 25
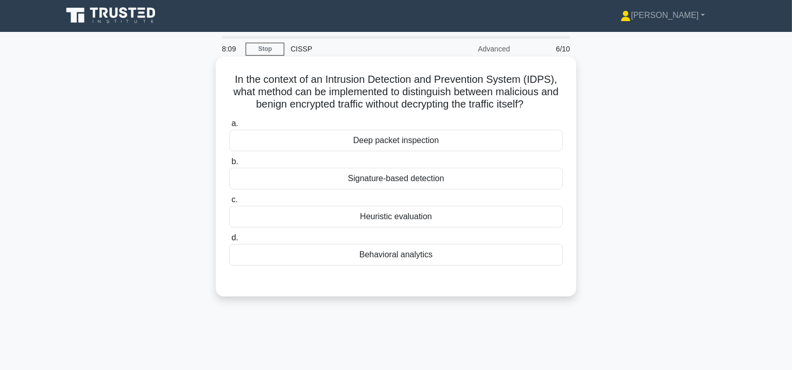
scroll to position [0, 0]
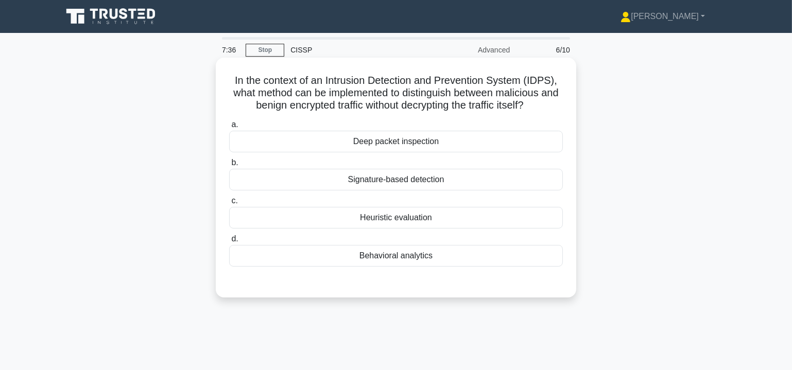
click at [424, 256] on div "Behavioral analytics" at bounding box center [396, 256] width 334 height 22
click at [229, 242] on input "d. Behavioral analytics" at bounding box center [229, 239] width 0 height 7
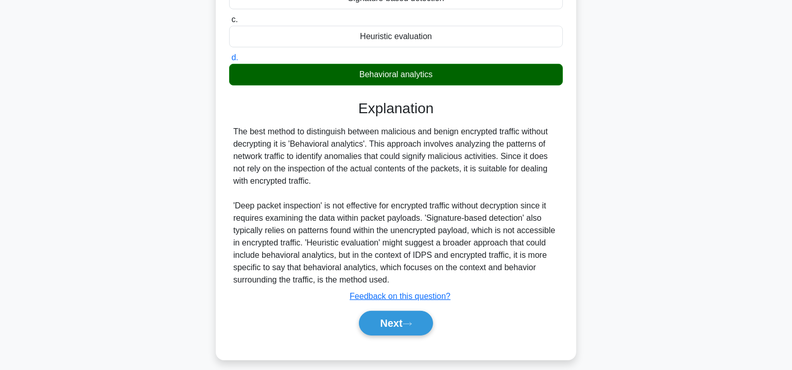
scroll to position [188, 0]
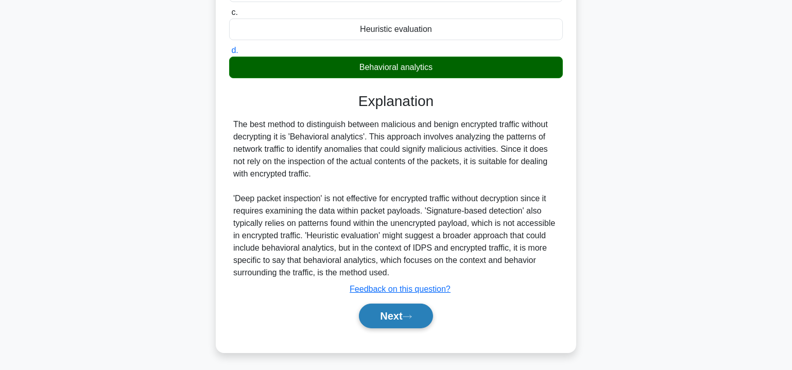
click at [412, 316] on icon at bounding box center [407, 317] width 9 height 6
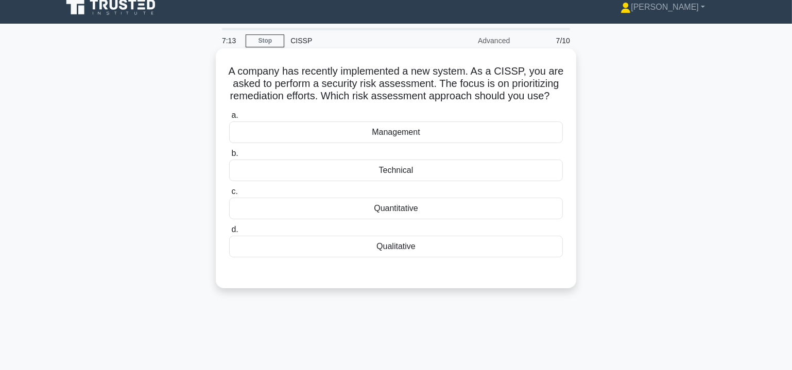
scroll to position [31, 0]
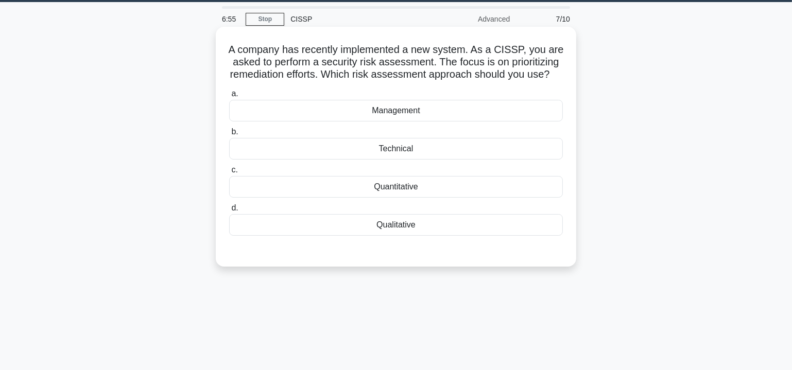
click at [412, 160] on div "Technical" at bounding box center [396, 149] width 334 height 22
click at [229, 135] on input "b. Technical" at bounding box center [229, 132] width 0 height 7
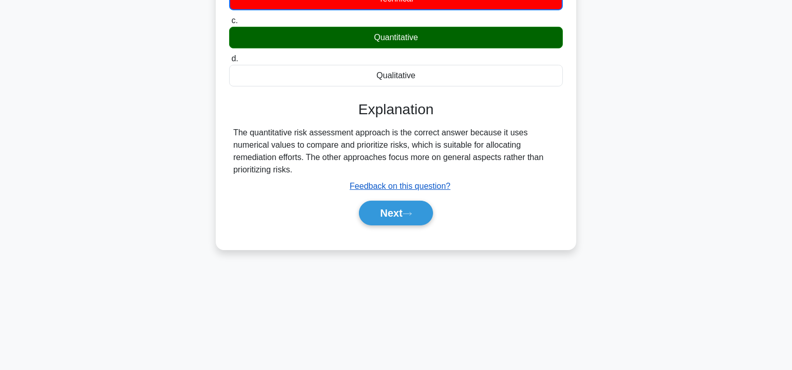
scroll to position [186, 0]
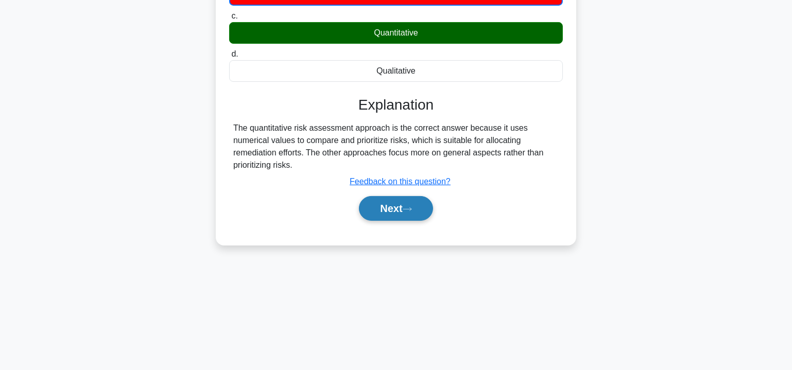
click at [389, 218] on button "Next" at bounding box center [396, 208] width 74 height 25
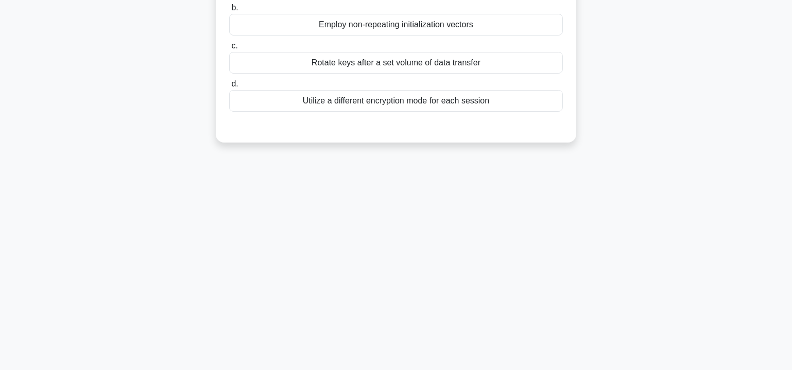
scroll to position [30, 0]
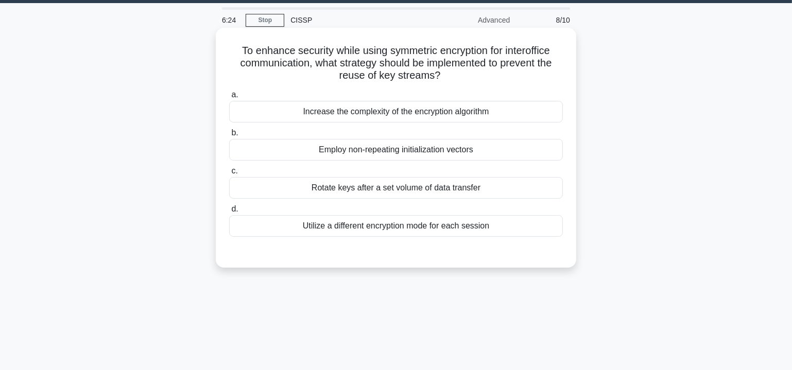
click at [396, 151] on div "Employ non-repeating initialization vectors" at bounding box center [396, 150] width 334 height 22
click at [229, 136] on input "b. Employ non-repeating initialization vectors" at bounding box center [229, 133] width 0 height 7
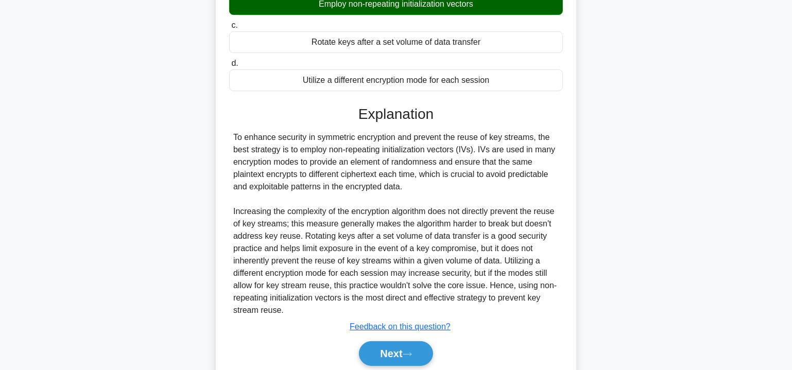
scroll to position [213, 0]
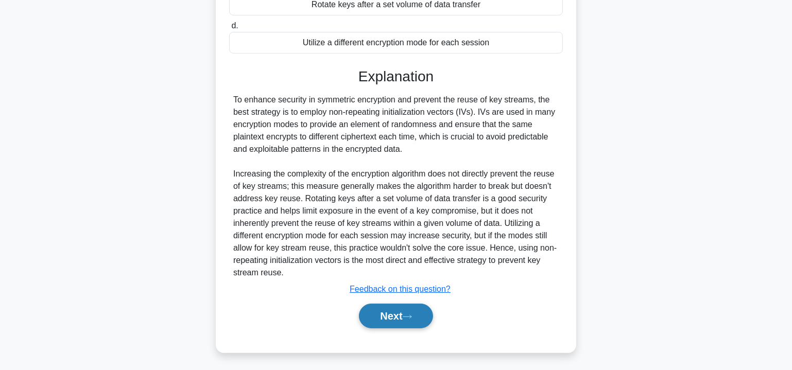
click at [410, 308] on button "Next" at bounding box center [396, 316] width 74 height 25
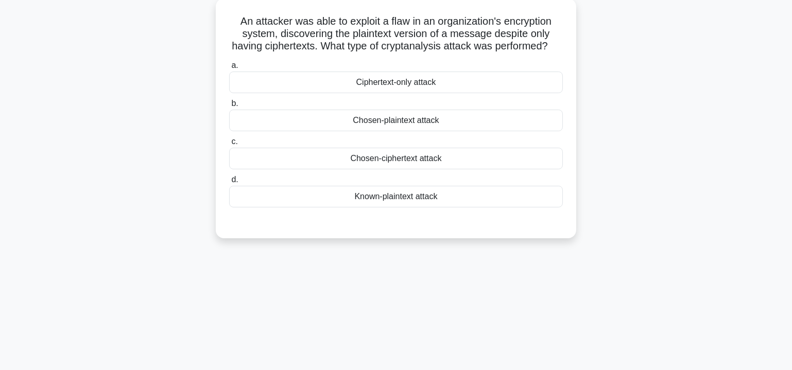
scroll to position [0, 0]
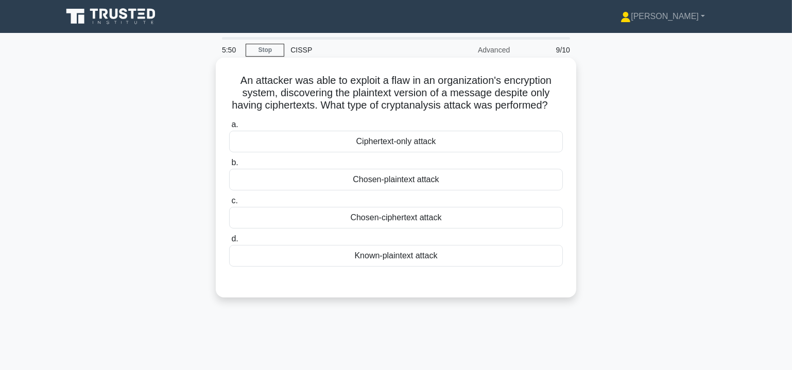
click at [400, 152] on div "Ciphertext-only attack" at bounding box center [396, 142] width 334 height 22
click at [229, 128] on input "a. Ciphertext-only attack" at bounding box center [229, 124] width 0 height 7
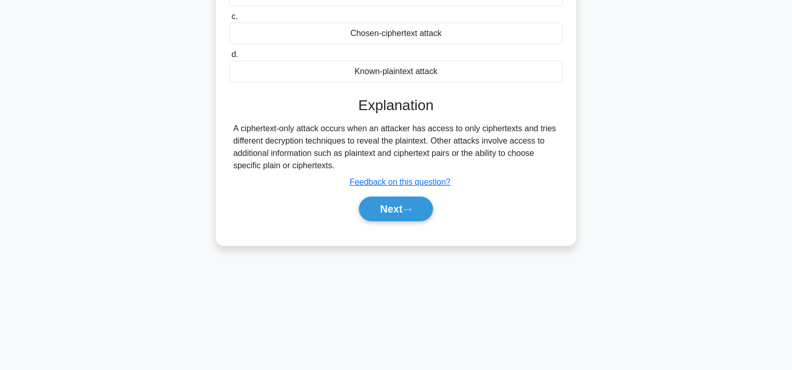
scroll to position [186, 0]
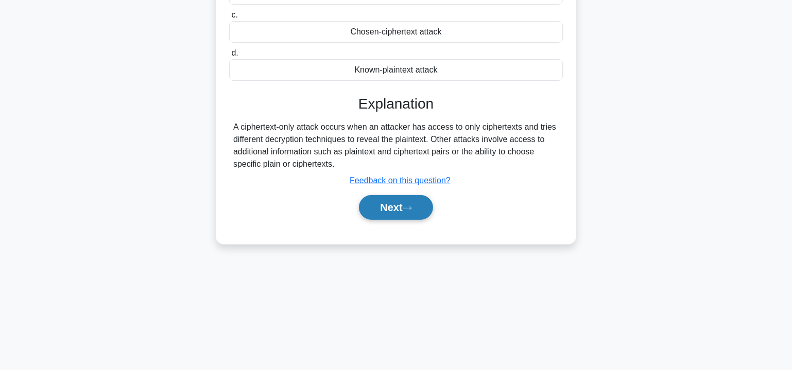
click at [397, 216] on button "Next" at bounding box center [396, 207] width 74 height 25
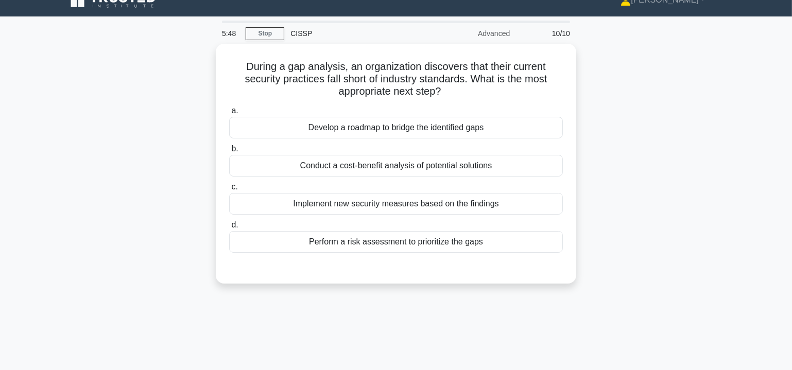
scroll to position [0, 0]
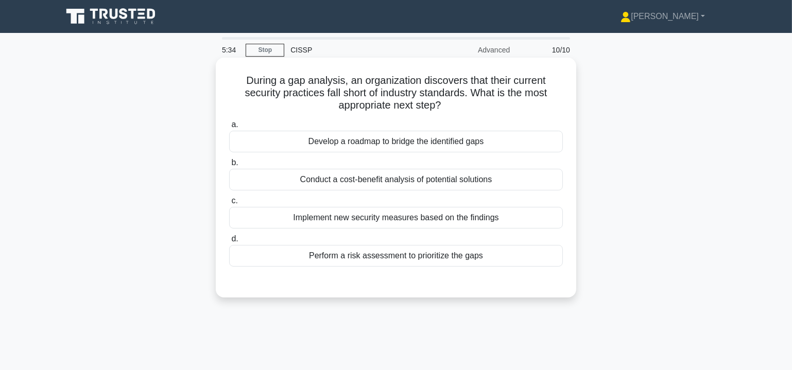
click at [390, 141] on div "Develop a roadmap to bridge the identified gaps" at bounding box center [396, 142] width 334 height 22
click at [229, 128] on input "a. Develop a roadmap to bridge the identified gaps" at bounding box center [229, 124] width 0 height 7
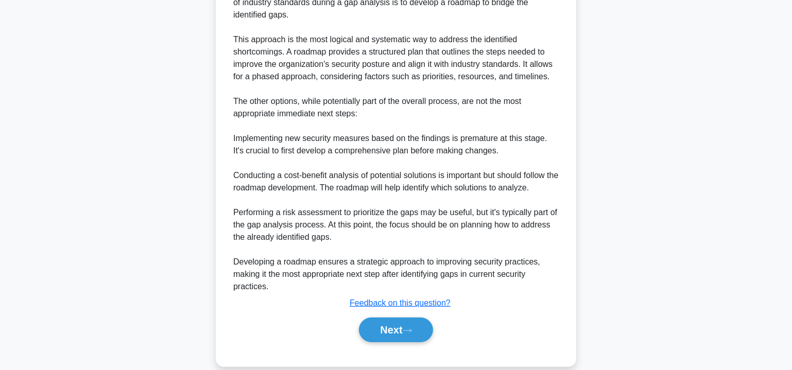
scroll to position [337, 0]
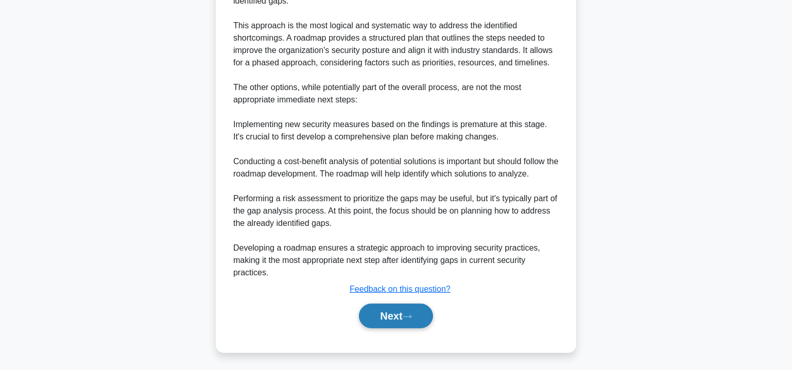
click at [405, 316] on button "Next" at bounding box center [396, 316] width 74 height 25
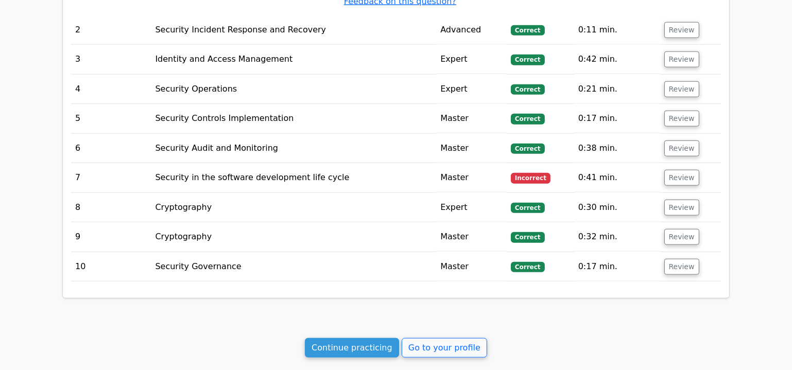
scroll to position [1372, 0]
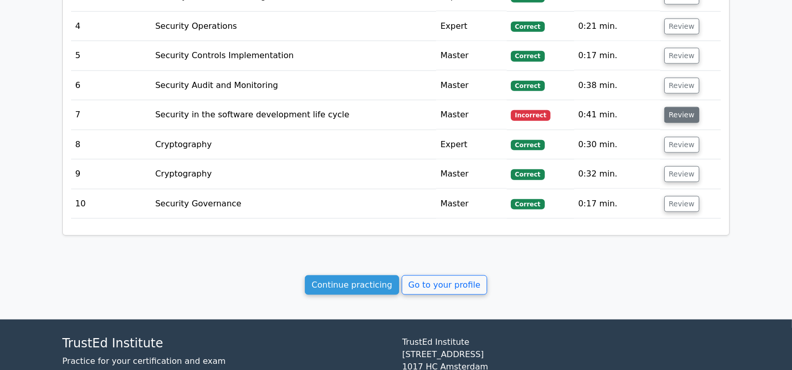
click at [687, 107] on button "Review" at bounding box center [681, 115] width 35 height 16
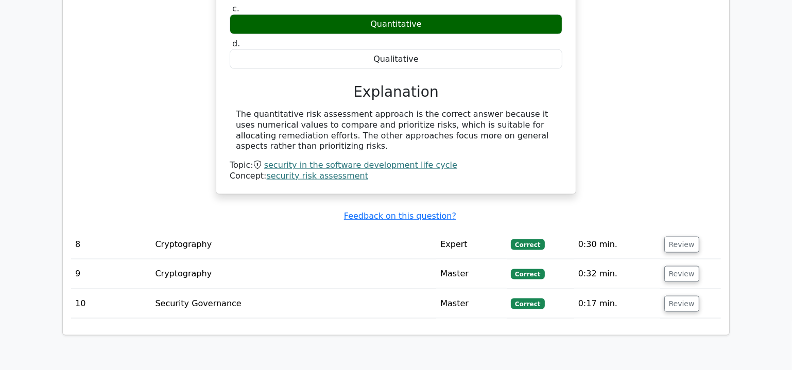
scroll to position [1653, 0]
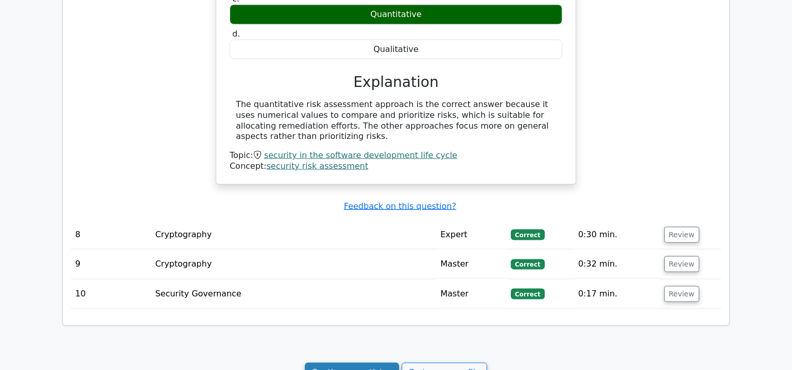
click at [344, 363] on link "Continue practicing" at bounding box center [352, 373] width 94 height 20
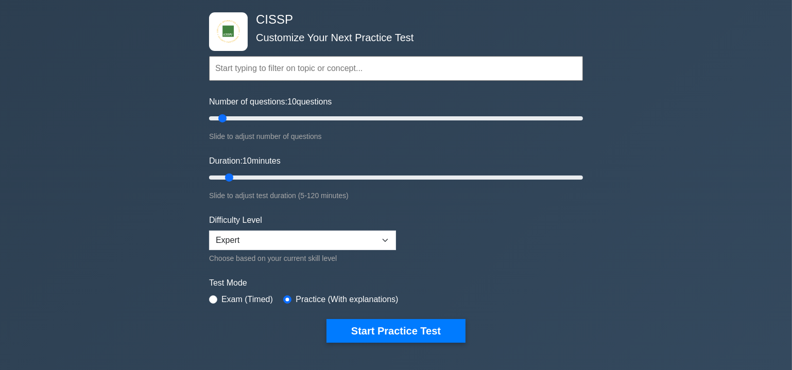
scroll to position [125, 0]
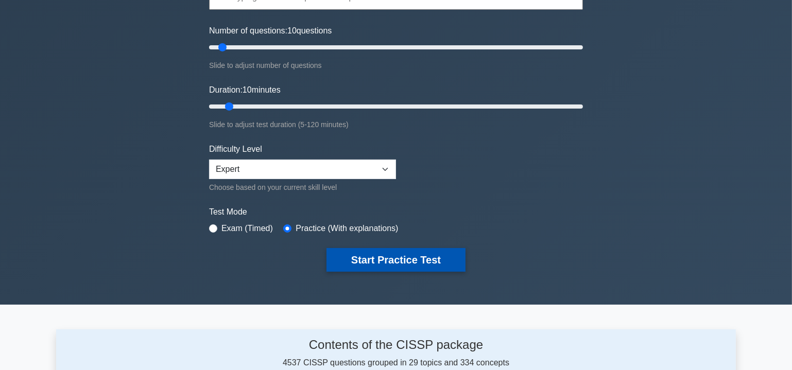
click at [424, 255] on button "Start Practice Test" at bounding box center [395, 260] width 139 height 24
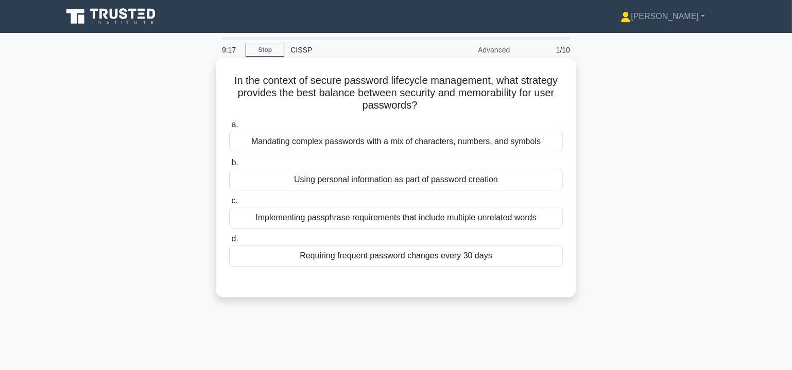
click at [409, 142] on div "Mandating complex passwords with a mix of characters, numbers, and symbols" at bounding box center [396, 142] width 334 height 22
click at [229, 128] on input "a. Mandating complex passwords with a mix of characters, numbers, and symbols" at bounding box center [229, 124] width 0 height 7
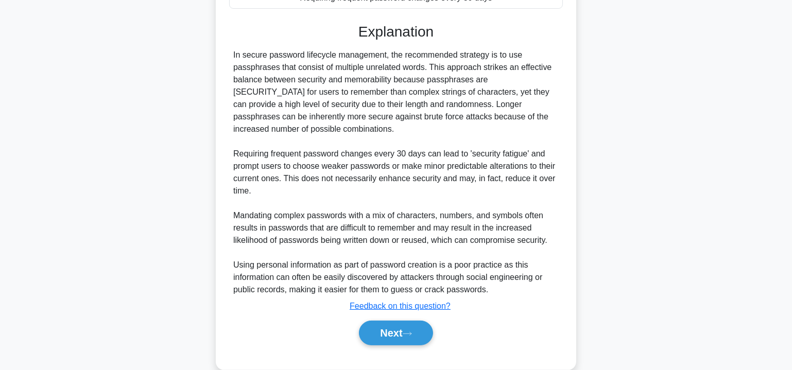
scroll to position [276, 0]
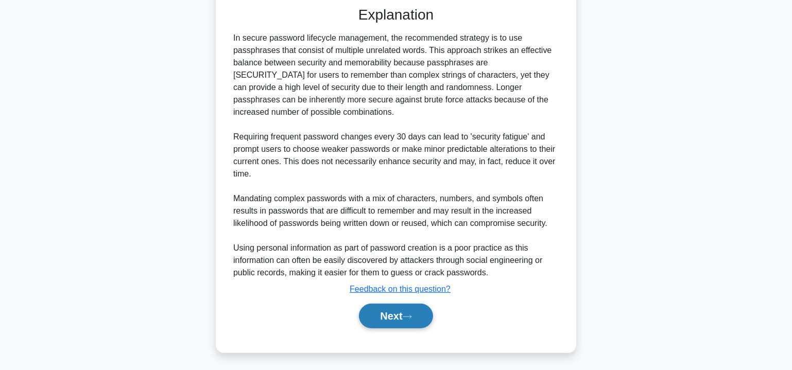
click at [401, 316] on button "Next" at bounding box center [396, 316] width 74 height 25
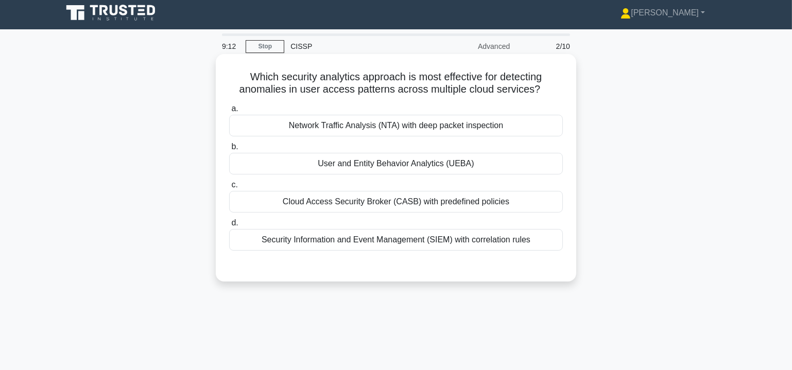
scroll to position [31, 0]
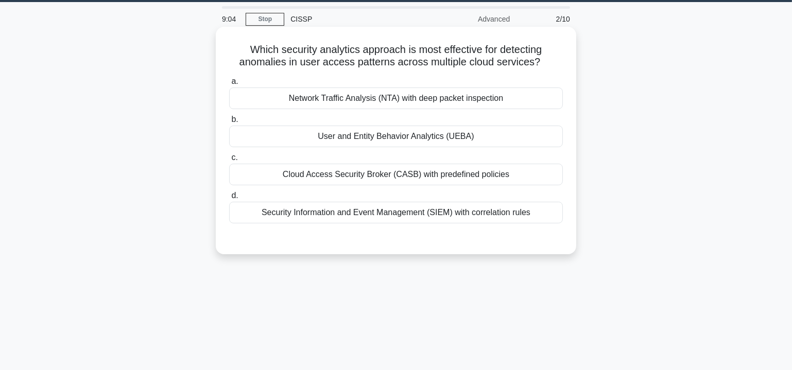
click at [393, 138] on div "User and Entity Behavior Analytics (UEBA)" at bounding box center [396, 137] width 334 height 22
click at [229, 123] on input "b. User and Entity Behavior Analytics (UEBA)" at bounding box center [229, 119] width 0 height 7
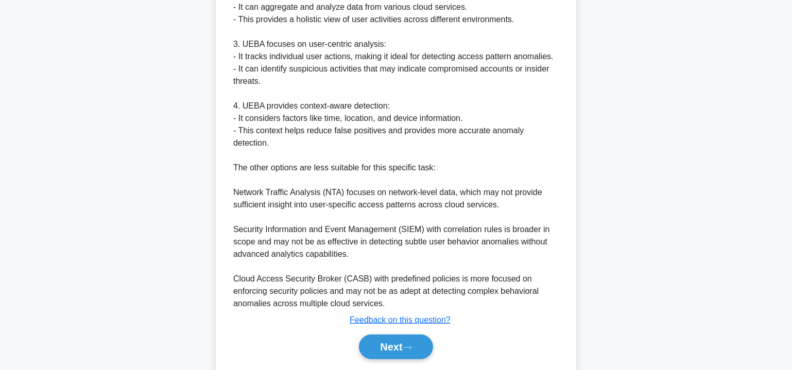
scroll to position [423, 0]
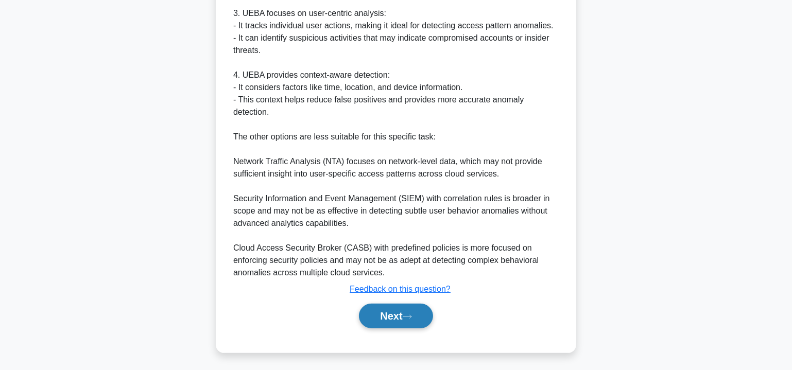
click at [399, 318] on button "Next" at bounding box center [396, 316] width 74 height 25
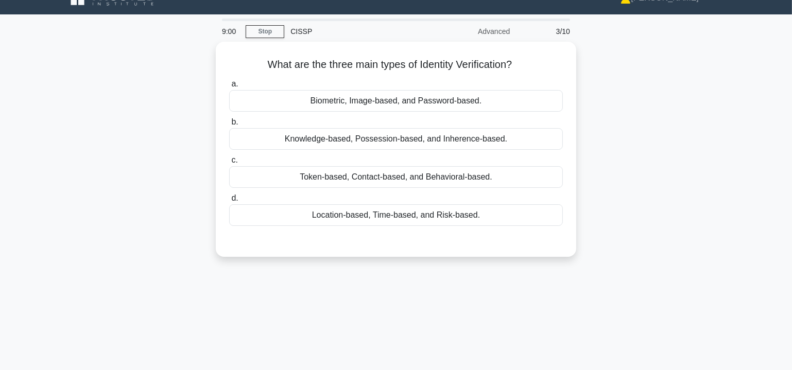
scroll to position [0, 0]
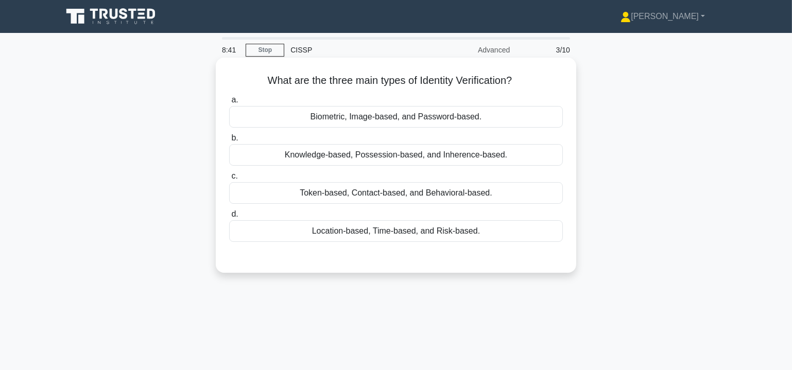
click at [376, 156] on div "Knowledge-based, Possession-based, and Inherence-based." at bounding box center [396, 155] width 334 height 22
click at [229, 142] on input "b. Knowledge-based, Possession-based, and Inherence-based." at bounding box center [229, 138] width 0 height 7
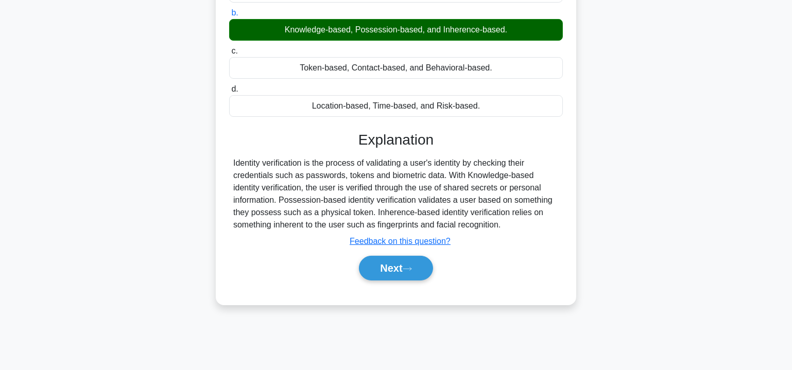
scroll to position [186, 0]
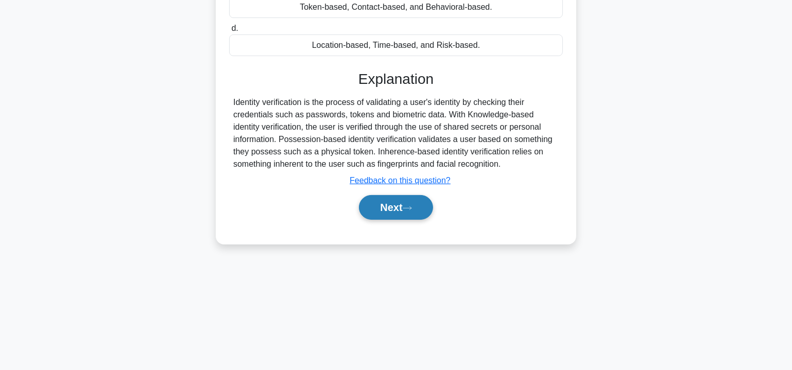
click at [401, 203] on button "Next" at bounding box center [396, 207] width 74 height 25
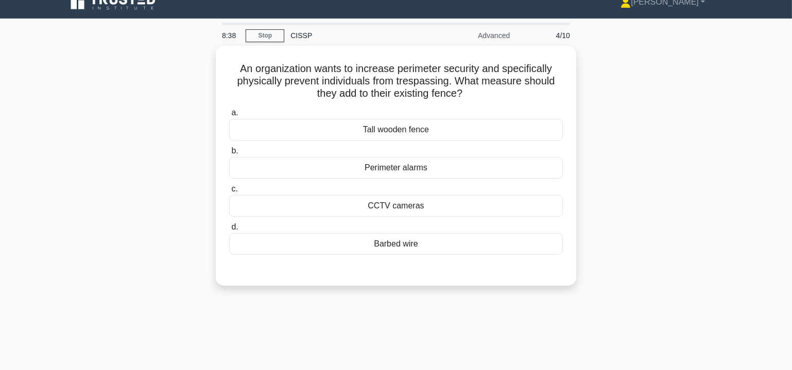
scroll to position [0, 0]
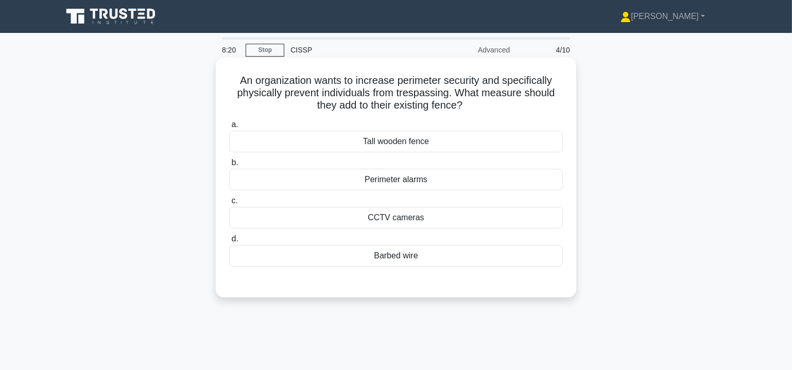
click at [408, 259] on div "Barbed wire" at bounding box center [396, 256] width 334 height 22
click at [229, 242] on input "d. Barbed wire" at bounding box center [229, 239] width 0 height 7
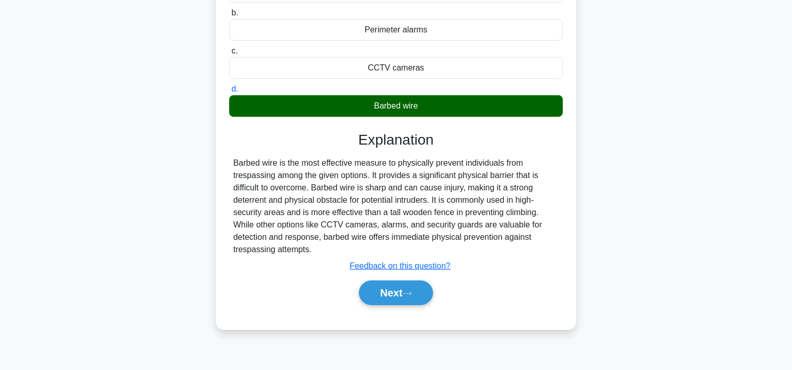
scroll to position [186, 0]
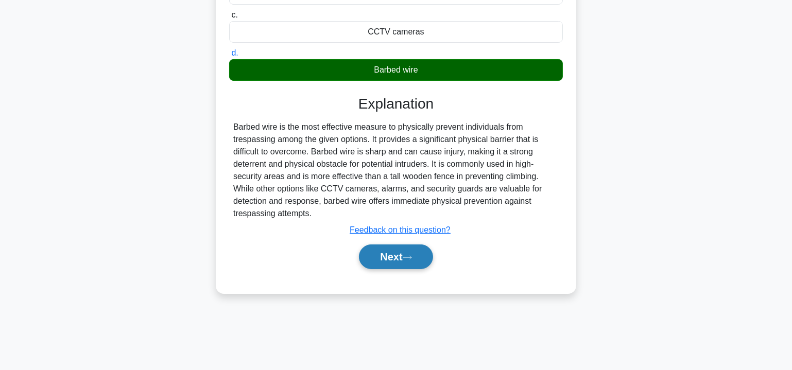
click at [409, 256] on icon at bounding box center [407, 258] width 9 height 6
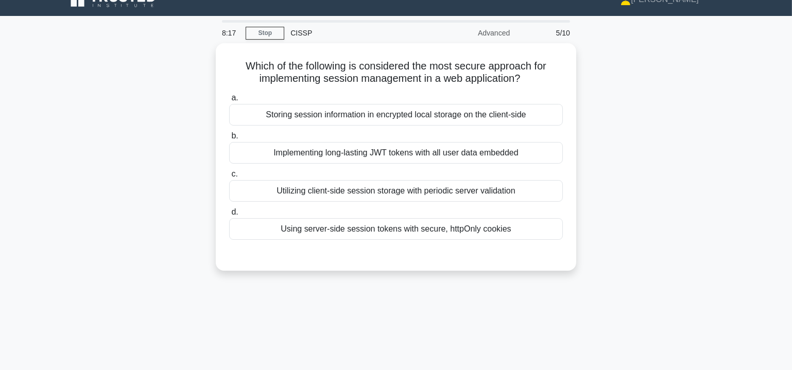
scroll to position [0, 0]
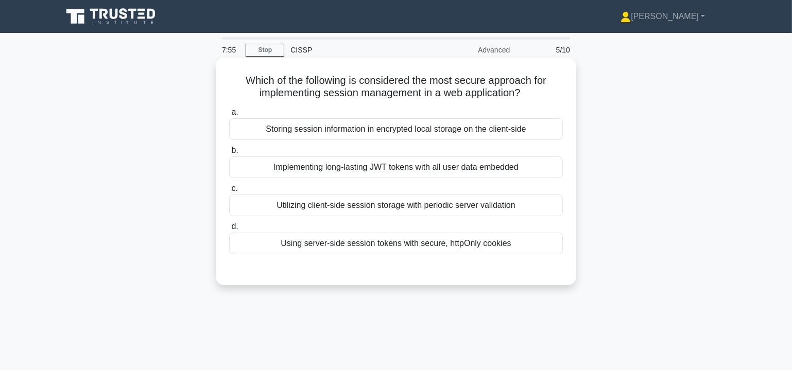
click at [434, 245] on div "Using server-side session tokens with secure, httpOnly cookies" at bounding box center [396, 244] width 334 height 22
click at [229, 230] on input "d. Using server-side session tokens with secure, httpOnly cookies" at bounding box center [229, 226] width 0 height 7
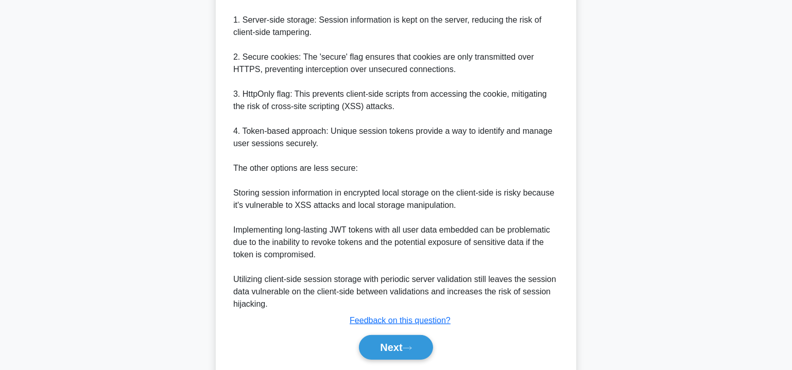
scroll to position [361, 0]
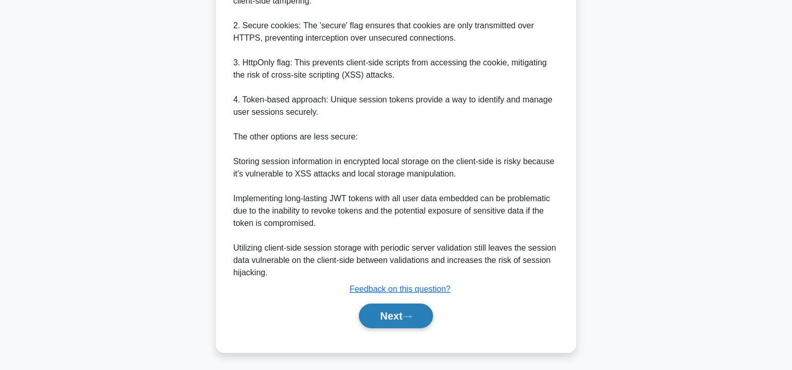
click at [419, 313] on button "Next" at bounding box center [396, 316] width 74 height 25
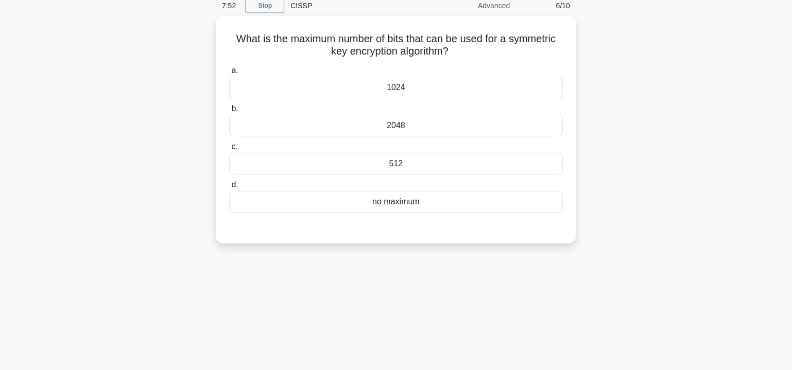
scroll to position [0, 0]
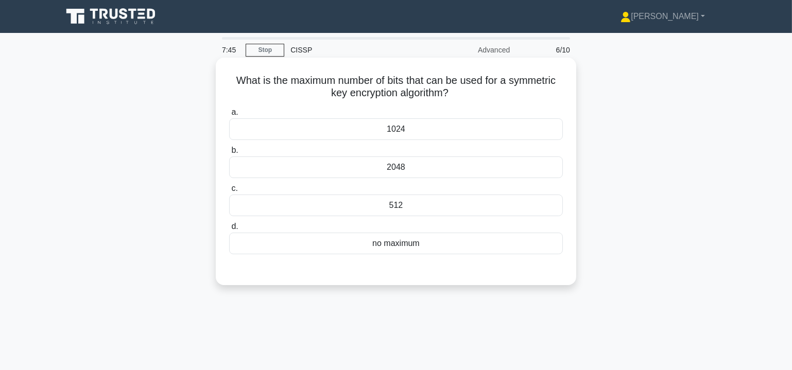
drag, startPoint x: 221, startPoint y: 82, endPoint x: 509, endPoint y: 253, distance: 334.9
click at [509, 253] on div "What is the maximum number of bits that can be used for a symmetric key encrypt…" at bounding box center [396, 171] width 352 height 219
copy div "What is the maximum number of bits that can be used for a symmetric key encrypt…"
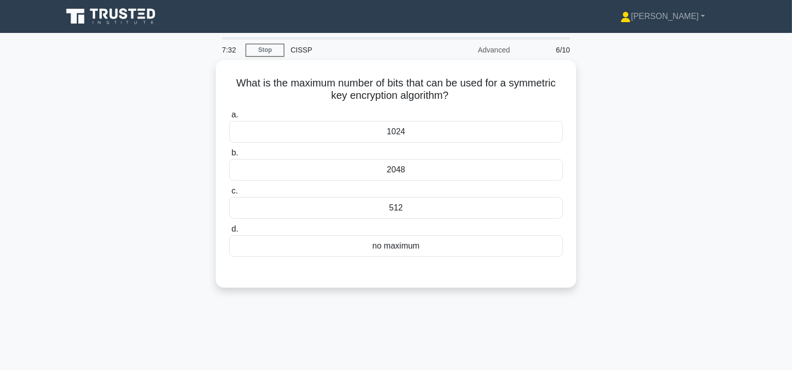
click at [687, 179] on div "What is the maximum number of bits that can be used for a symmetric key encrypt…" at bounding box center [395, 180] width 679 height 240
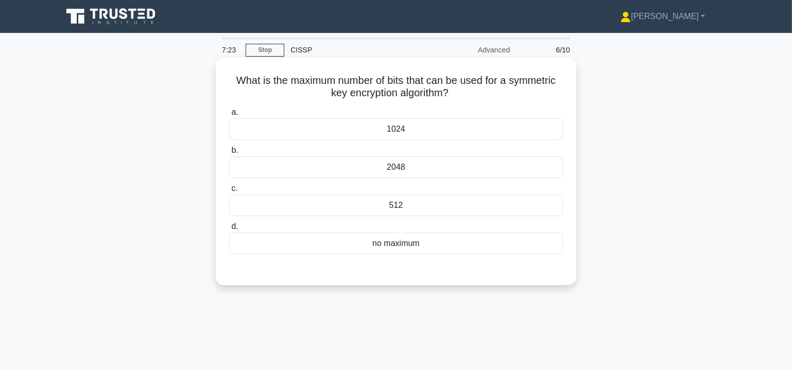
click at [375, 242] on div "no maximum" at bounding box center [396, 244] width 334 height 22
click at [229, 230] on input "d. no maximum" at bounding box center [229, 226] width 0 height 7
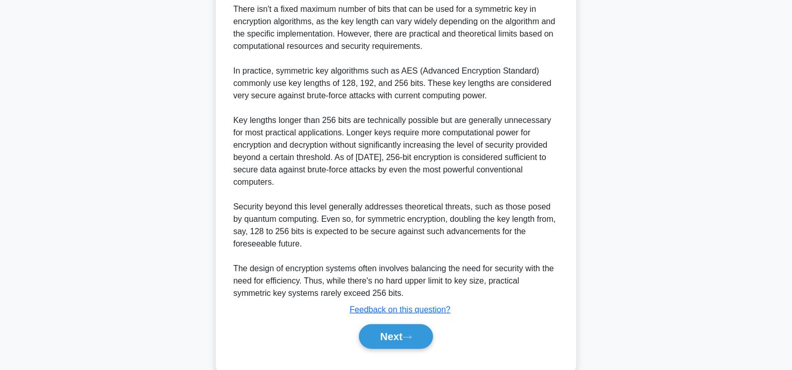
scroll to position [312, 0]
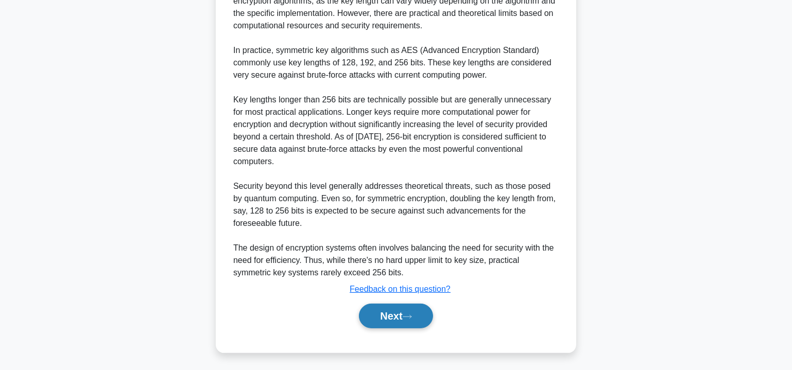
click at [417, 312] on button "Next" at bounding box center [396, 316] width 74 height 25
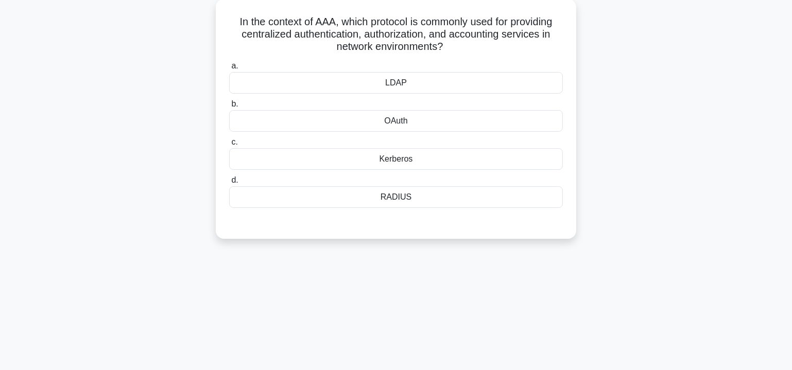
scroll to position [61, 0]
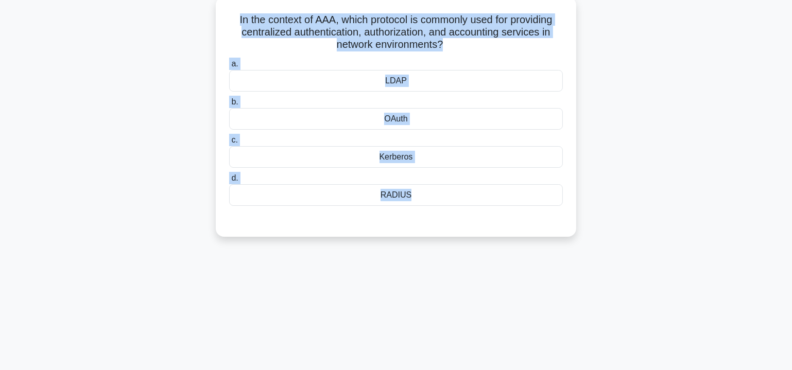
drag, startPoint x: 218, startPoint y: 22, endPoint x: 530, endPoint y: 207, distance: 362.8
click at [530, 207] on div "In the context of AAA, which protocol is commonly used for providing centralize…" at bounding box center [396, 117] width 360 height 240
copy div "In the context of AAA, which protocol is commonly used for providing centralize…"
click at [394, 194] on div "RADIUS" at bounding box center [396, 195] width 334 height 22
click at [229, 182] on input "d. RADIUS" at bounding box center [229, 178] width 0 height 7
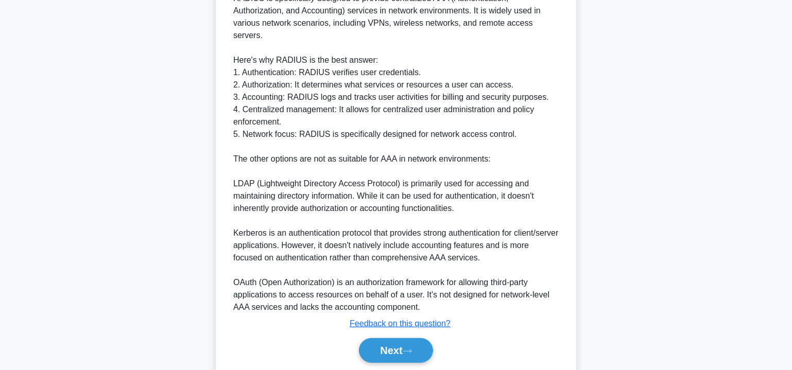
scroll to position [374, 0]
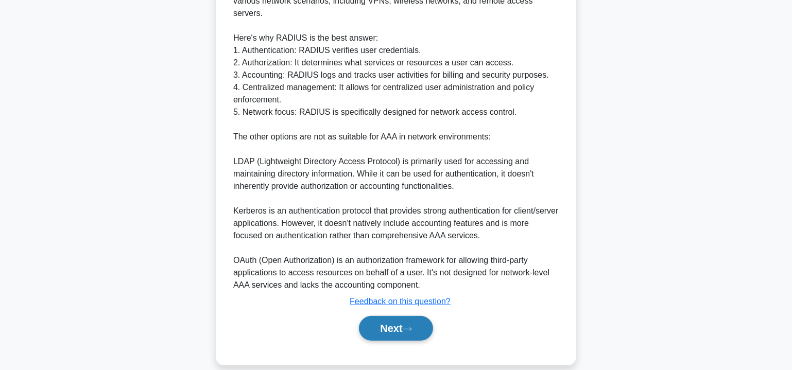
click at [411, 318] on button "Next" at bounding box center [396, 328] width 74 height 25
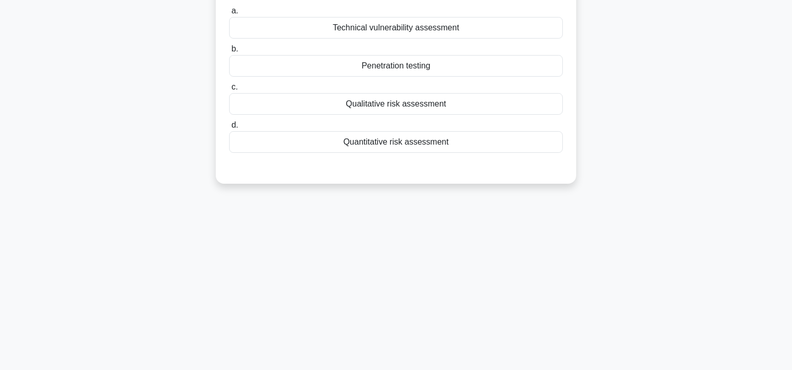
scroll to position [61, 0]
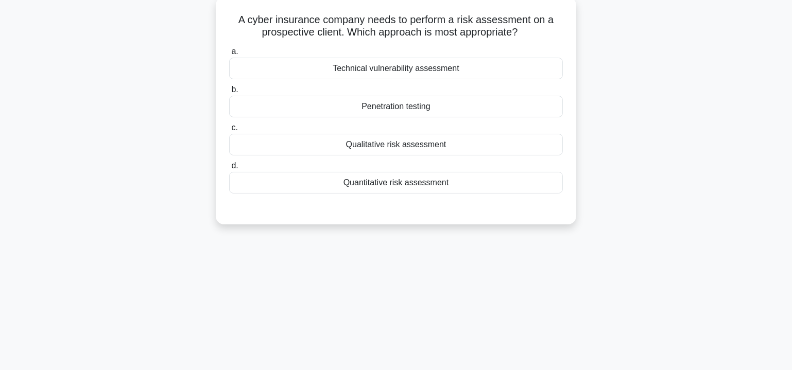
click at [399, 184] on div "Quantitative risk assessment" at bounding box center [396, 183] width 334 height 22
click at [229, 169] on input "d. Quantitative risk assessment" at bounding box center [229, 166] width 0 height 7
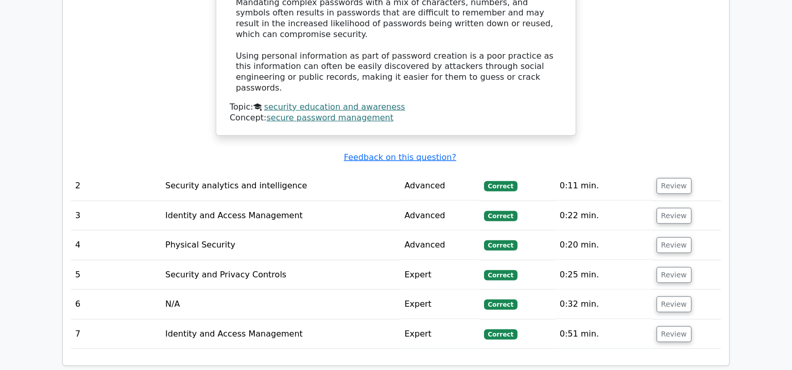
scroll to position [1029, 0]
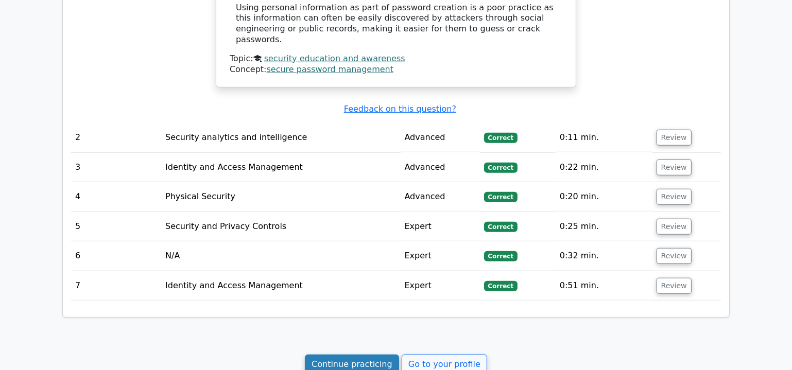
click at [357, 355] on link "Continue practicing" at bounding box center [352, 365] width 94 height 20
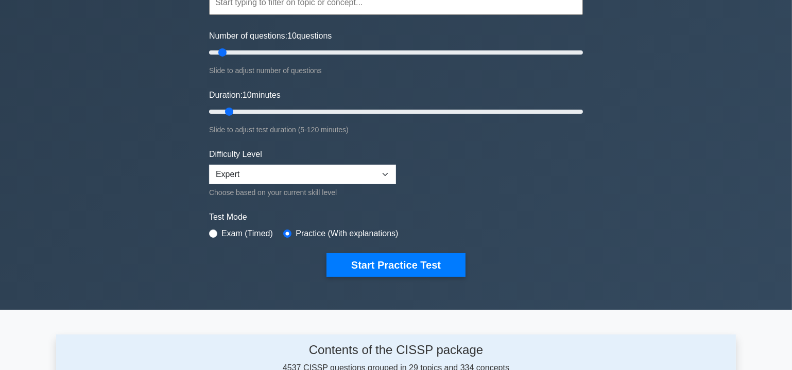
scroll to position [125, 0]
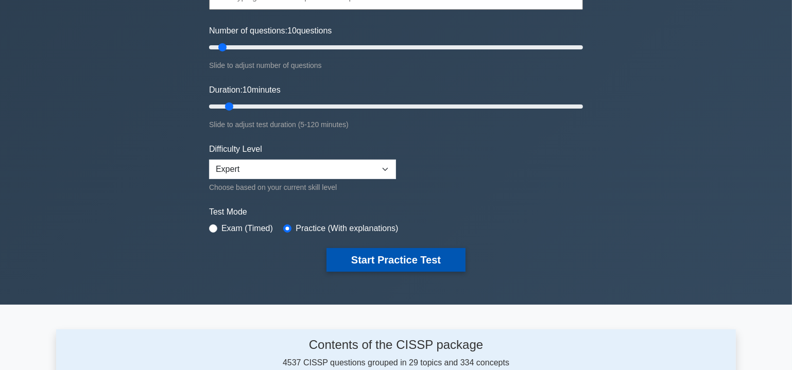
click at [424, 258] on button "Start Practice Test" at bounding box center [395, 260] width 139 height 24
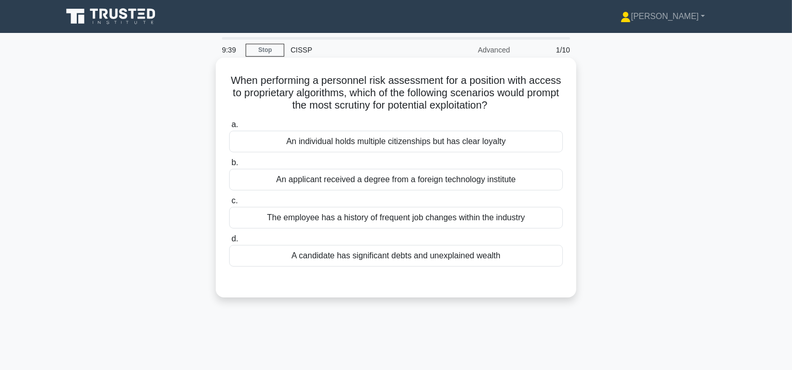
click at [429, 254] on div "A candidate has significant debts and unexplained wealth" at bounding box center [396, 256] width 334 height 22
click at [229, 242] on input "d. A candidate has significant debts and unexplained wealth" at bounding box center [229, 239] width 0 height 7
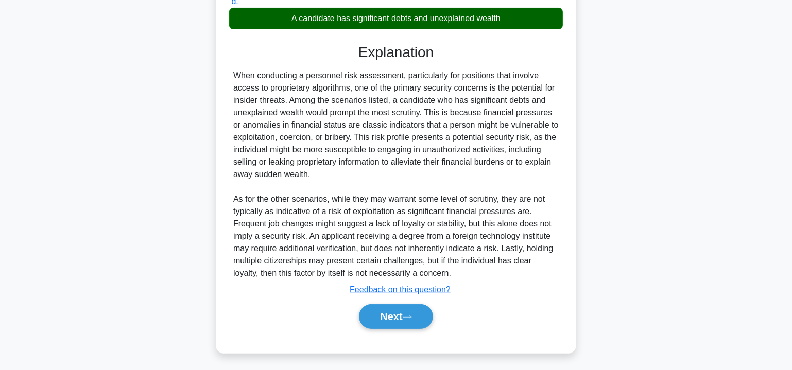
scroll to position [238, 0]
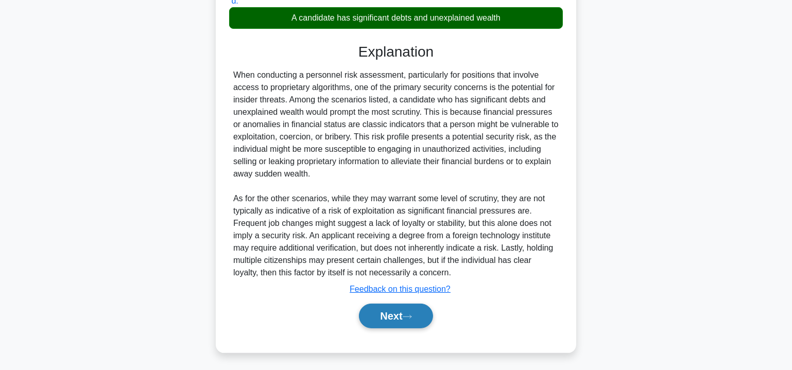
click at [387, 320] on button "Next" at bounding box center [396, 316] width 74 height 25
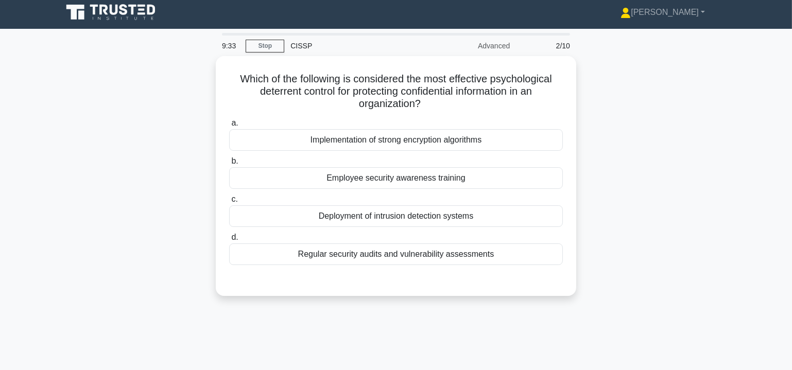
scroll to position [0, 0]
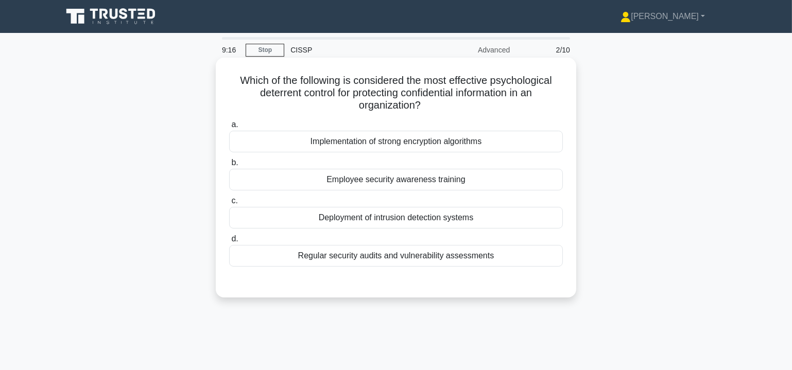
click at [412, 180] on div "Employee security awareness training" at bounding box center [396, 180] width 334 height 22
click at [229, 166] on input "b. Employee security awareness training" at bounding box center [229, 163] width 0 height 7
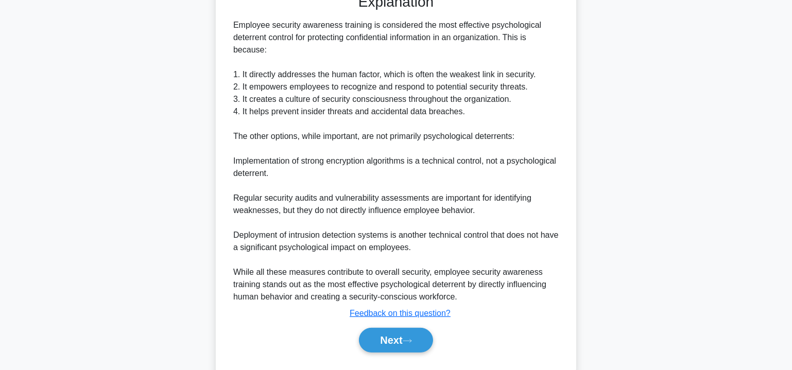
scroll to position [312, 0]
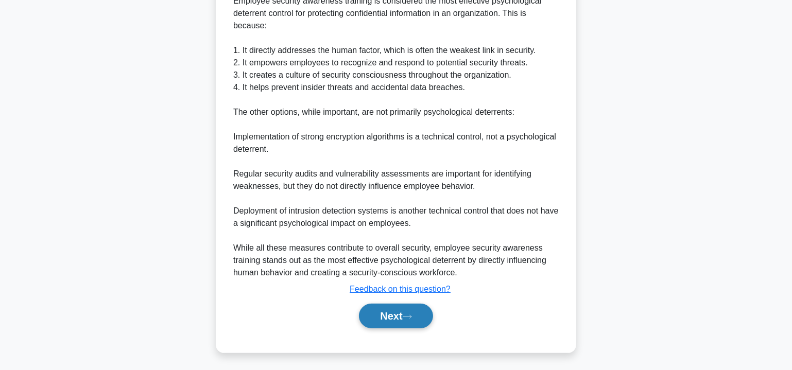
click at [410, 309] on button "Next" at bounding box center [396, 316] width 74 height 25
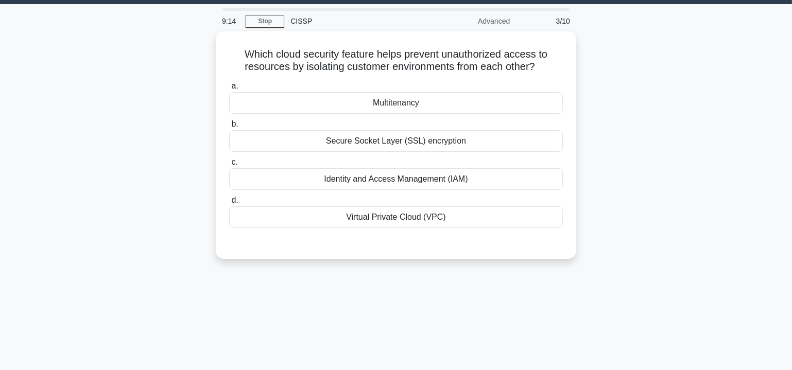
scroll to position [0, 0]
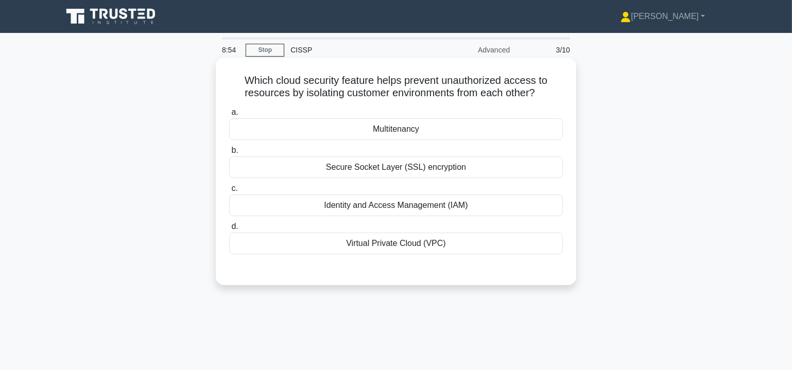
click at [404, 246] on div "Virtual Private Cloud (VPC)" at bounding box center [396, 244] width 334 height 22
click at [229, 230] on input "d. Virtual Private Cloud (VPC)" at bounding box center [229, 226] width 0 height 7
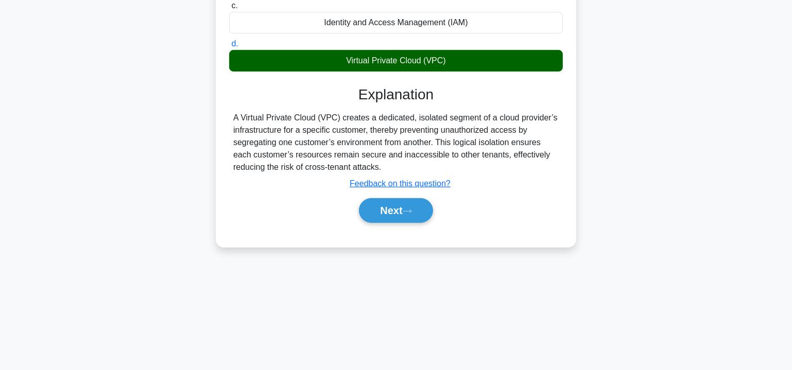
scroll to position [186, 0]
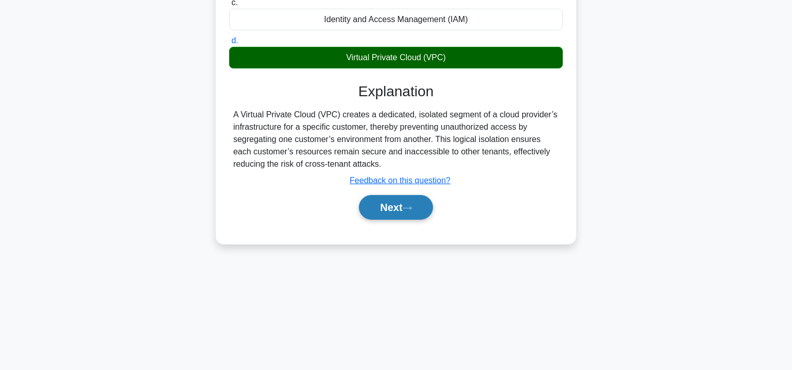
click at [409, 205] on icon at bounding box center [407, 208] width 9 height 6
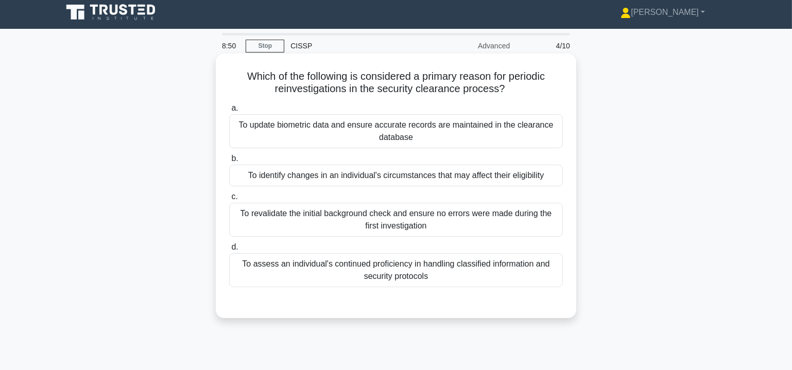
scroll to position [0, 0]
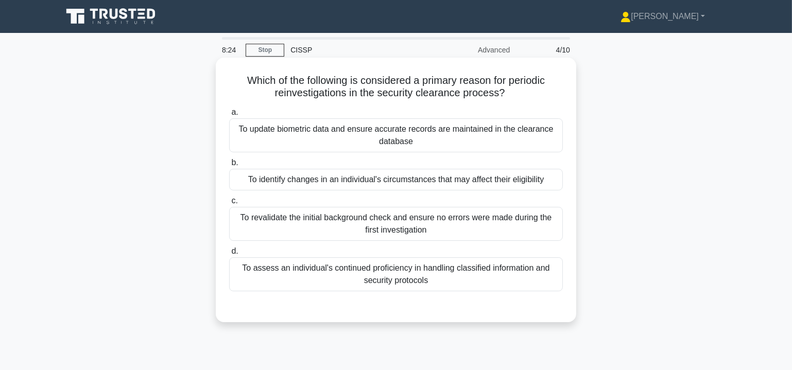
click at [357, 179] on div "To identify changes in an individual's circumstances that may affect their elig…" at bounding box center [396, 180] width 334 height 22
click at [229, 166] on input "b. To identify changes in an individual's circumstances that may affect their e…" at bounding box center [229, 163] width 0 height 7
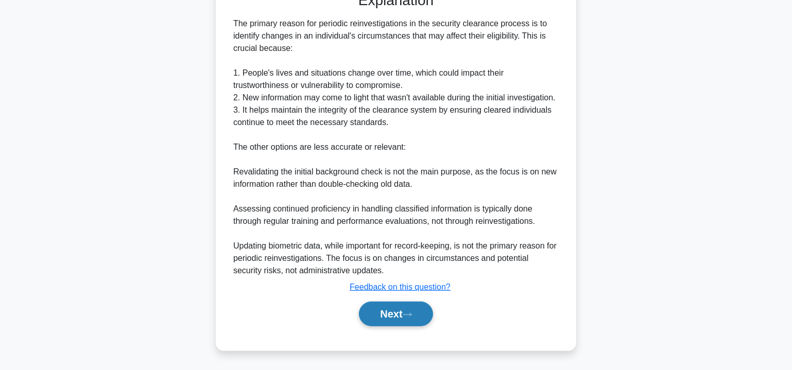
click at [408, 314] on icon at bounding box center [407, 315] width 9 height 6
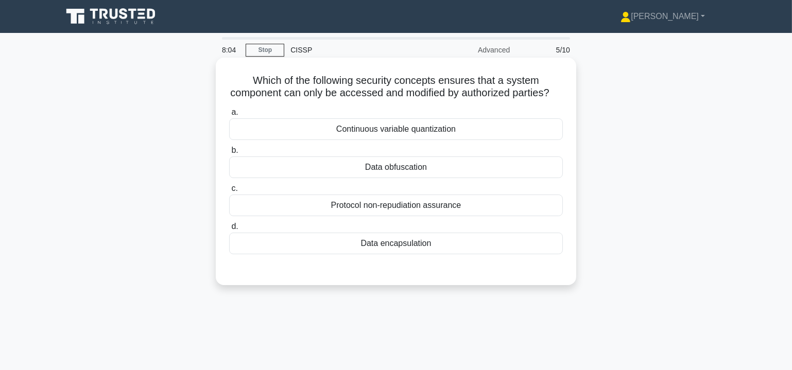
click at [416, 216] on div "Protocol non-repudiation assurance" at bounding box center [396, 206] width 334 height 22
click at [229, 192] on input "c. Protocol non-repudiation assurance" at bounding box center [229, 188] width 0 height 7
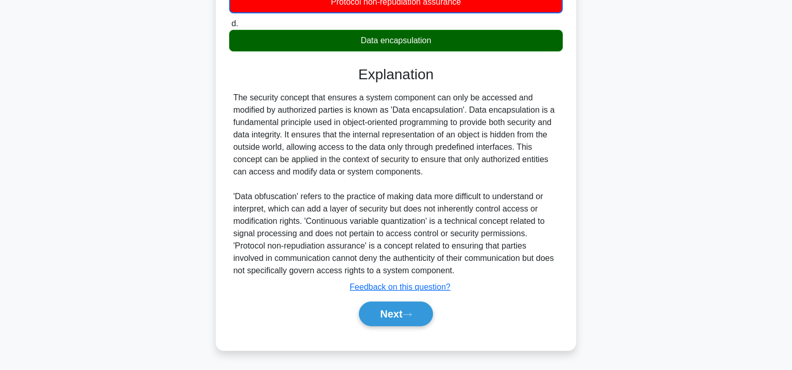
scroll to position [214, 0]
click at [397, 321] on button "Next" at bounding box center [396, 314] width 74 height 25
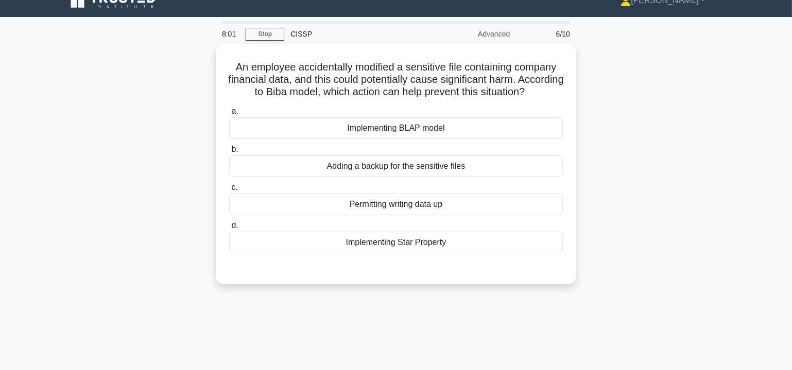
scroll to position [0, 0]
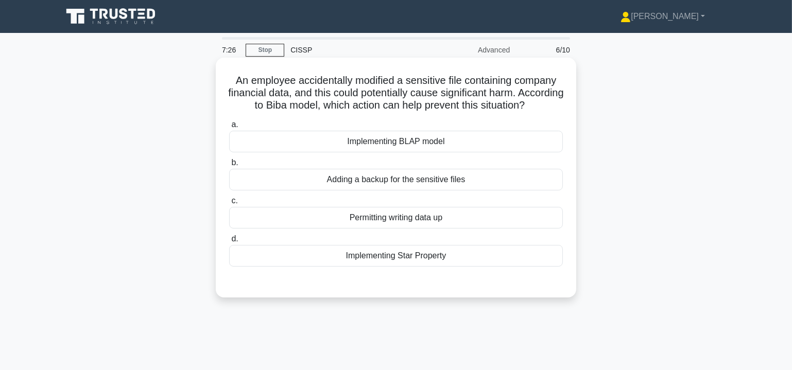
click at [413, 266] on div "Implementing Star Property" at bounding box center [396, 256] width 334 height 22
click at [229, 242] on input "d. Implementing Star Property" at bounding box center [229, 239] width 0 height 7
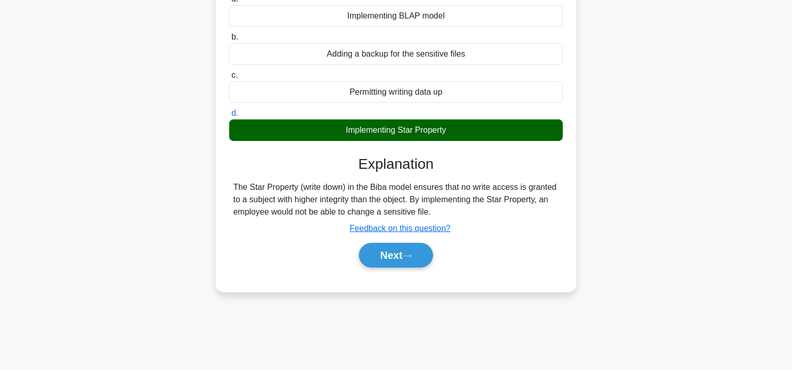
scroll to position [156, 0]
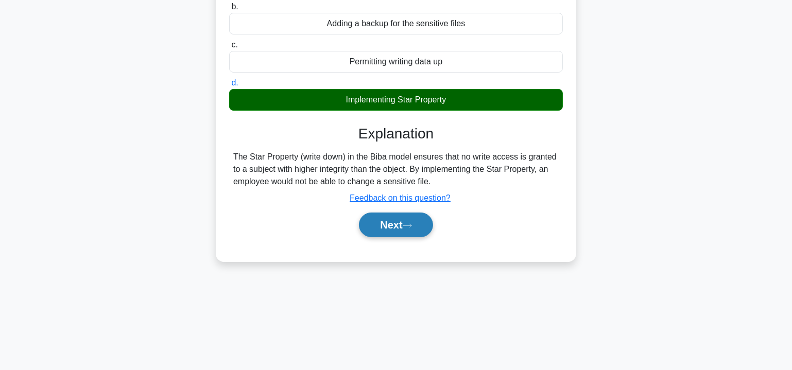
click at [406, 237] on button "Next" at bounding box center [396, 225] width 74 height 25
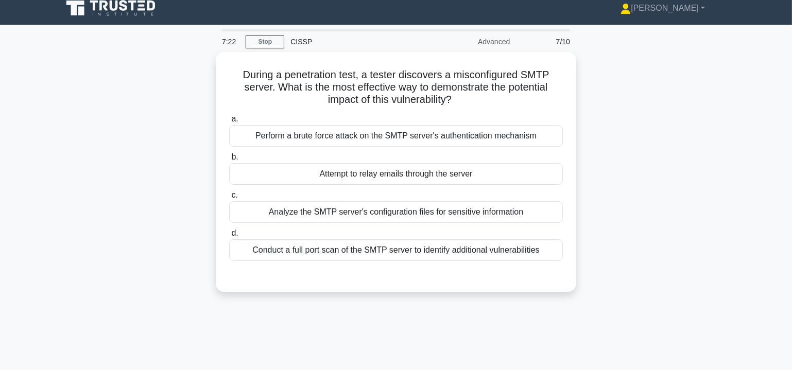
scroll to position [0, 0]
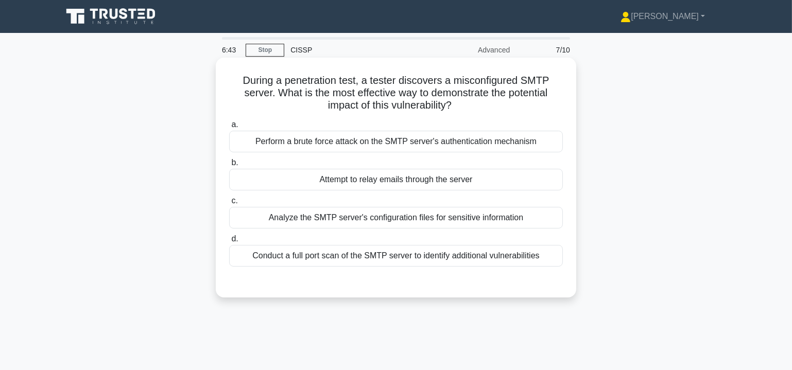
click at [409, 218] on div "Analyze the SMTP server's configuration files for sensitive information" at bounding box center [396, 218] width 334 height 22
click at [229, 204] on input "c. Analyze the SMTP server's configuration files for sensitive information" at bounding box center [229, 201] width 0 height 7
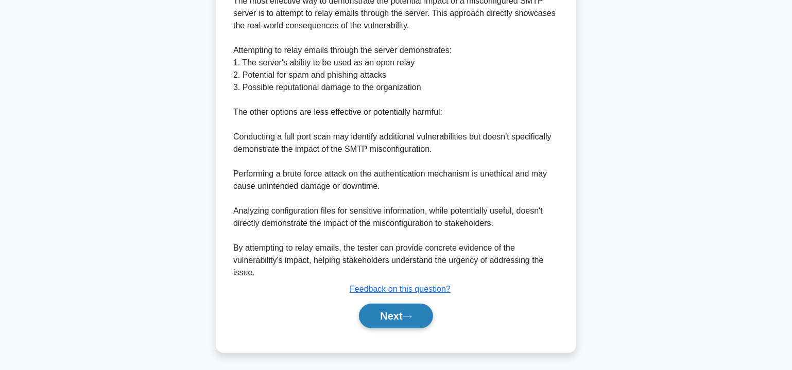
click at [400, 313] on button "Next" at bounding box center [396, 316] width 74 height 25
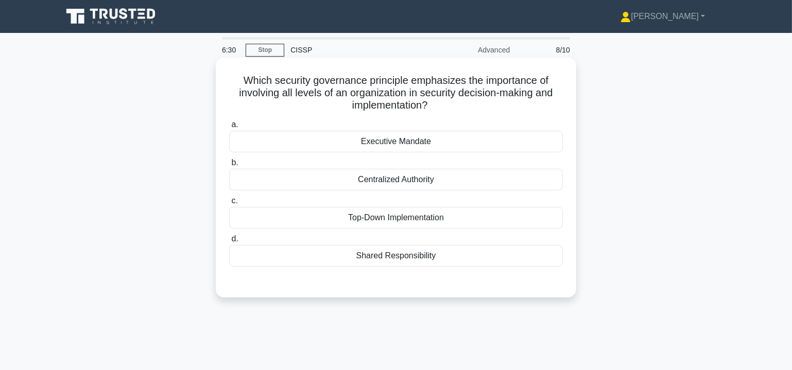
click at [410, 255] on div "Shared Responsibility" at bounding box center [396, 256] width 334 height 22
click at [229, 242] on input "d. Shared Responsibility" at bounding box center [229, 239] width 0 height 7
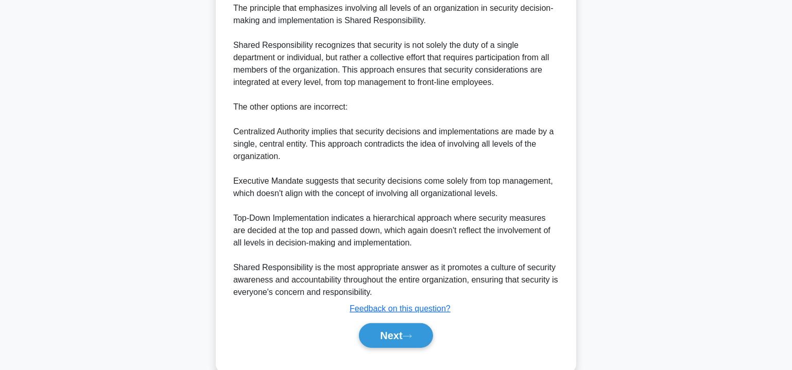
scroll to position [324, 0]
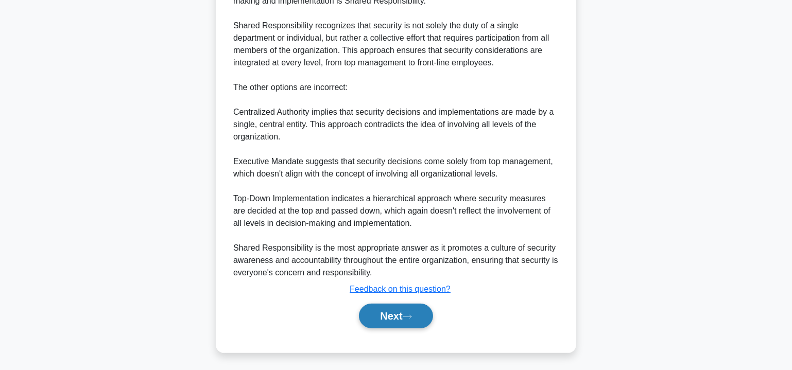
click at [410, 310] on button "Next" at bounding box center [396, 316] width 74 height 25
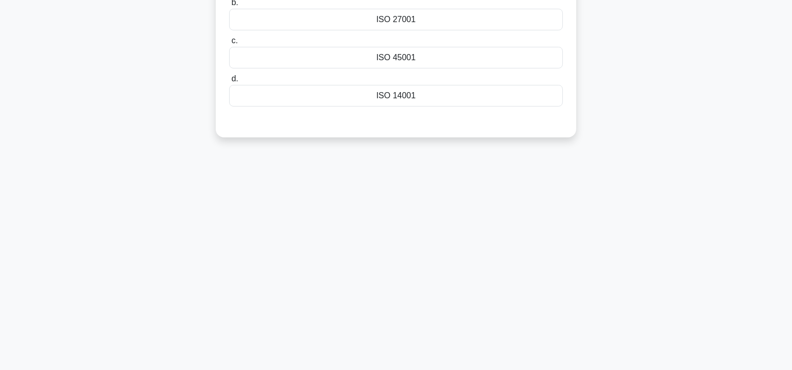
scroll to position [0, 0]
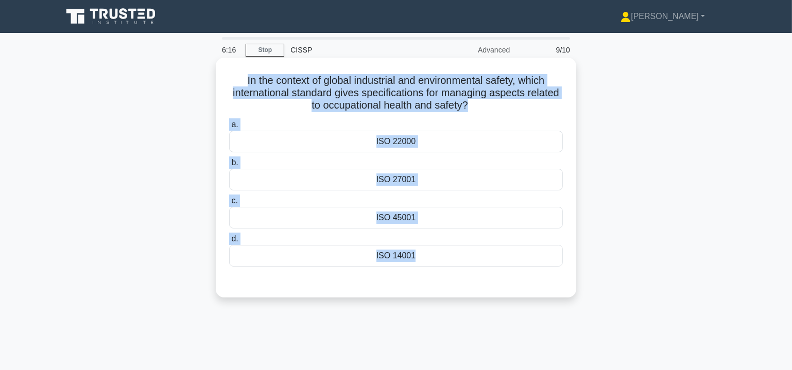
drag, startPoint x: 251, startPoint y: 92, endPoint x: 457, endPoint y: 271, distance: 272.5
click at [457, 271] on div "In the context of global industrial and environmental safety, which internation…" at bounding box center [396, 178] width 352 height 232
copy div "In the context of global industrial and environmental safety, which internation…"
click at [411, 217] on div "ISO 45001" at bounding box center [396, 218] width 334 height 22
click at [229, 204] on input "c. ISO 45001" at bounding box center [229, 201] width 0 height 7
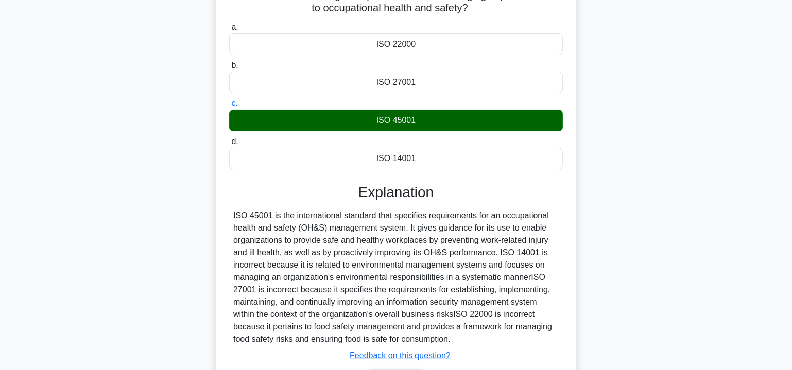
scroll to position [186, 0]
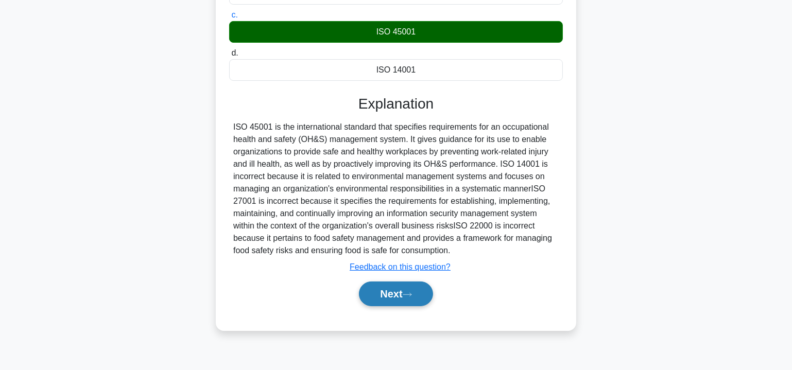
click at [398, 288] on button "Next" at bounding box center [396, 294] width 74 height 25
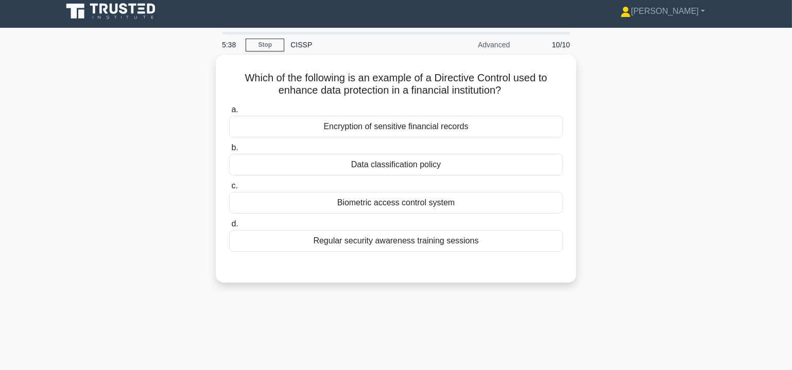
scroll to position [0, 0]
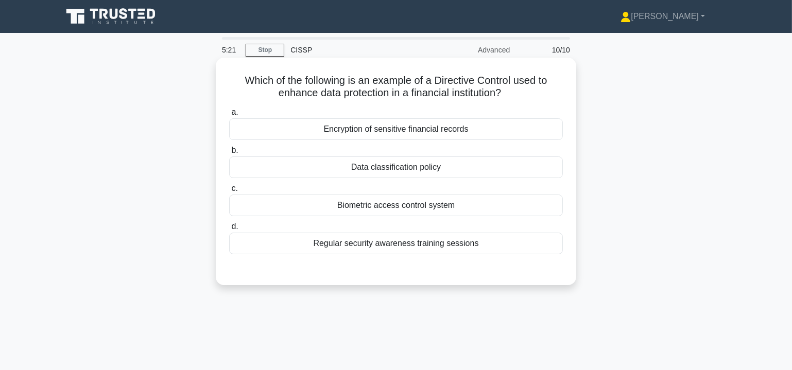
drag, startPoint x: 239, startPoint y: 78, endPoint x: 495, endPoint y: 243, distance: 304.5
click at [495, 243] on div "Which of the following is an example of a Directive Control used to enhance dat…" at bounding box center [396, 171] width 352 height 219
click at [388, 169] on div "Data classification policy" at bounding box center [396, 167] width 334 height 22
click at [229, 154] on input "b. Data classification policy" at bounding box center [229, 150] width 0 height 7
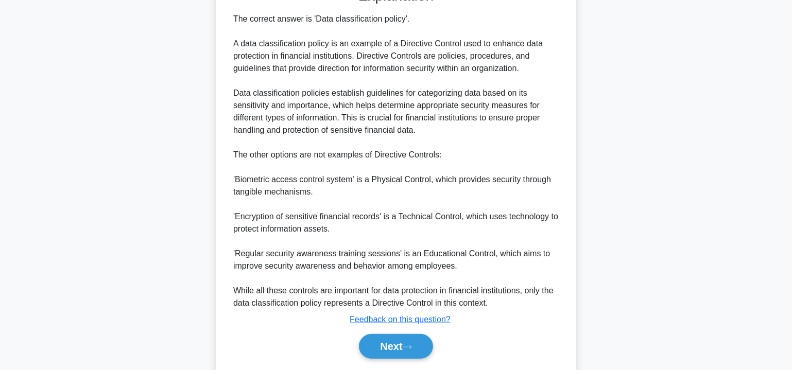
scroll to position [312, 0]
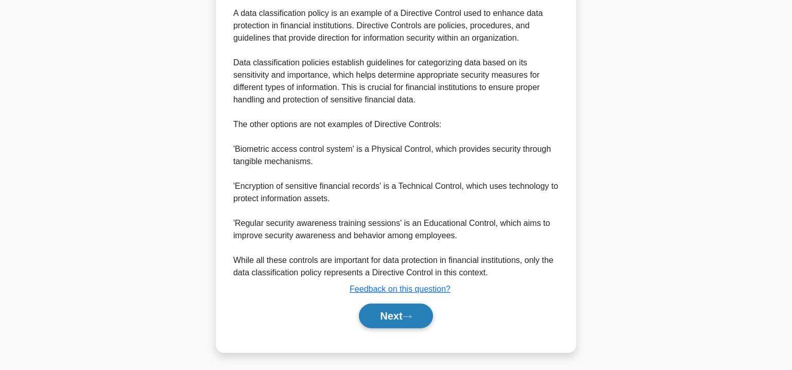
click at [397, 316] on button "Next" at bounding box center [396, 316] width 74 height 25
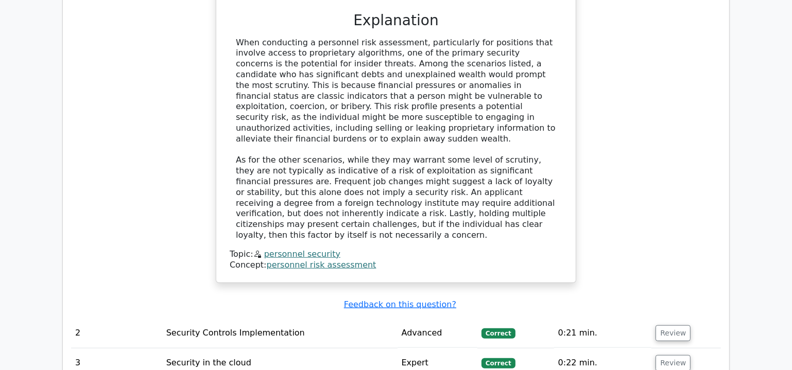
scroll to position [655, 0]
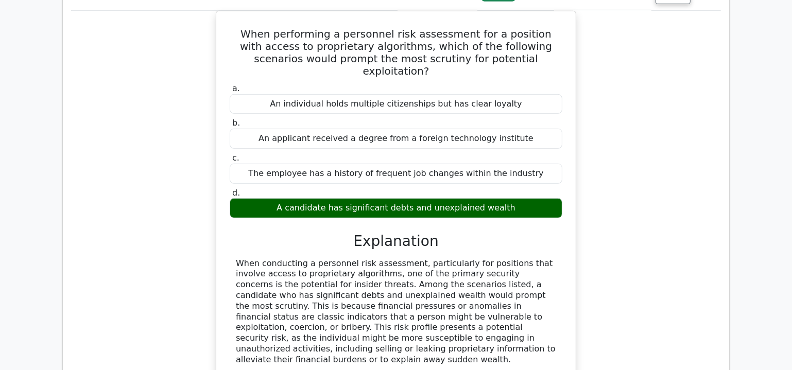
click at [768, 132] on main "Your Test Results CISSP 80% Your Score Keep practicing! Performance by Topic Pe…" at bounding box center [396, 141] width 792 height 1526
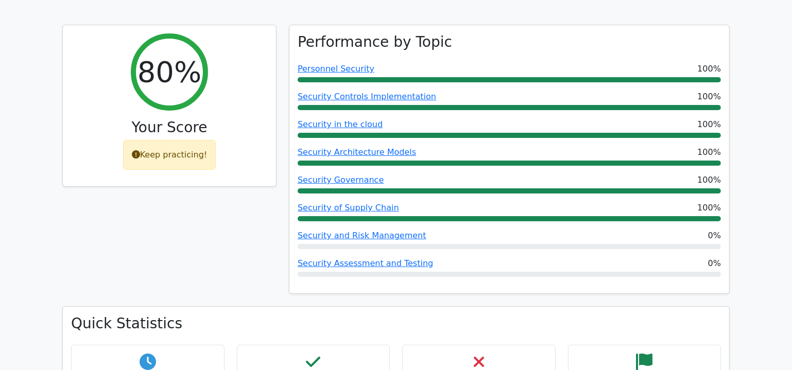
scroll to position [0, 0]
